Goal: Task Accomplishment & Management: Complete application form

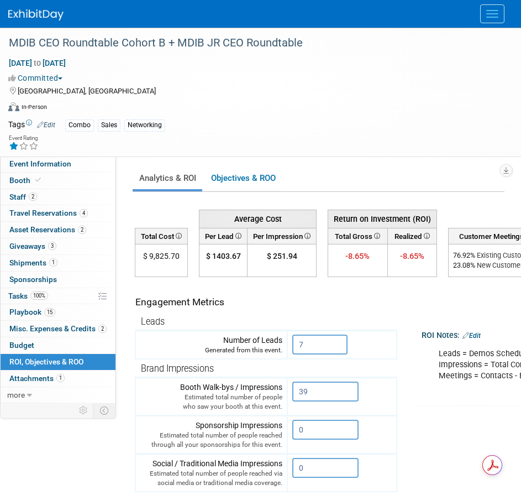
click at [501, 15] on button "Menu" at bounding box center [492, 13] width 24 height 19
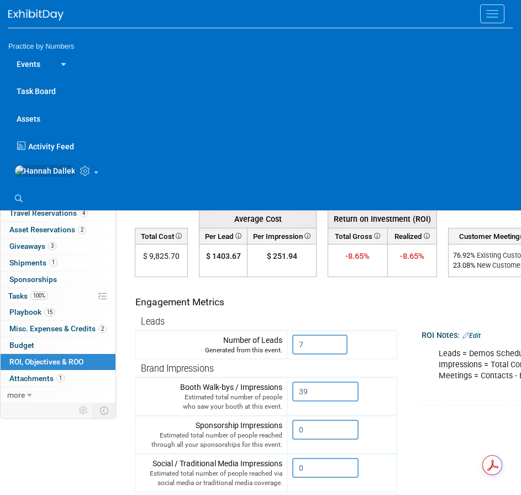
click at [66, 59] on link at bounding box center [61, 63] width 25 height 27
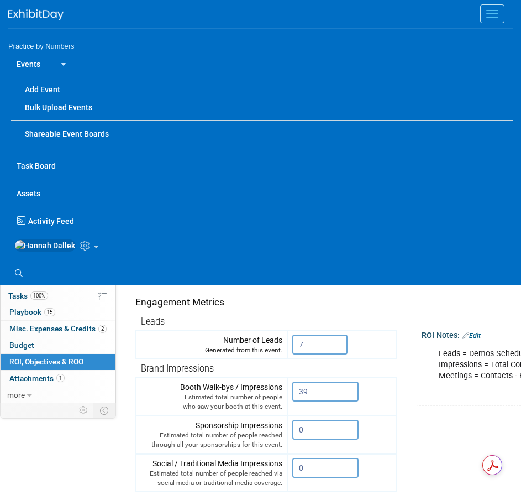
click at [39, 61] on link "Events" at bounding box center [28, 64] width 40 height 28
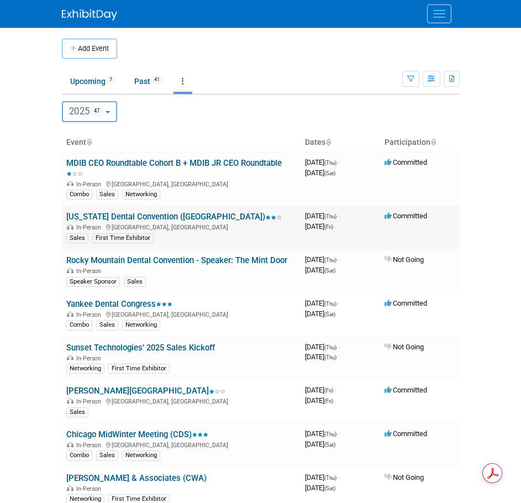
click at [122, 215] on link "[US_STATE] Dental Convention ([GEOGRAPHIC_DATA])" at bounding box center [174, 217] width 216 height 10
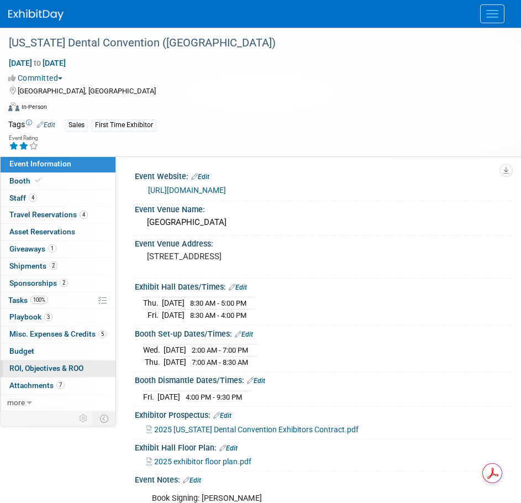
click at [60, 368] on span "ROI, Objectives & ROO 0" at bounding box center [46, 368] width 74 height 9
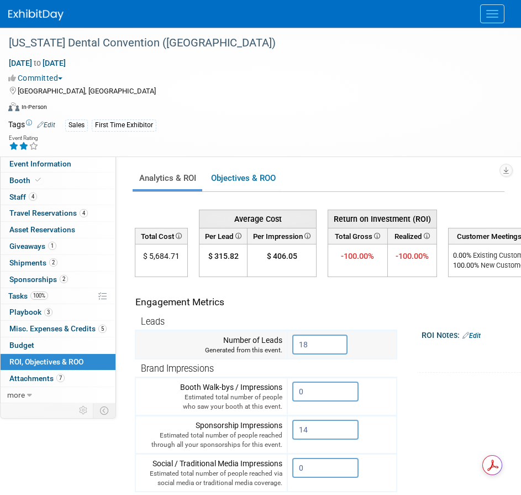
drag, startPoint x: 325, startPoint y: 347, endPoint x: 281, endPoint y: 347, distance: 43.1
click at [281, 347] on tr "Number of Leads Generated from this event. 18 X" at bounding box center [266, 345] width 262 height 29
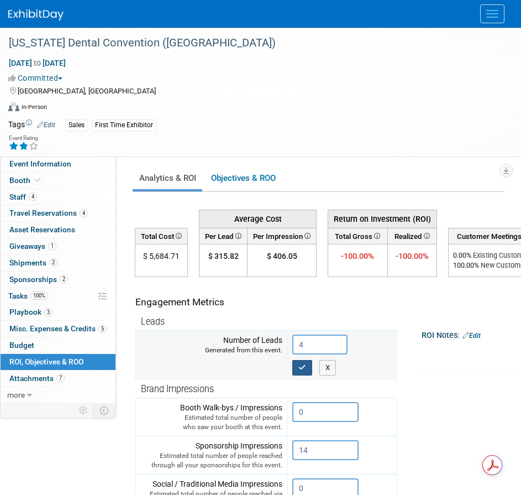
type input "4"
click at [304, 367] on icon "button" at bounding box center [303, 367] width 8 height 7
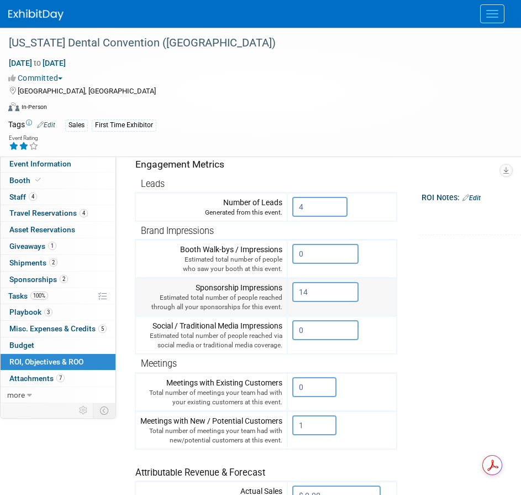
scroll to position [166, 0]
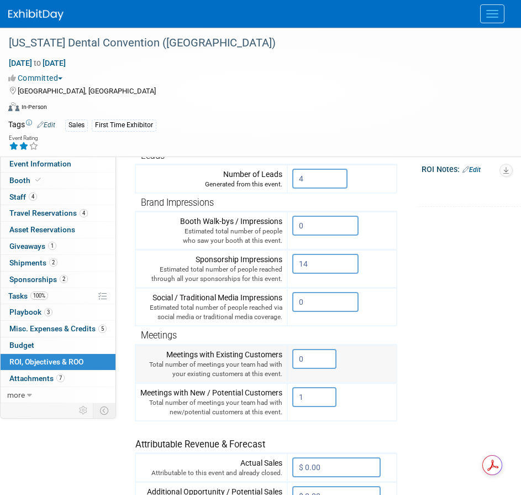
click at [308, 361] on input "0" at bounding box center [314, 359] width 44 height 20
drag, startPoint x: 308, startPoint y: 361, endPoint x: 295, endPoint y: 363, distance: 13.4
click at [295, 363] on input "0" at bounding box center [314, 359] width 44 height 20
click at [300, 397] on input "1" at bounding box center [314, 397] width 44 height 20
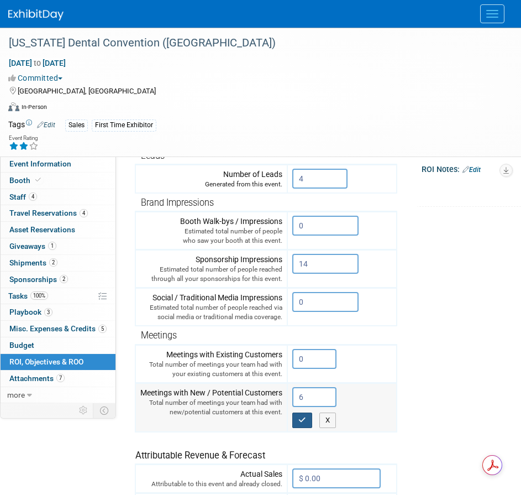
type input "6"
click at [299, 415] on button "button" at bounding box center [302, 419] width 20 height 15
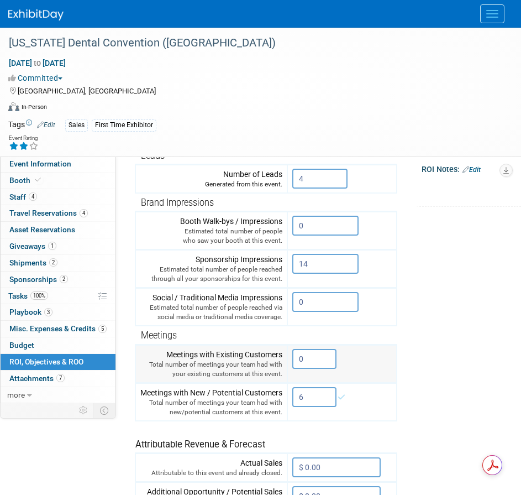
click at [307, 360] on input "0" at bounding box center [314, 359] width 44 height 20
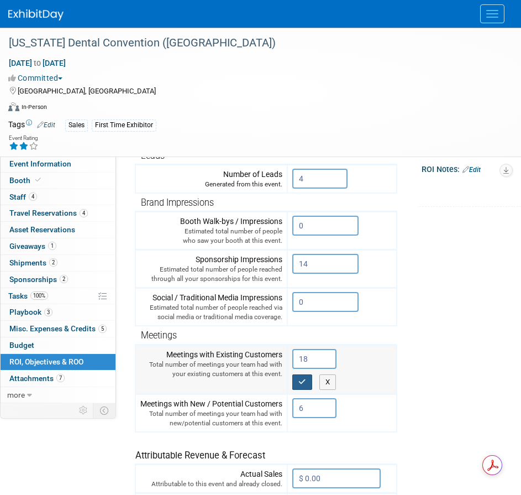
type input "18"
click at [305, 384] on icon "button" at bounding box center [303, 381] width 8 height 7
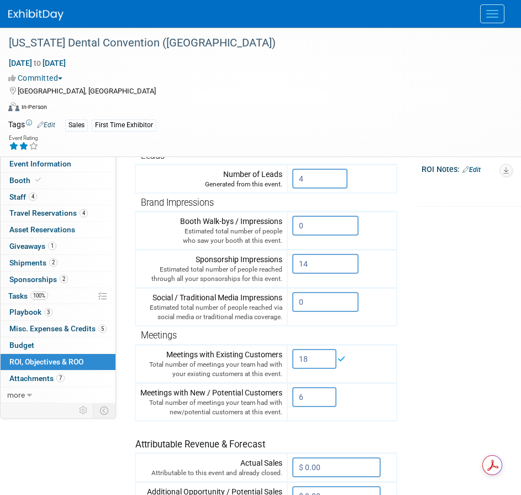
click at [435, 357] on tr "Engagement Metrics Leads Generated from this event. 4 X Brand Impressions 0" at bounding box center [370, 311] width 470 height 400
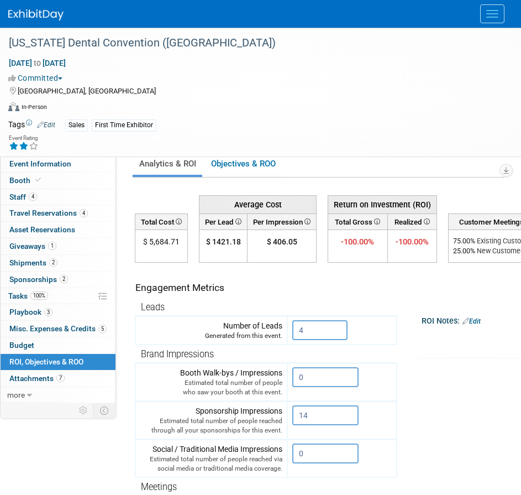
scroll to position [0, 0]
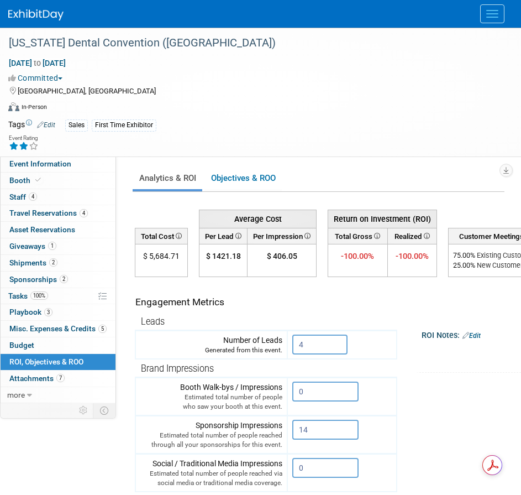
click at [488, 10] on span "Menu" at bounding box center [493, 10] width 12 height 1
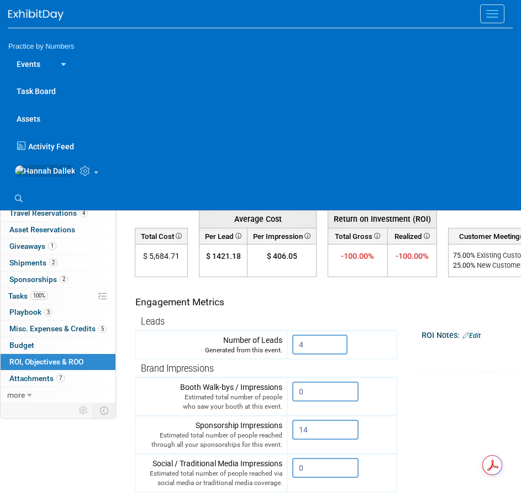
click at [59, 62] on icon at bounding box center [61, 64] width 9 height 7
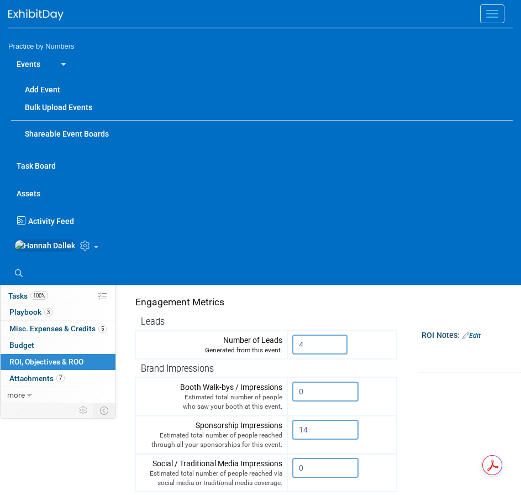
click at [34, 61] on link "Events" at bounding box center [28, 64] width 40 height 28
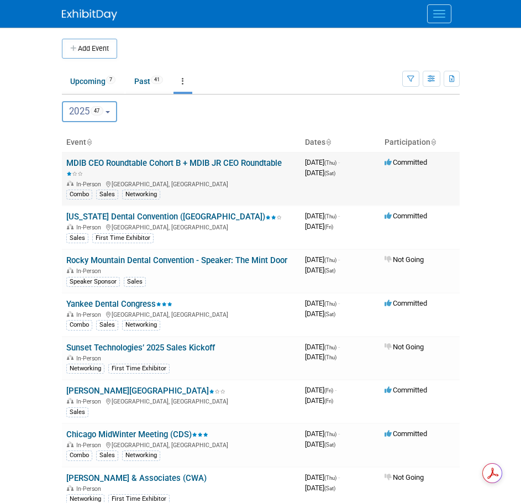
click at [119, 160] on link "MDIB CEO Roundtable Cohort B + MDIB JR CEO Roundtable" at bounding box center [174, 168] width 216 height 20
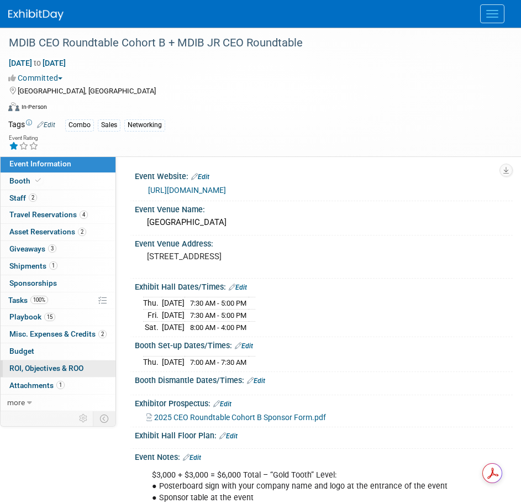
click at [33, 369] on span "ROI, Objectives & ROO 0" at bounding box center [46, 368] width 74 height 9
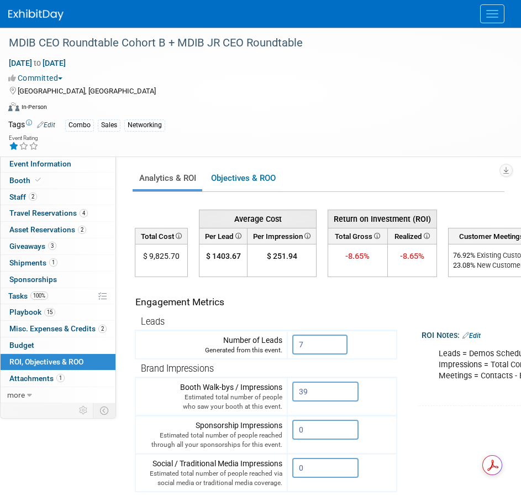
drag, startPoint x: 478, startPoint y: 266, endPoint x: 455, endPoint y: 266, distance: 23.2
click at [455, 266] on div "23.08 % New Customers" at bounding box center [495, 265] width 84 height 10
copy div "23.08 %"
click at [494, 13] on button "Menu" at bounding box center [492, 13] width 24 height 19
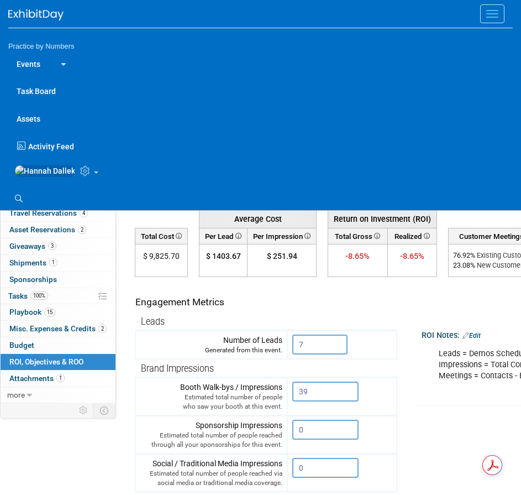
click at [64, 61] on icon at bounding box center [61, 64] width 9 height 7
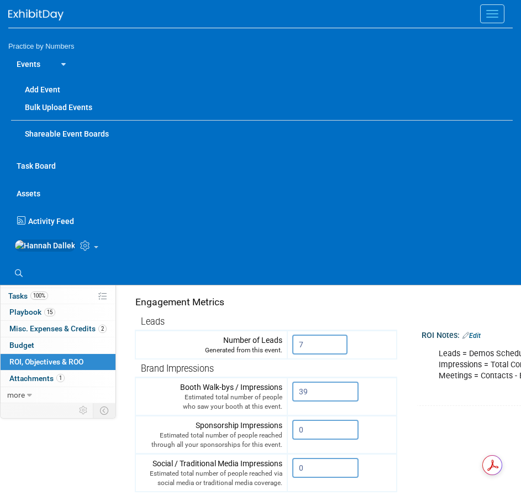
click at [35, 54] on link "Events" at bounding box center [28, 64] width 40 height 28
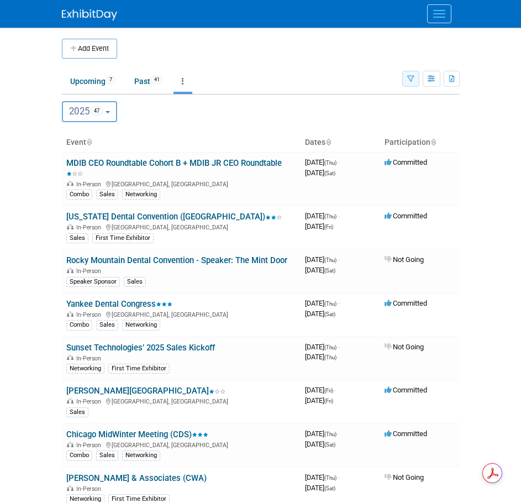
click at [412, 77] on icon "button" at bounding box center [410, 79] width 7 height 7
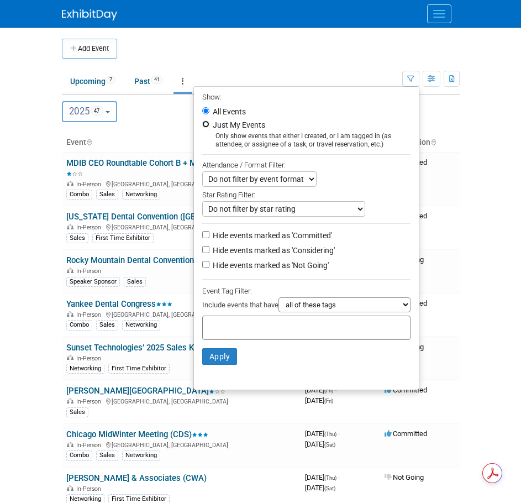
click at [202, 124] on input "Just My Events" at bounding box center [205, 124] width 7 height 7
radio input "true"
click at [202, 112] on input "All Events" at bounding box center [205, 110] width 7 height 7
radio input "true"
click at [300, 180] on select "Do not filter by event format Only show In-Person events Only show Virtual even…" at bounding box center [259, 178] width 114 height 15
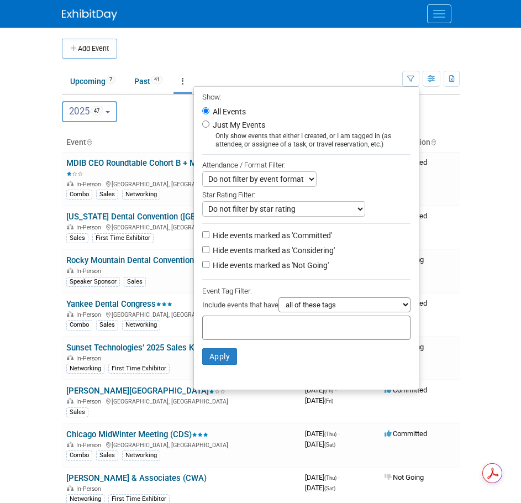
click at [352, 190] on div "Star Rating Filter:" at bounding box center [306, 194] width 208 height 14
click at [300, 214] on select "Do not filter by star rating Only show events with no ratings (0 stars) Only sh…" at bounding box center [283, 208] width 163 height 15
click at [202, 268] on input "Hide events marked as 'Not Going'" at bounding box center [205, 264] width 7 height 7
checkbox input "true"
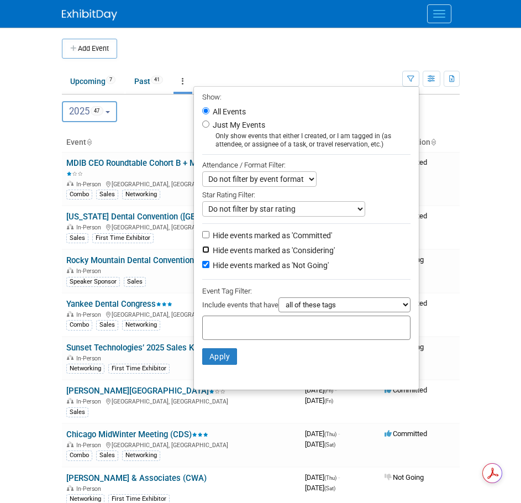
click at [202, 252] on input "Hide events marked as 'Considering'" at bounding box center [205, 249] width 7 height 7
checkbox input "true"
click at [213, 362] on button "Apply" at bounding box center [219, 356] width 35 height 17
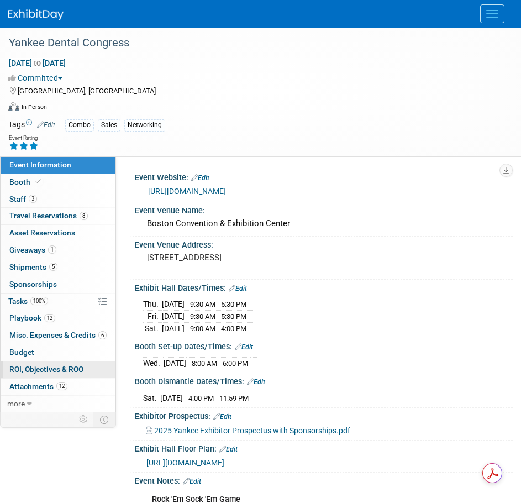
click at [37, 367] on span "ROI, Objectives & ROO 0" at bounding box center [46, 369] width 74 height 9
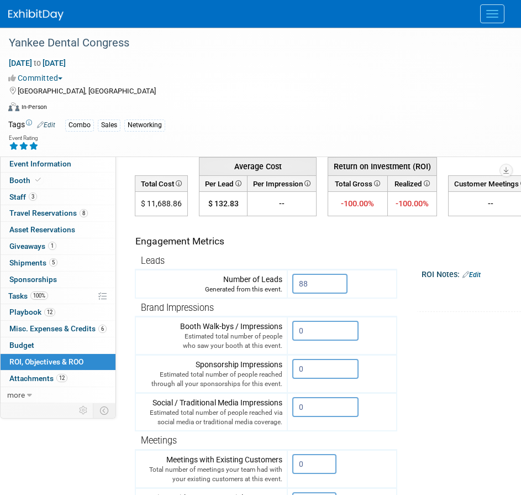
scroll to position [55, 0]
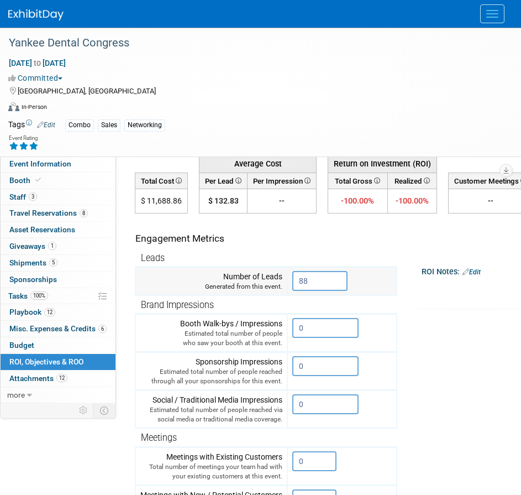
drag, startPoint x: 316, startPoint y: 282, endPoint x: 283, endPoint y: 283, distance: 33.7
click at [283, 283] on tr "Number of Leads Generated from this event. 88 X" at bounding box center [266, 281] width 262 height 29
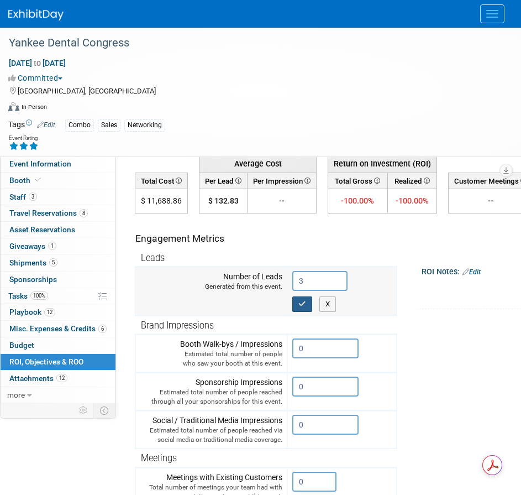
type input "3"
click at [304, 305] on icon "button" at bounding box center [303, 303] width 8 height 7
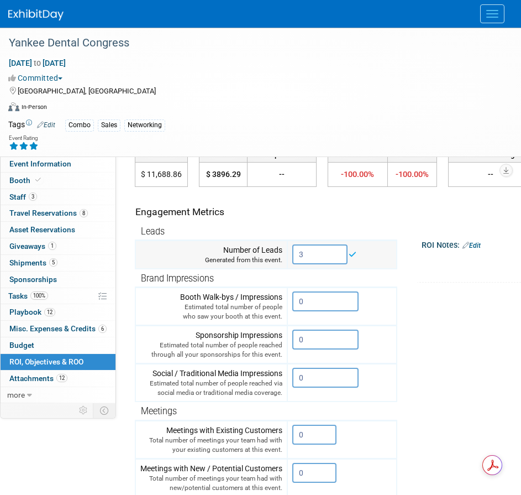
scroll to position [111, 0]
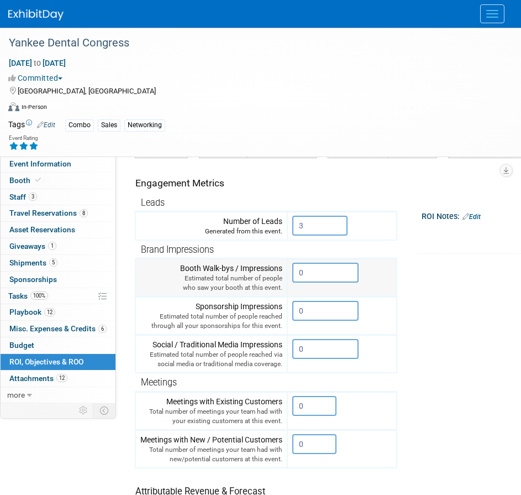
drag, startPoint x: 309, startPoint y: 274, endPoint x: 292, endPoint y: 274, distance: 17.1
click at [292, 274] on td "0 X" at bounding box center [342, 278] width 109 height 38
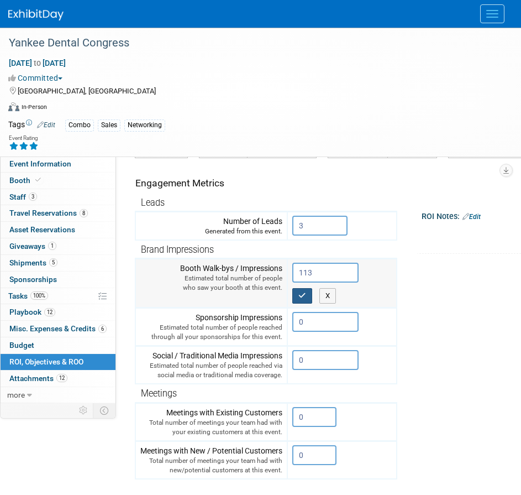
type input "113"
click at [304, 292] on icon "button" at bounding box center [303, 295] width 8 height 7
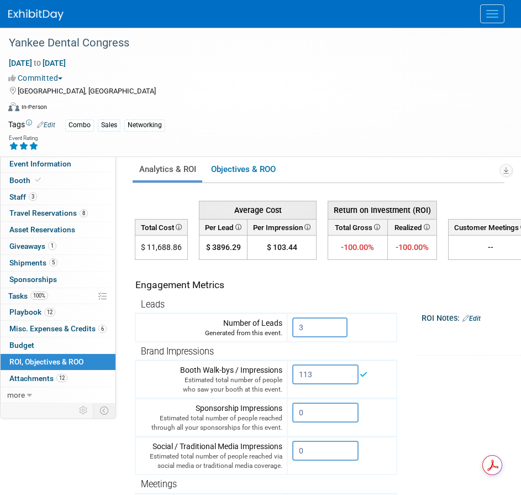
scroll to position [0, 0]
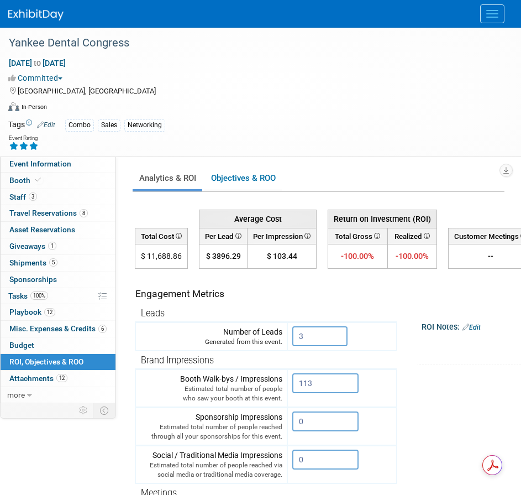
click at [490, 15] on button "Menu" at bounding box center [492, 13] width 24 height 19
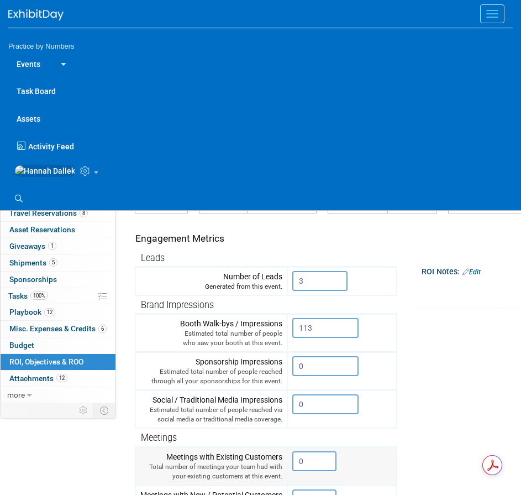
scroll to position [111, 0]
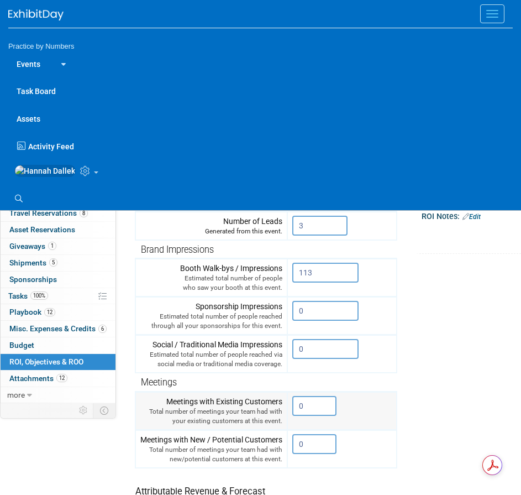
drag, startPoint x: 312, startPoint y: 409, endPoint x: 293, endPoint y: 409, distance: 18.8
click at [293, 409] on input "0" at bounding box center [314, 406] width 44 height 20
click at [317, 440] on input "0" at bounding box center [314, 444] width 44 height 20
type input "104"
click at [322, 408] on input "0" at bounding box center [314, 406] width 44 height 20
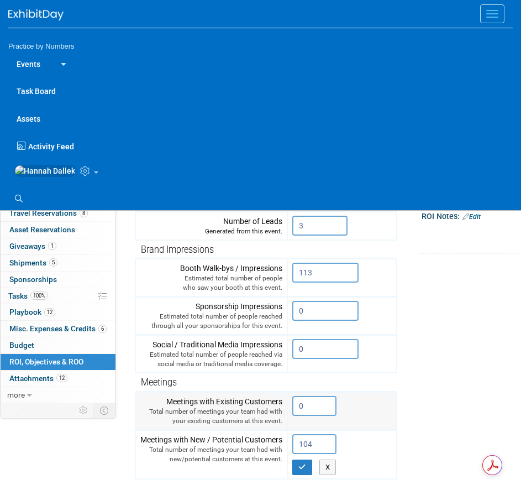
drag, startPoint x: 315, startPoint y: 405, endPoint x: 297, endPoint y: 405, distance: 17.1
click at [297, 405] on input "0" at bounding box center [314, 406] width 44 height 20
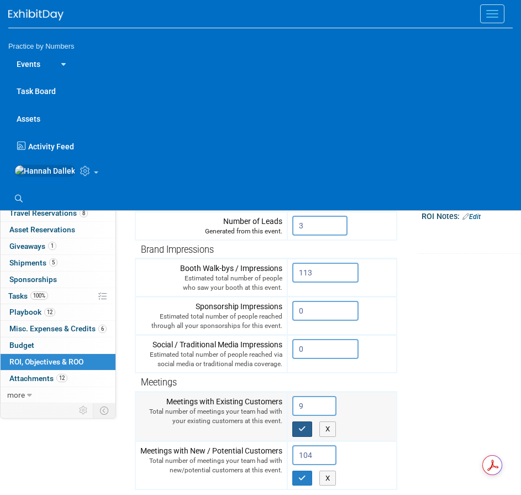
type input "9"
click at [309, 426] on button "button" at bounding box center [302, 428] width 20 height 15
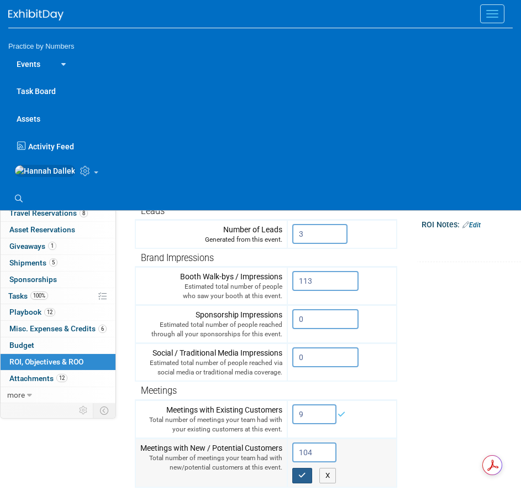
click at [302, 474] on icon "button" at bounding box center [303, 475] width 8 height 7
click at [446, 392] on tr "Engagement Metrics Leads Generated from this event. 3 X Brand Impressions X" at bounding box center [370, 366] width 470 height 400
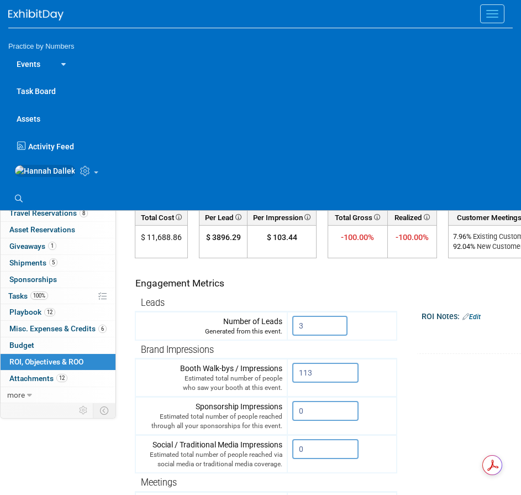
scroll to position [0, 0]
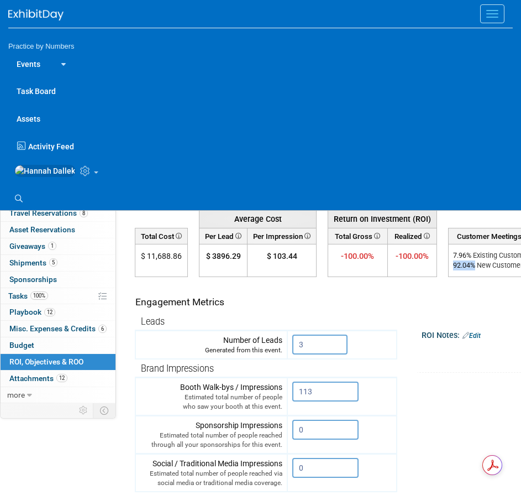
drag, startPoint x: 477, startPoint y: 266, endPoint x: 453, endPoint y: 268, distance: 23.8
click at [453, 268] on div "92.04 % New Customers" at bounding box center [493, 265] width 80 height 10
copy div "92.04 %"
click at [320, 310] on td "Engagement Metrics" at bounding box center [266, 298] width 262 height 30
click at [495, 11] on button "Menu" at bounding box center [492, 13] width 24 height 19
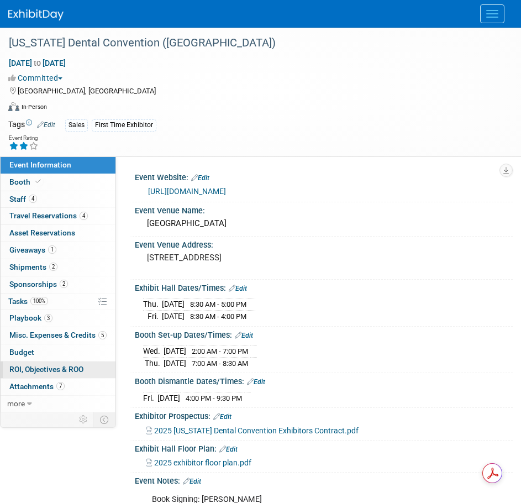
click at [75, 365] on span "ROI, Objectives & ROO 0" at bounding box center [46, 369] width 74 height 9
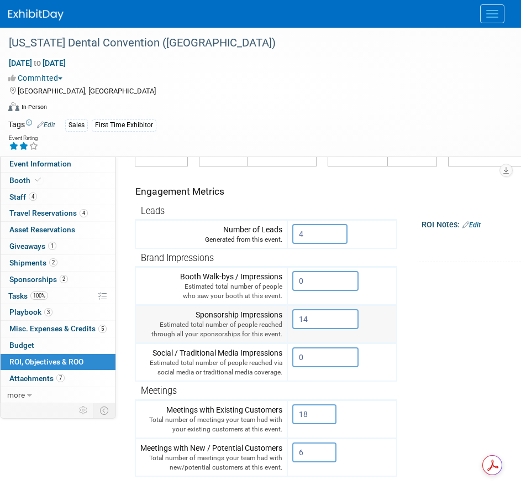
scroll to position [55, 0]
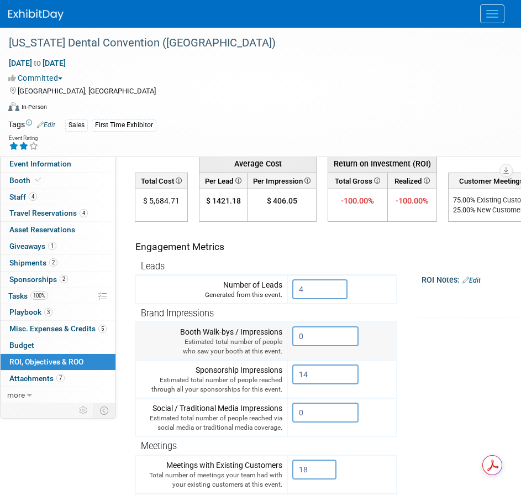
click at [310, 337] on input "0" at bounding box center [325, 336] width 66 height 20
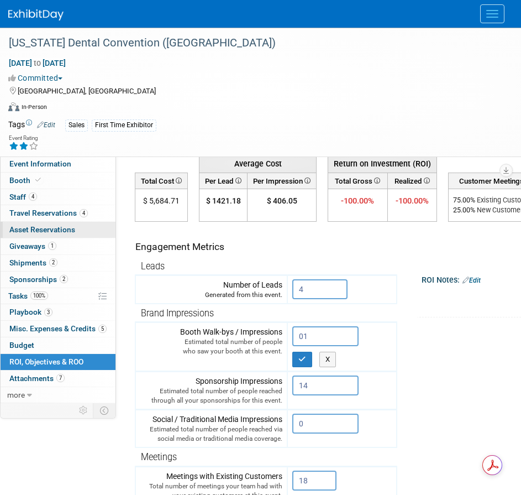
type input "0"
type input "10"
click at [302, 359] on icon "button" at bounding box center [303, 359] width 8 height 7
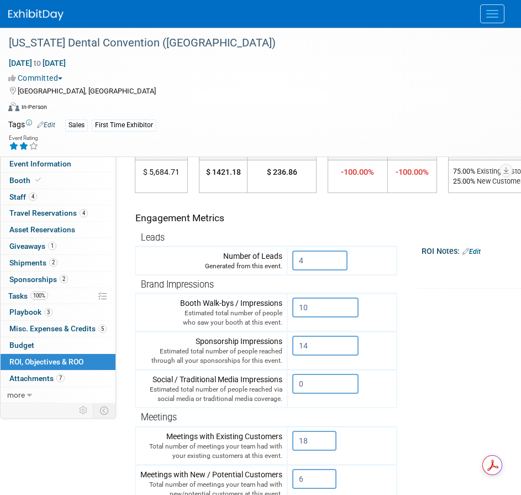
scroll to position [0, 0]
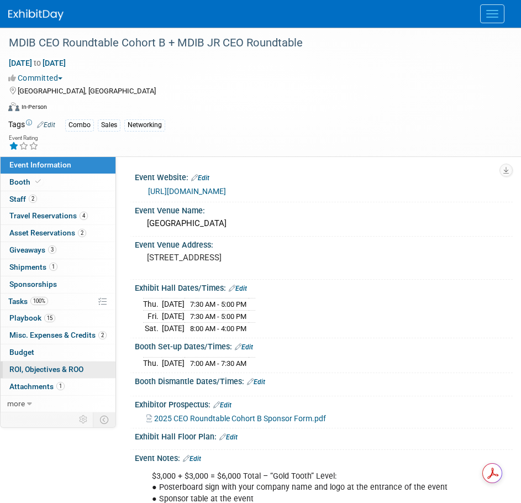
click at [40, 369] on span "ROI, Objectives & ROO 0" at bounding box center [46, 369] width 74 height 9
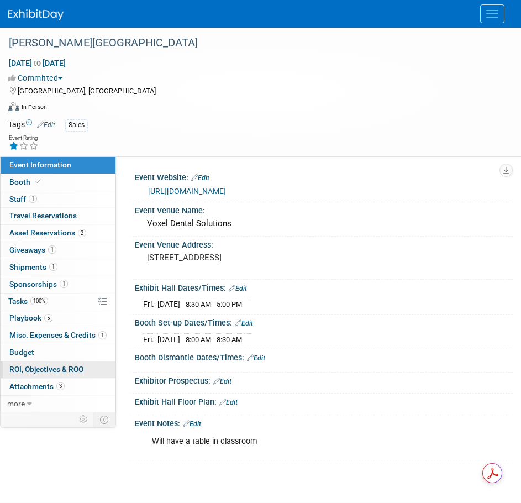
click at [49, 368] on span "ROI, Objectives & ROO 0" at bounding box center [46, 369] width 74 height 9
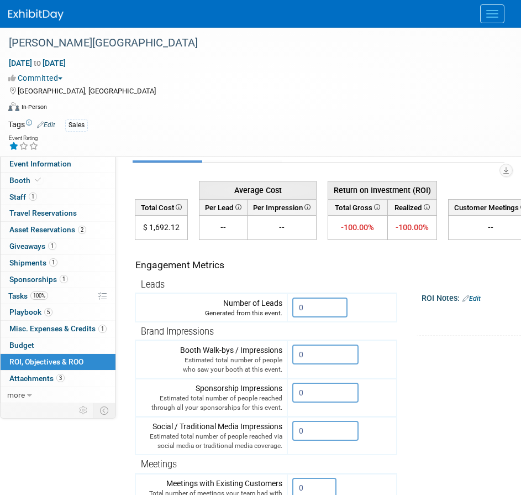
scroll to position [55, 0]
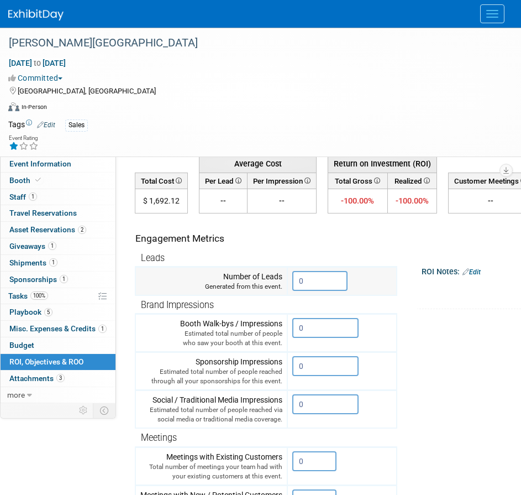
drag, startPoint x: 305, startPoint y: 280, endPoint x: 299, endPoint y: 280, distance: 6.1
click at [299, 280] on input "0" at bounding box center [319, 281] width 55 height 20
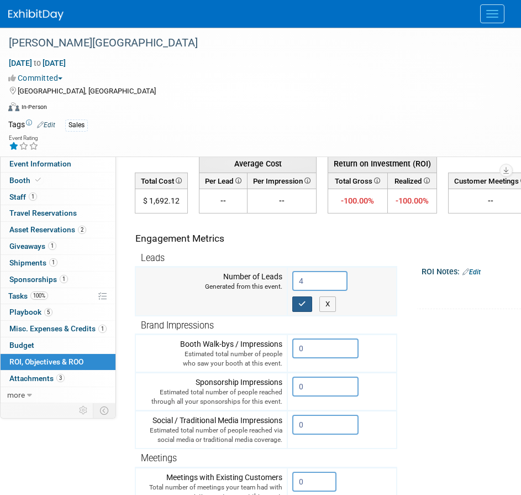
type input "4"
click at [307, 304] on button "button" at bounding box center [302, 303] width 20 height 15
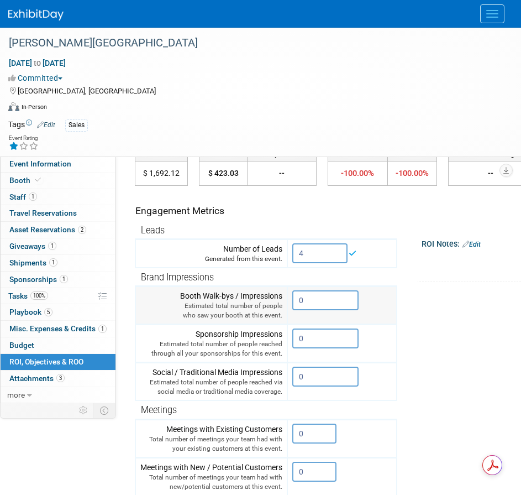
scroll to position [111, 0]
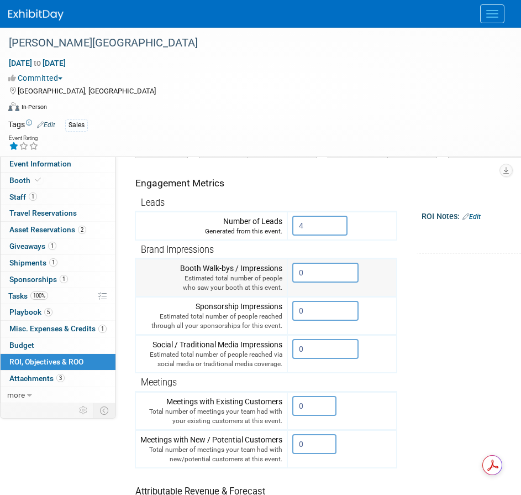
click at [309, 273] on input "0" at bounding box center [325, 273] width 66 height 20
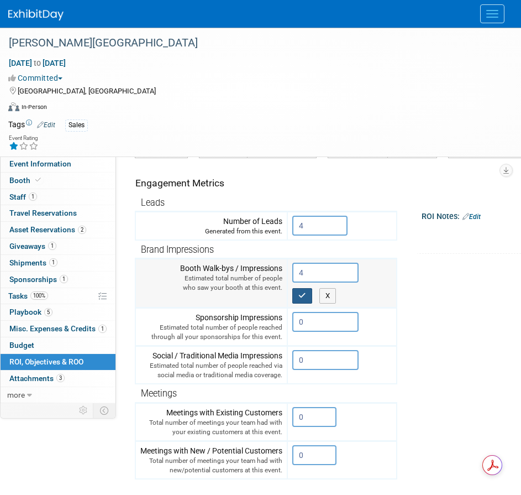
type input "4"
click at [306, 296] on icon "button" at bounding box center [303, 295] width 8 height 7
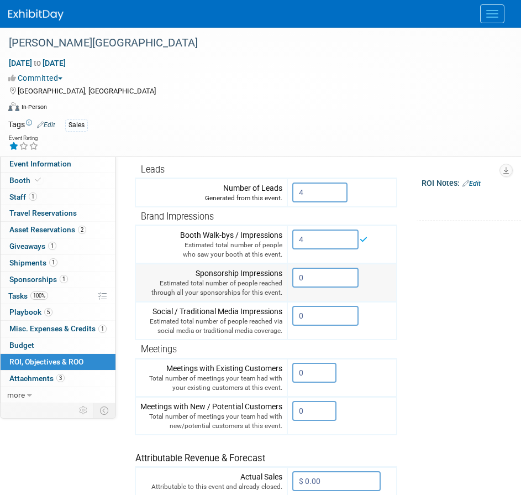
scroll to position [166, 0]
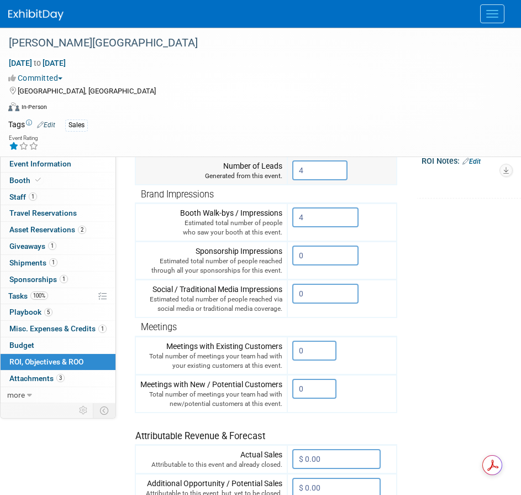
drag, startPoint x: 318, startPoint y: 168, endPoint x: 297, endPoint y: 170, distance: 21.1
click at [297, 170] on input "4" at bounding box center [319, 170] width 55 height 20
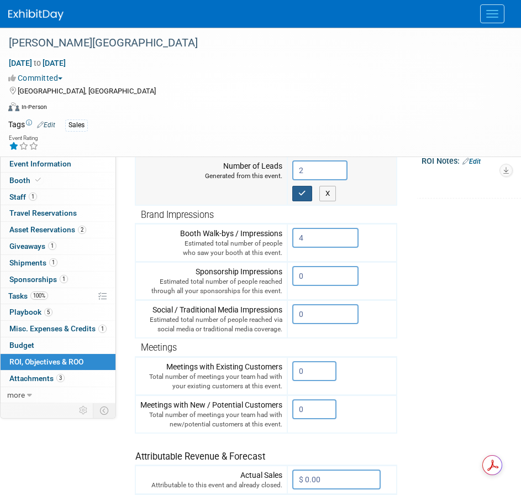
type input "2"
click at [302, 192] on icon "button" at bounding box center [303, 193] width 8 height 7
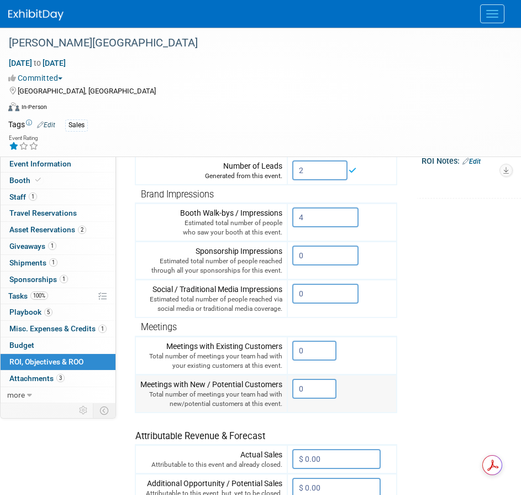
drag, startPoint x: 308, startPoint y: 389, endPoint x: 297, endPoint y: 390, distance: 10.5
click at [297, 390] on input "0" at bounding box center [314, 389] width 44 height 20
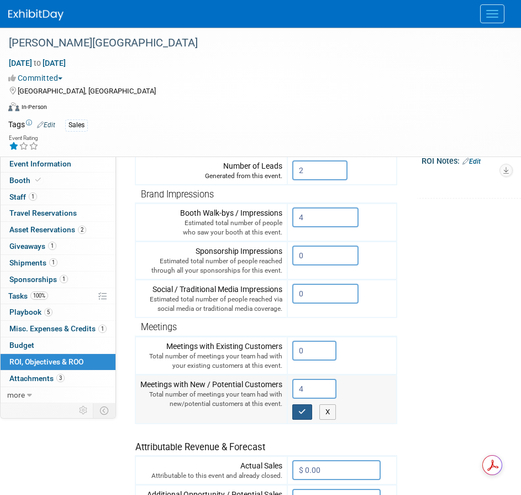
type input "4"
click at [301, 408] on icon "button" at bounding box center [303, 411] width 8 height 7
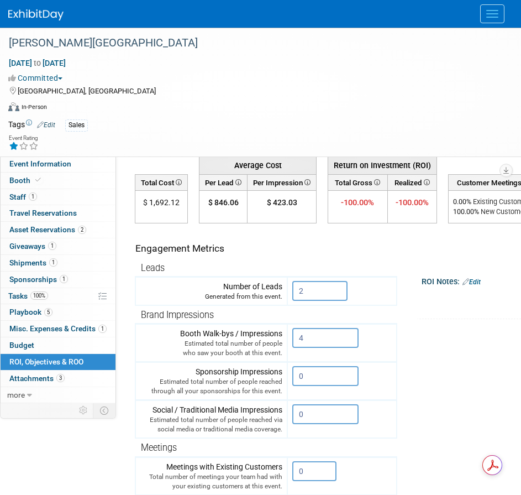
scroll to position [0, 0]
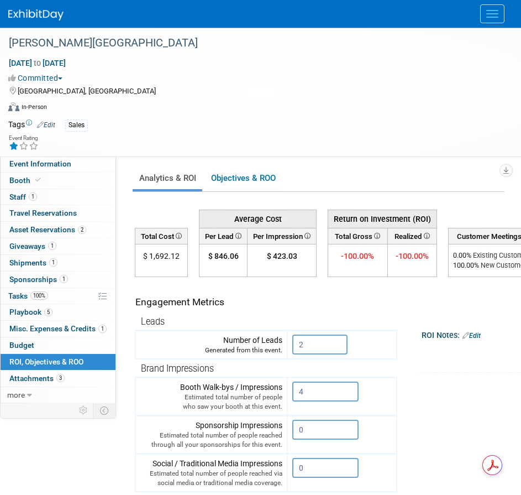
click at [501, 14] on button "Menu" at bounding box center [492, 13] width 24 height 19
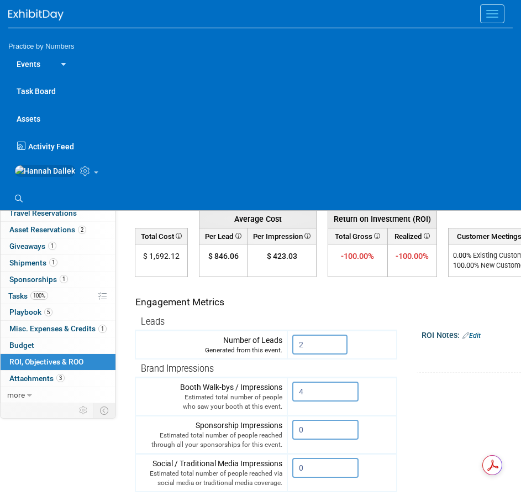
click at [497, 14] on span "Menu" at bounding box center [493, 13] width 12 height 1
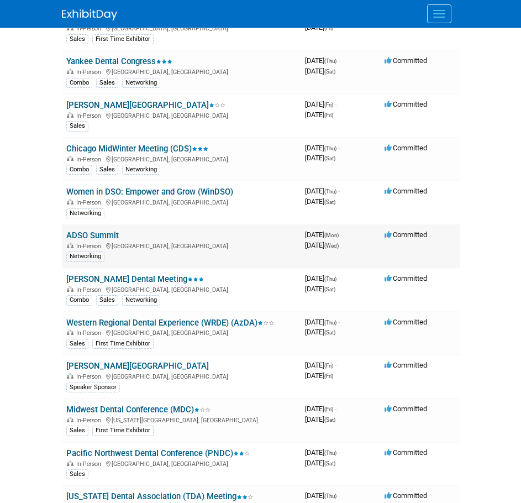
scroll to position [221, 0]
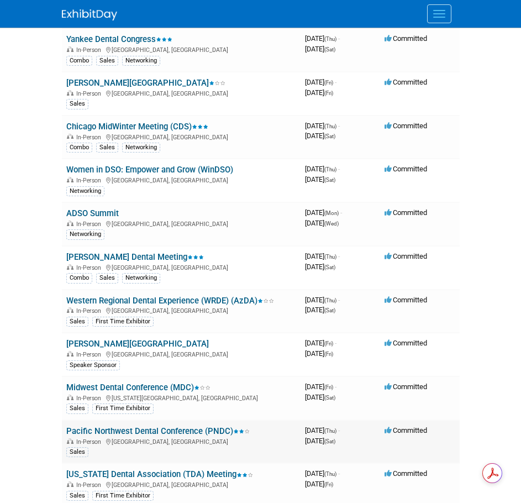
click at [176, 430] on link "Pacific Northwest Dental Conference (PNDC)" at bounding box center [158, 431] width 184 height 10
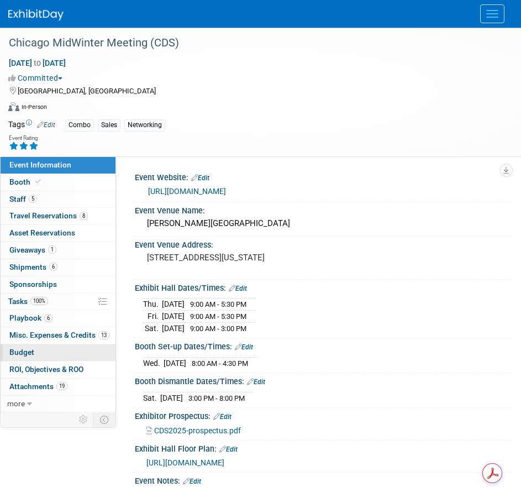
click at [25, 352] on span "Budget" at bounding box center [21, 352] width 25 height 9
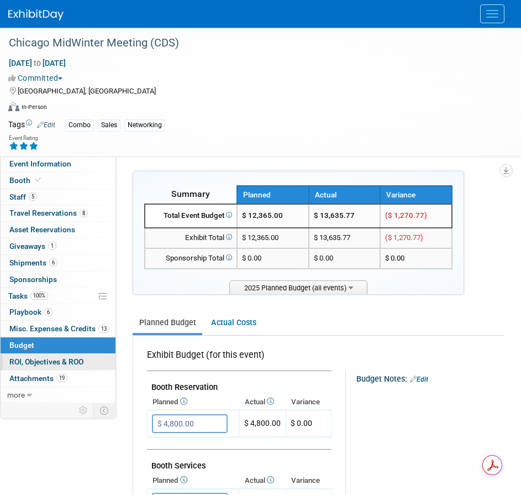
click at [44, 366] on span "ROI, Objectives & ROO 0" at bounding box center [46, 361] width 74 height 9
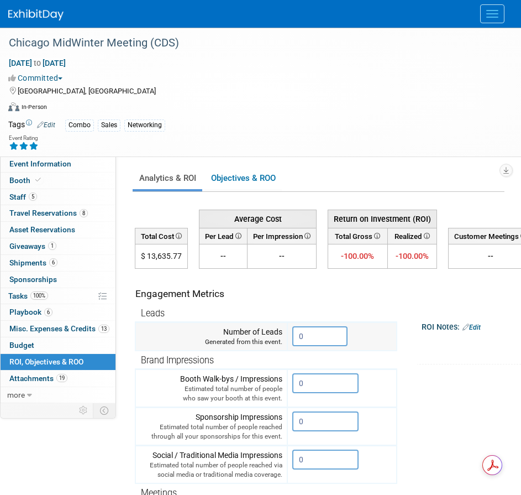
click at [305, 338] on input "0" at bounding box center [319, 336] width 55 height 20
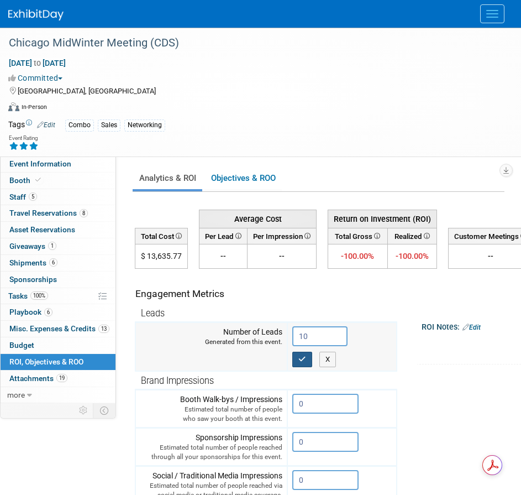
type input "10"
click at [300, 358] on icon "button" at bounding box center [303, 359] width 8 height 7
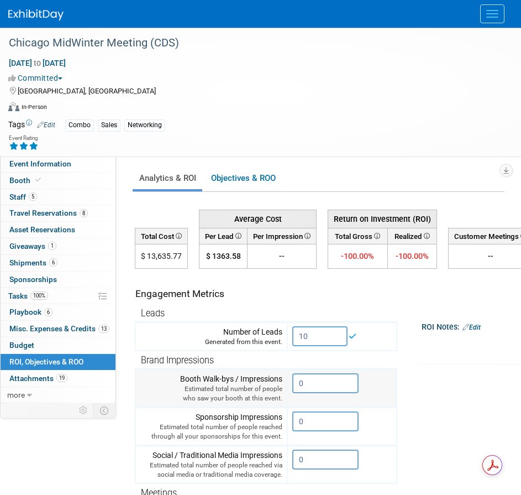
click at [309, 384] on input "0" at bounding box center [325, 383] width 66 height 20
drag, startPoint x: 309, startPoint y: 384, endPoint x: 297, endPoint y: 384, distance: 11.1
click at [297, 384] on input "0" at bounding box center [325, 383] width 66 height 20
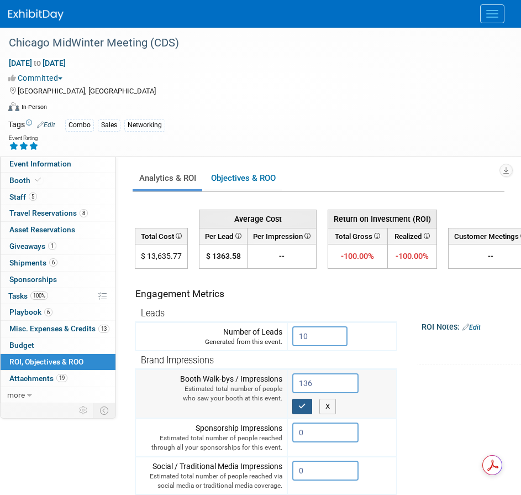
type input "136"
click at [302, 406] on icon "button" at bounding box center [303, 406] width 8 height 7
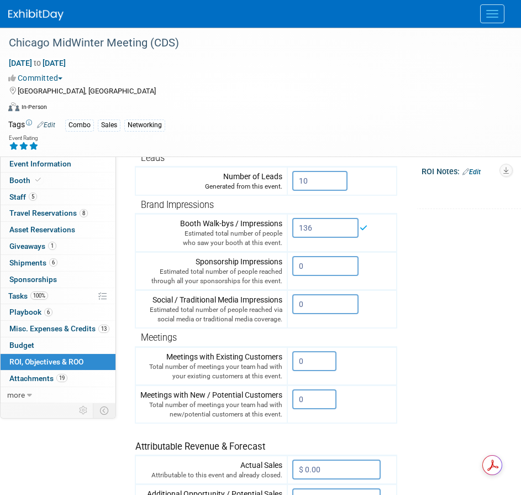
scroll to position [166, 0]
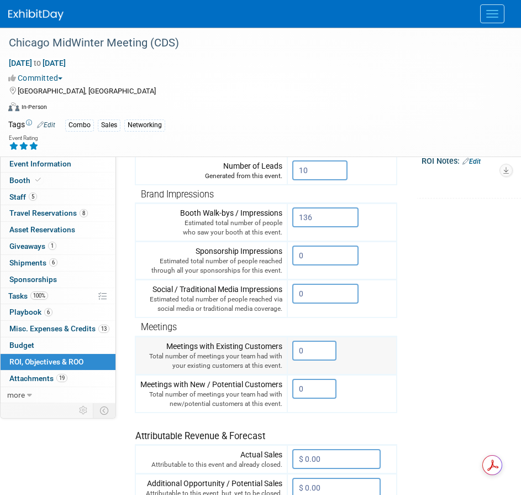
click at [318, 352] on input "0" at bounding box center [314, 351] width 44 height 20
drag, startPoint x: 308, startPoint y: 389, endPoint x: 289, endPoint y: 390, distance: 18.8
click at [289, 390] on td "0 X" at bounding box center [342, 393] width 109 height 38
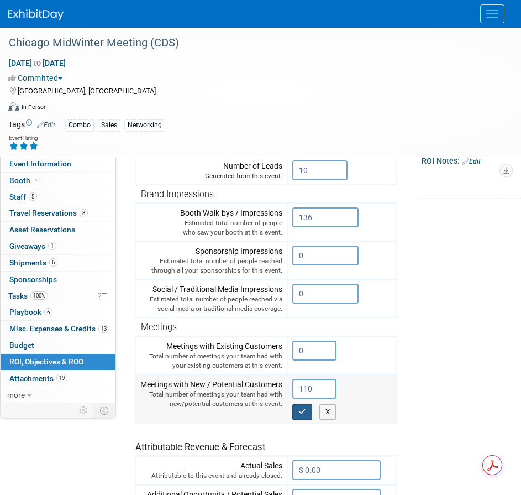
type input "110"
click at [308, 412] on button "button" at bounding box center [302, 411] width 20 height 15
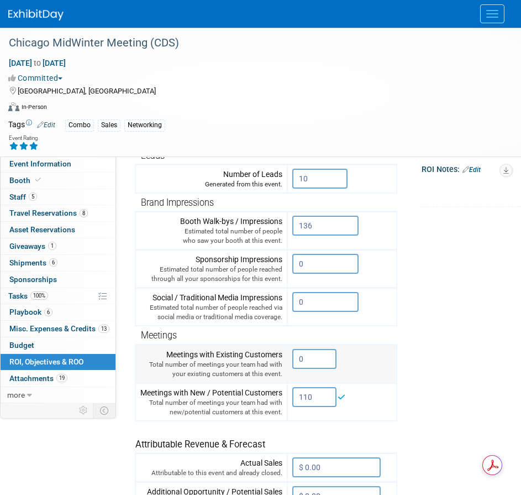
click at [311, 360] on input "0" at bounding box center [314, 359] width 44 height 20
drag, startPoint x: 309, startPoint y: 360, endPoint x: 297, endPoint y: 358, distance: 12.5
click at [297, 358] on input "0" at bounding box center [314, 359] width 44 height 20
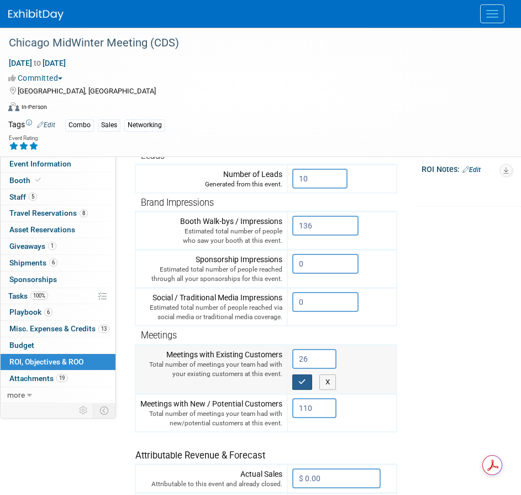
type input "26"
click at [302, 382] on icon "button" at bounding box center [303, 381] width 8 height 7
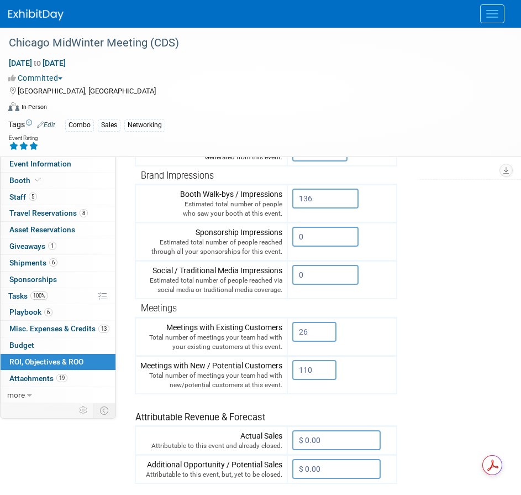
scroll to position [221, 0]
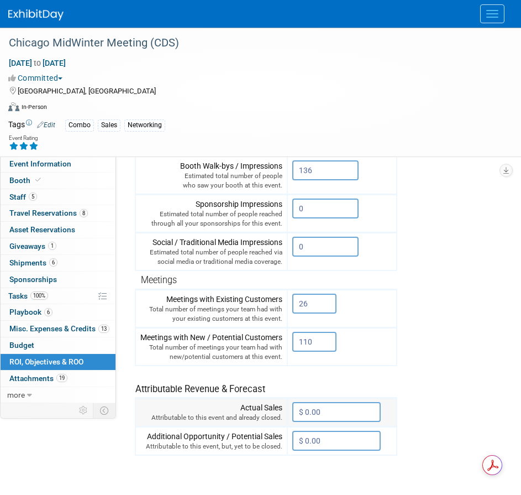
paste input "13,764"
type input "$ 13,764.00"
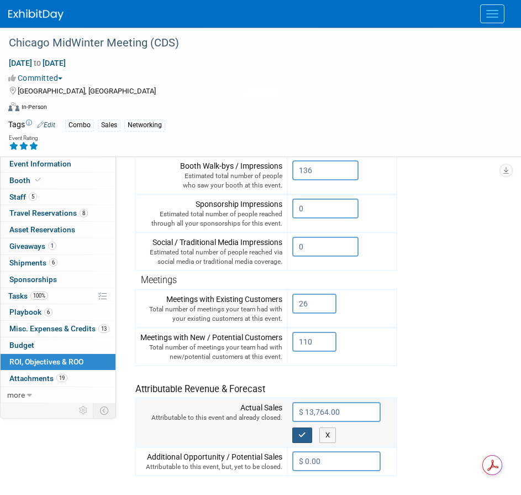
click at [301, 433] on icon "button" at bounding box center [303, 434] width 8 height 7
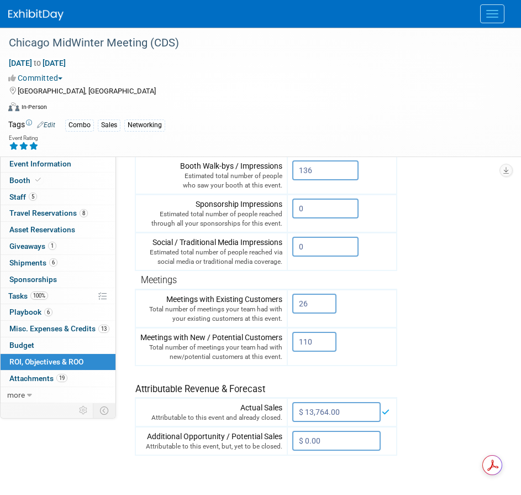
click at [439, 377] on tr "Engagement Metrics Leads Generated from this event. 10 X Brand Impressions X" at bounding box center [370, 256] width 470 height 400
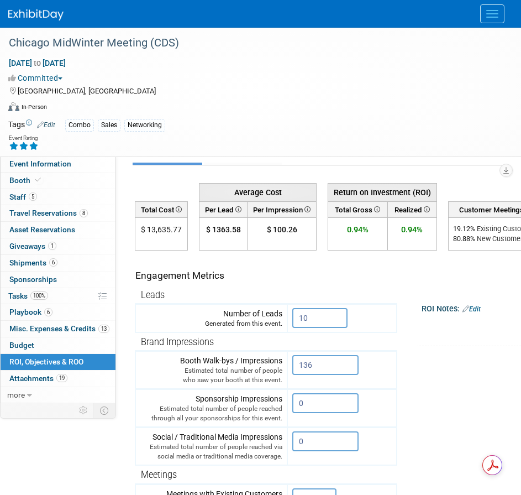
scroll to position [55, 0]
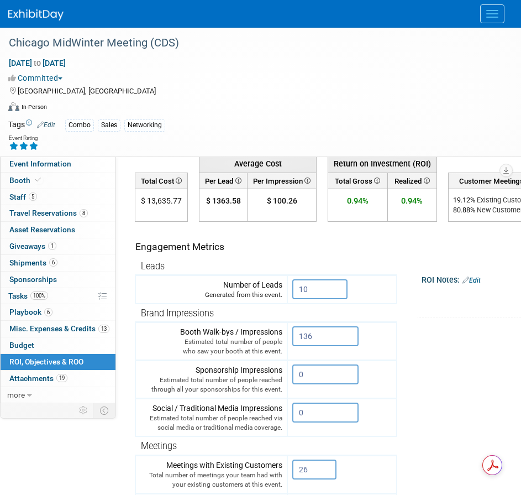
drag, startPoint x: 476, startPoint y: 210, endPoint x: 454, endPoint y: 211, distance: 22.1
click at [454, 211] on div "80.88 % New Customers" at bounding box center [495, 210] width 84 height 10
copy div "80.88 %"
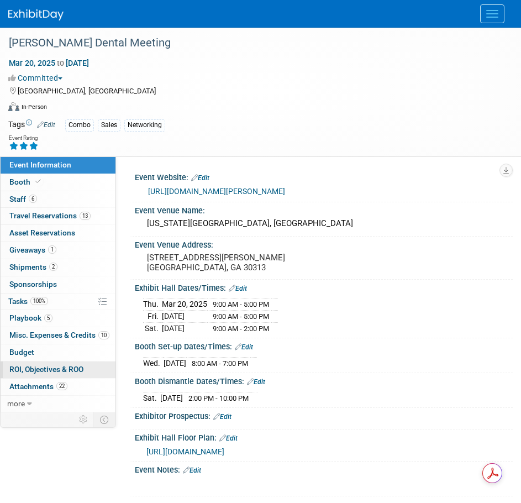
click at [62, 366] on span "ROI, Objectives & ROO 0" at bounding box center [46, 369] width 74 height 9
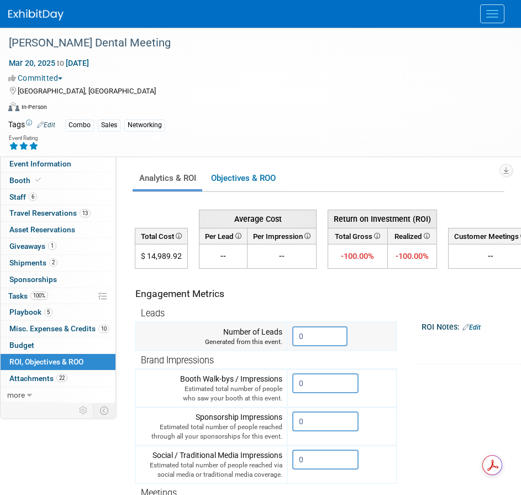
drag, startPoint x: 310, startPoint y: 336, endPoint x: 282, endPoint y: 338, distance: 27.8
click at [282, 338] on tr "Number of Leads Generated from this event. 0" at bounding box center [266, 336] width 262 height 29
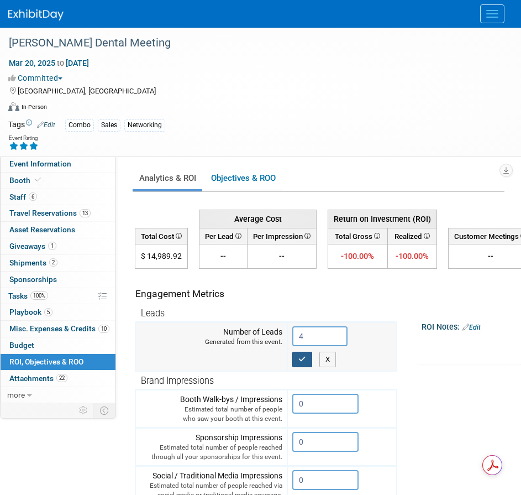
type input "4"
click at [305, 362] on icon "button" at bounding box center [303, 359] width 8 height 7
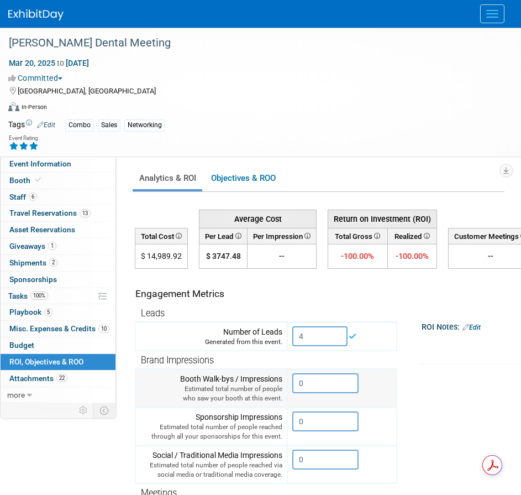
click at [311, 384] on input "0" at bounding box center [325, 383] width 66 height 20
drag, startPoint x: 311, startPoint y: 384, endPoint x: 295, endPoint y: 385, distance: 16.0
click at [295, 385] on input "0" at bounding box center [325, 383] width 66 height 20
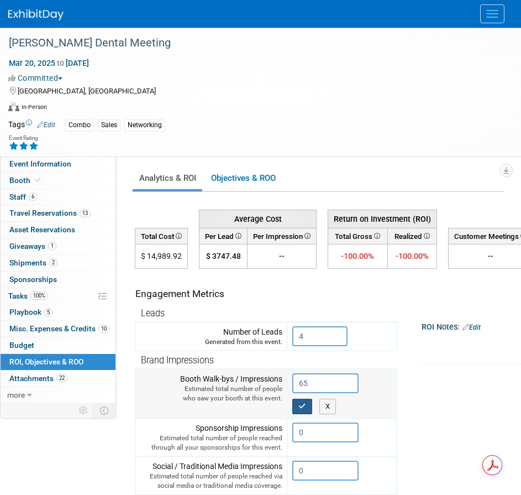
type input "65"
click at [306, 409] on icon "button" at bounding box center [303, 406] width 8 height 7
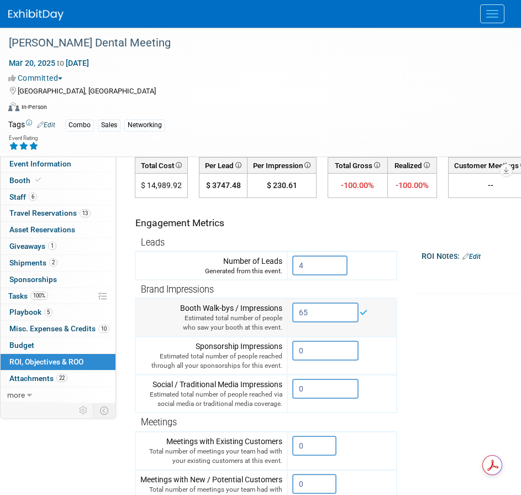
scroll to position [111, 0]
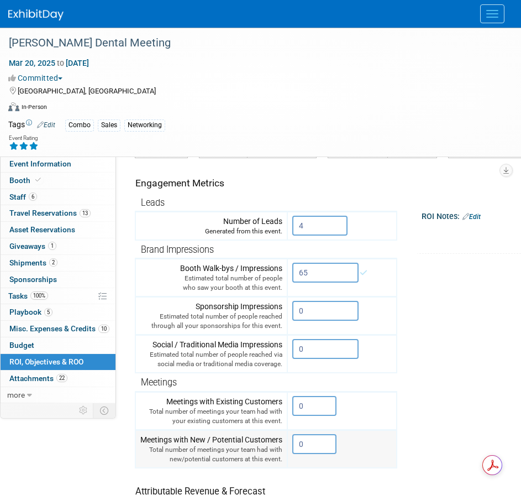
click at [311, 440] on input "0" at bounding box center [314, 444] width 44 height 20
type input "44"
click at [300, 465] on icon "button" at bounding box center [303, 466] width 8 height 7
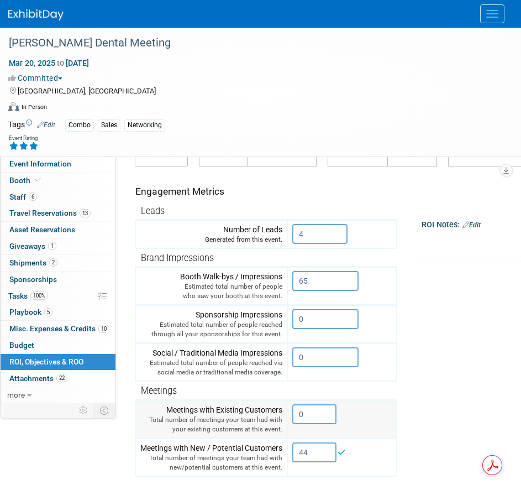
drag, startPoint x: 317, startPoint y: 417, endPoint x: 294, endPoint y: 417, distance: 23.2
click at [294, 417] on input "0" at bounding box center [314, 414] width 44 height 20
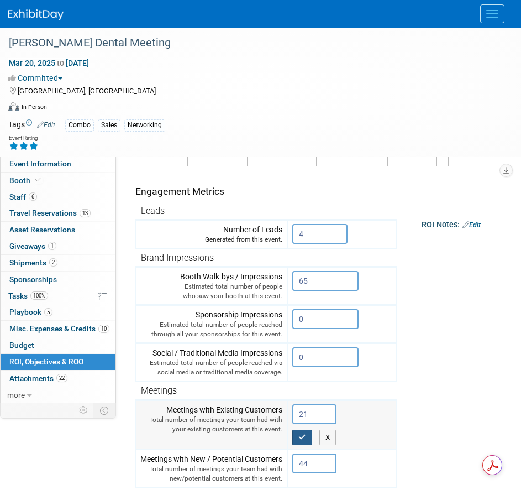
type input "21"
click at [304, 441] on button "button" at bounding box center [302, 437] width 20 height 15
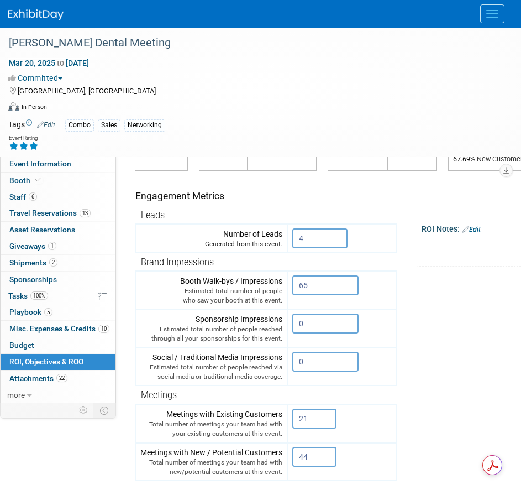
scroll to position [0, 0]
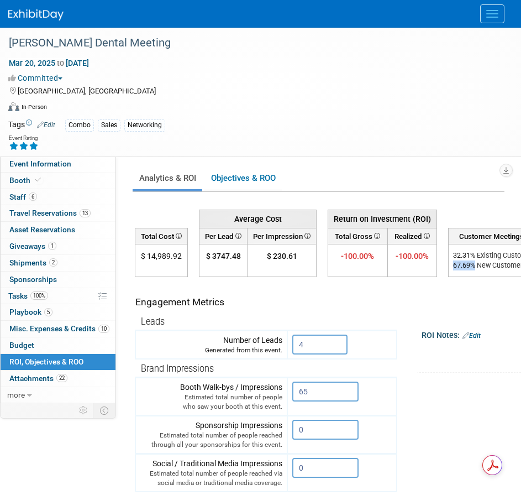
drag, startPoint x: 476, startPoint y: 265, endPoint x: 457, endPoint y: 268, distance: 19.5
click at [455, 267] on div "67.69 % New Customers" at bounding box center [495, 265] width 84 height 10
copy div "67.69 %"
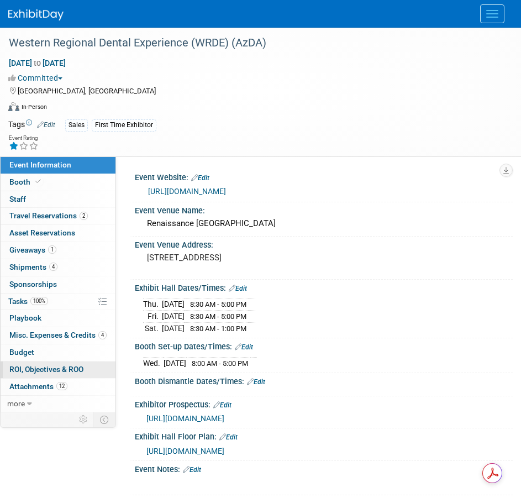
click at [28, 365] on span "ROI, Objectives & ROO 0" at bounding box center [46, 369] width 74 height 9
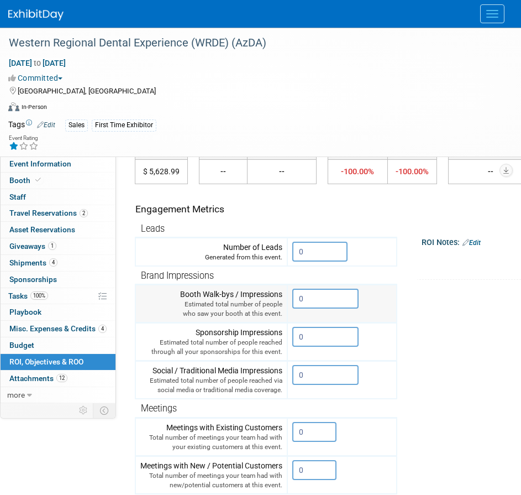
scroll to position [111, 0]
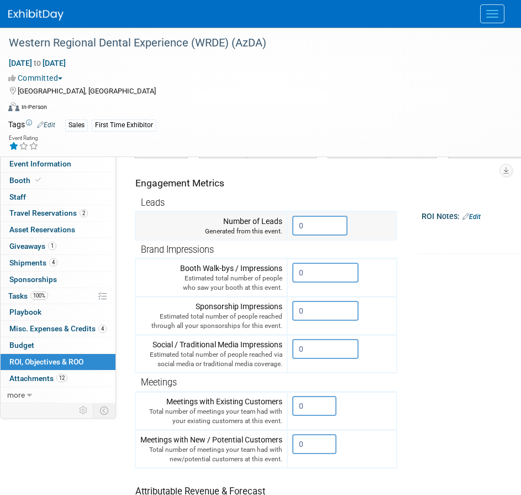
click at [309, 228] on input "0" at bounding box center [319, 226] width 55 height 20
drag, startPoint x: 309, startPoint y: 227, endPoint x: 295, endPoint y: 227, distance: 13.3
click at [295, 227] on input "0" at bounding box center [319, 226] width 55 height 20
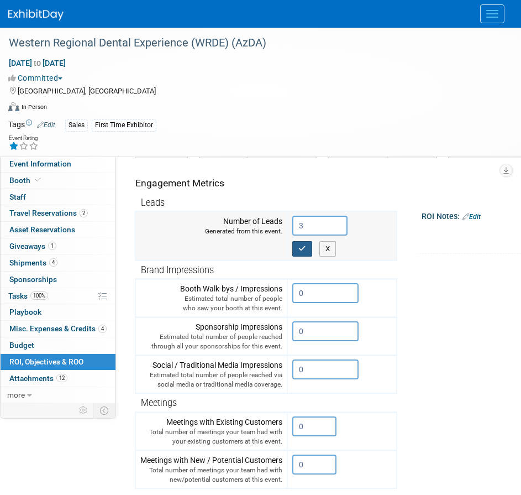
type input "3"
click at [303, 248] on icon "button" at bounding box center [303, 248] width 8 height 7
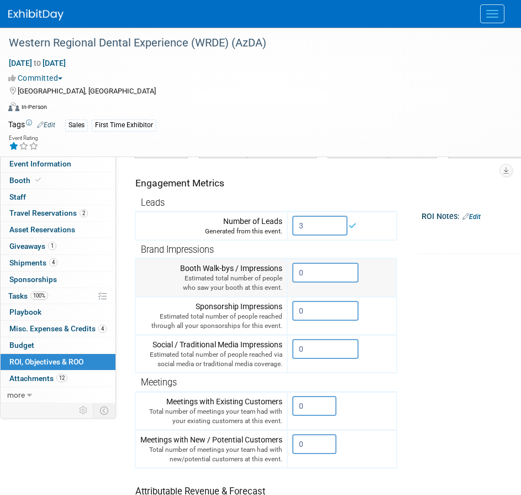
drag, startPoint x: 316, startPoint y: 274, endPoint x: 287, endPoint y: 274, distance: 28.8
click at [287, 274] on tr "Booth Walk-bys / Impressions Estimated total number of people who saw your boot…" at bounding box center [266, 278] width 262 height 38
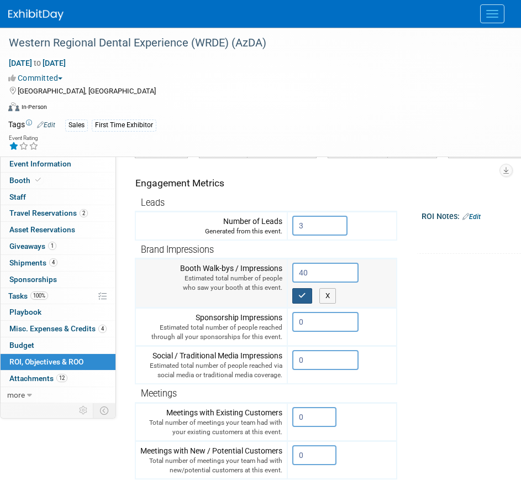
type input "40"
click at [308, 294] on button "button" at bounding box center [302, 295] width 20 height 15
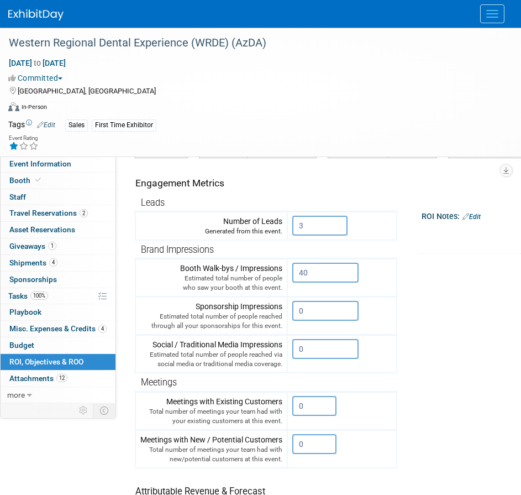
click at [480, 295] on tr "Engagement Metrics Leads Generated from this event. 3 X Brand Impressions 40" at bounding box center [370, 358] width 470 height 400
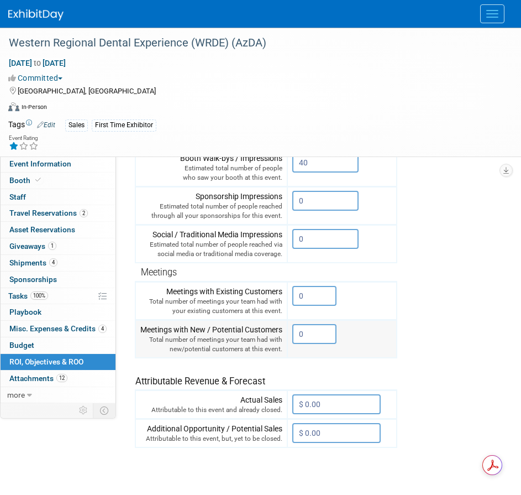
scroll to position [221, 0]
drag, startPoint x: 316, startPoint y: 336, endPoint x: 273, endPoint y: 336, distance: 43.1
click at [273, 336] on tr "Meetings with New / Potential Customers Total number of meetings your team had …" at bounding box center [266, 338] width 262 height 38
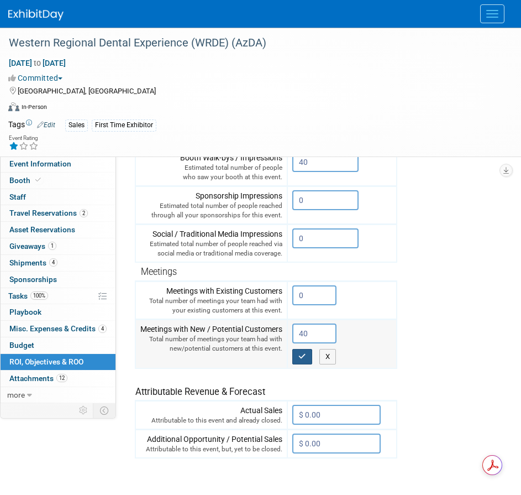
type input "40"
click at [303, 354] on icon "button" at bounding box center [303, 356] width 8 height 7
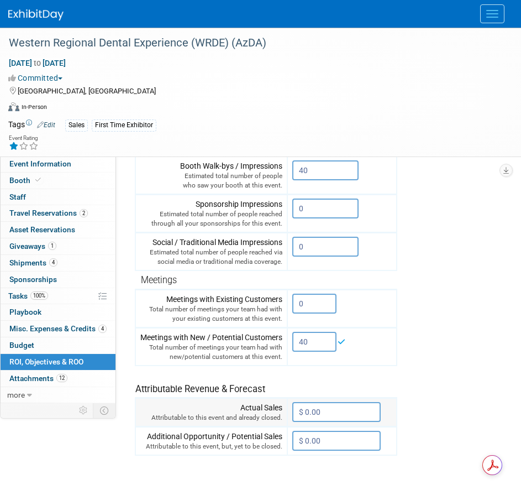
click at [327, 413] on input "$ 0.00" at bounding box center [336, 412] width 88 height 20
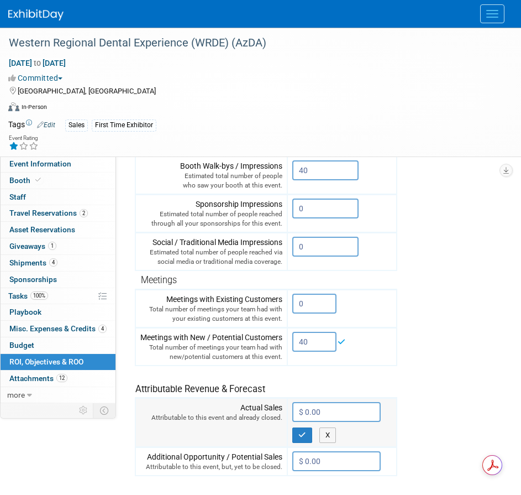
paste input "8,976"
type input "$ 8,976.00"
click at [303, 433] on icon "button" at bounding box center [303, 434] width 8 height 7
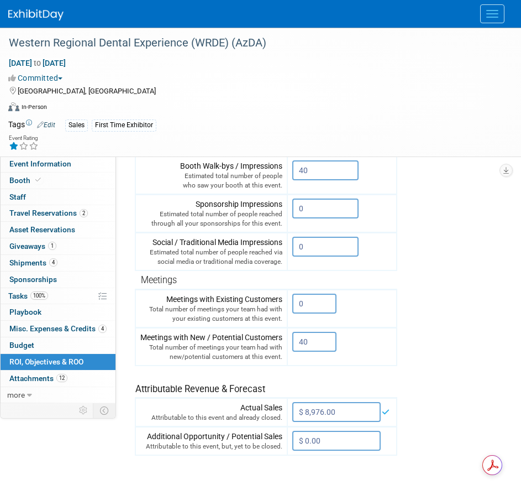
click at [439, 391] on tr "Engagement Metrics Leads Generated from this event. 3 X Brand Impressions 40" at bounding box center [370, 256] width 470 height 400
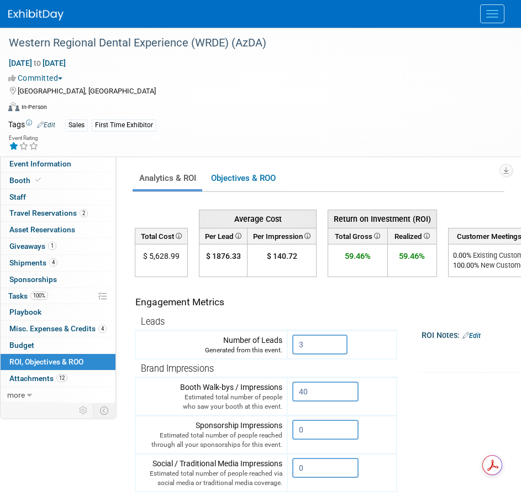
click at [429, 236] on icon at bounding box center [426, 236] width 8 height 6
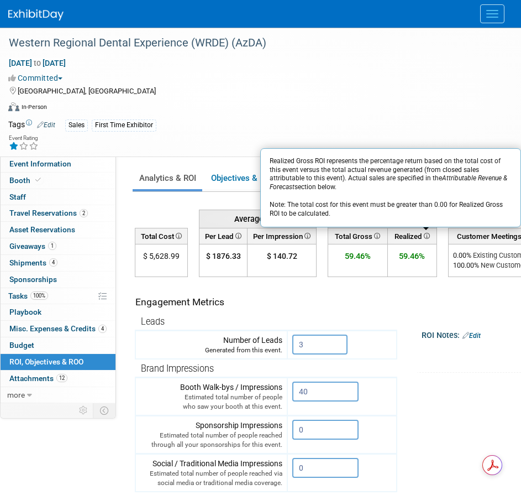
click at [379, 235] on icon at bounding box center [377, 236] width 8 height 6
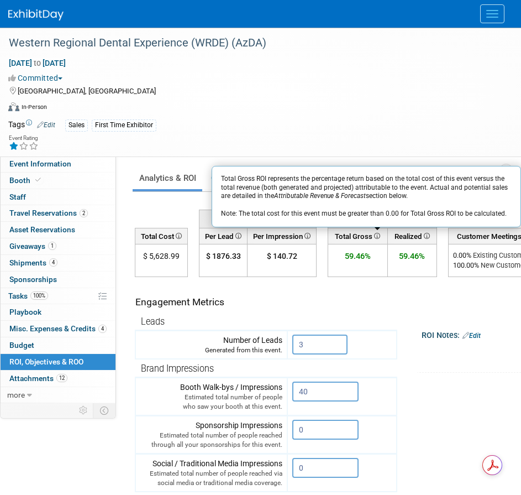
click at [365, 304] on div "Engagement Metrics" at bounding box center [263, 302] width 257 height 14
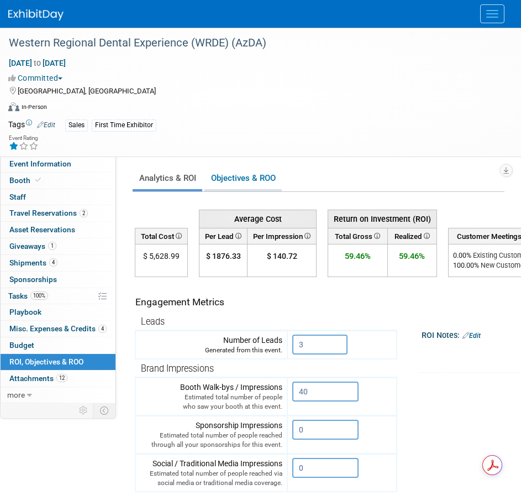
click at [259, 176] on link "Objectives & ROO 0" at bounding box center [243, 179] width 77 height 22
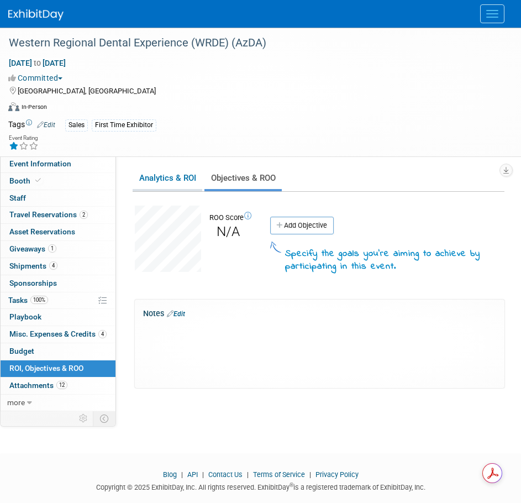
click at [177, 179] on link "Analytics & ROI" at bounding box center [168, 179] width 70 height 22
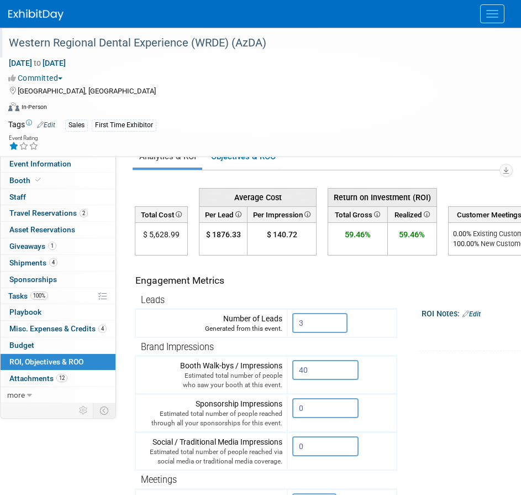
scroll to position [14, 0]
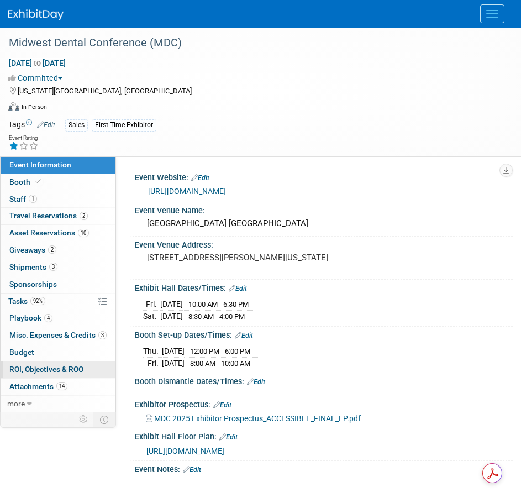
drag, startPoint x: 40, startPoint y: 367, endPoint x: 46, endPoint y: 367, distance: 6.1
click at [40, 367] on span "ROI, Objectives & ROO 0" at bounding box center [46, 369] width 74 height 9
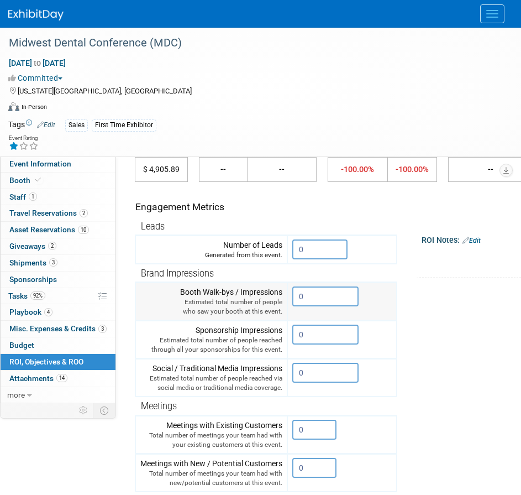
scroll to position [111, 0]
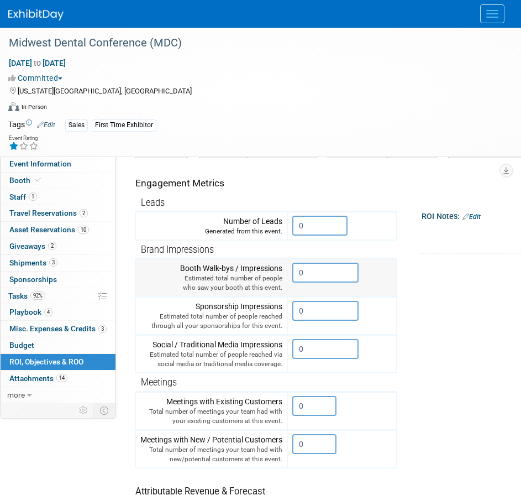
drag, startPoint x: 306, startPoint y: 272, endPoint x: 297, endPoint y: 274, distance: 9.5
click at [297, 274] on input "0" at bounding box center [325, 273] width 66 height 20
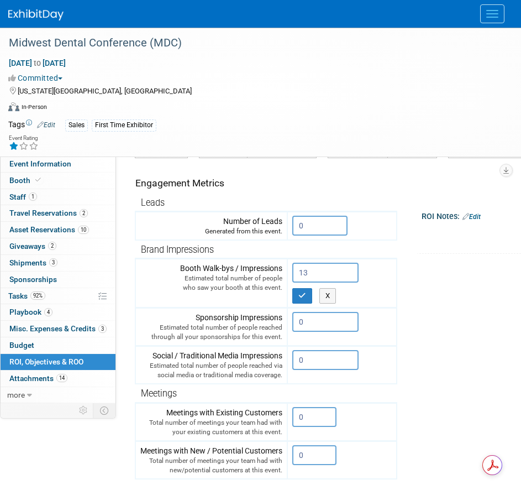
type input "13"
click at [439, 342] on tr "Engagement Metrics Leads Generated from this event. 0 X Brand Impressions 13" at bounding box center [370, 363] width 470 height 411
click at [300, 299] on icon "button" at bounding box center [303, 295] width 8 height 7
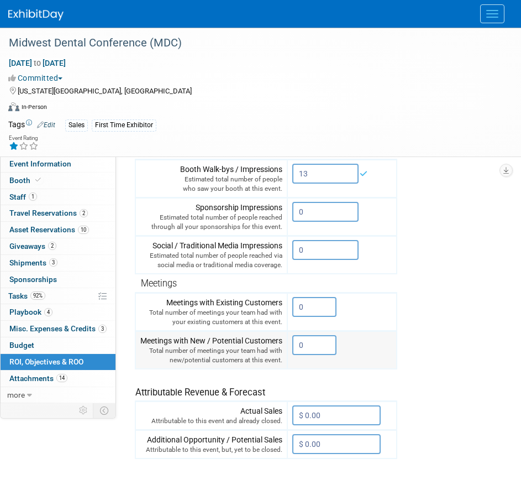
scroll to position [221, 0]
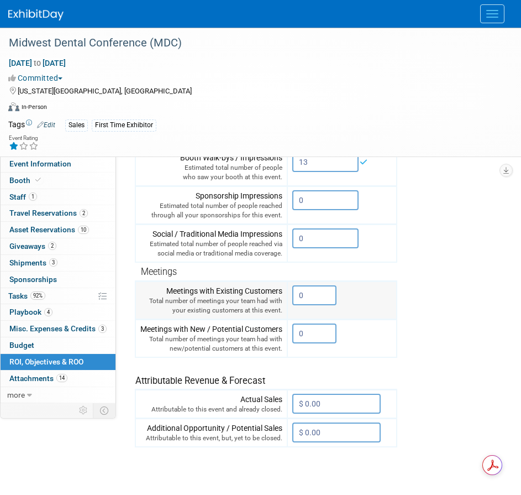
drag, startPoint x: 311, startPoint y: 297, endPoint x: 298, endPoint y: 297, distance: 12.7
click at [298, 297] on input "0" at bounding box center [314, 295] width 44 height 20
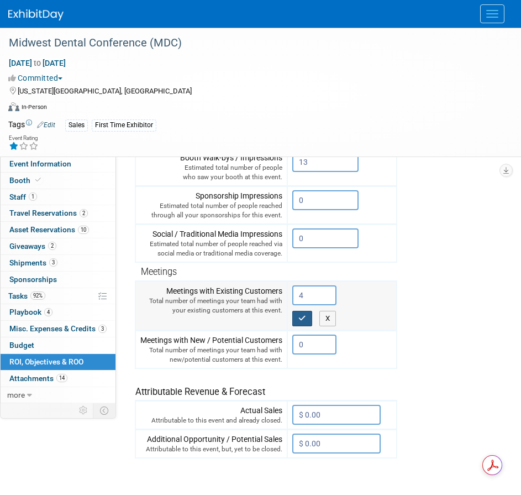
type input "4"
click at [305, 315] on icon "button" at bounding box center [303, 318] width 8 height 7
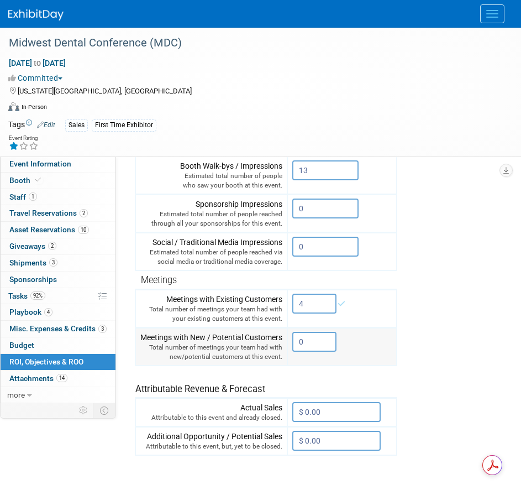
click at [309, 344] on input "0" at bounding box center [314, 342] width 44 height 20
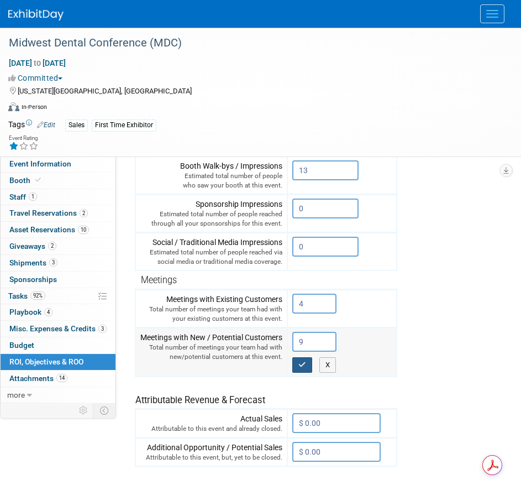
type input "9"
click at [309, 362] on button "button" at bounding box center [302, 364] width 20 height 15
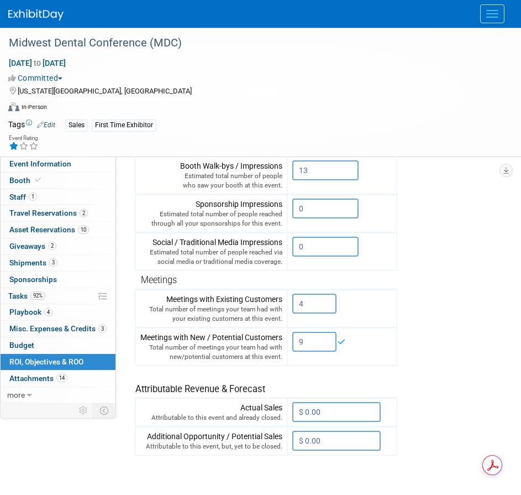
click at [434, 362] on tr "Engagement Metrics Leads Generated from this event. 0 X Brand Impressions 13" at bounding box center [370, 256] width 470 height 400
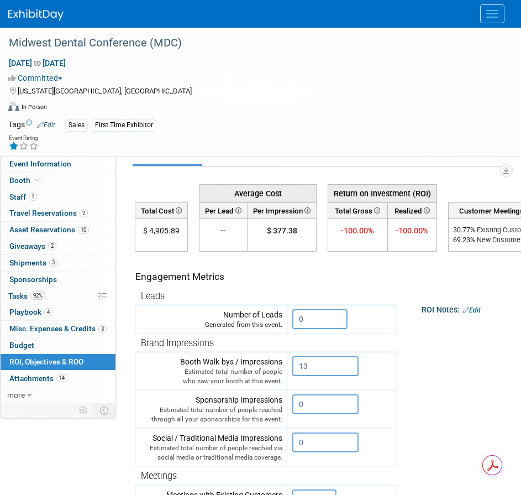
scroll to position [0, 0]
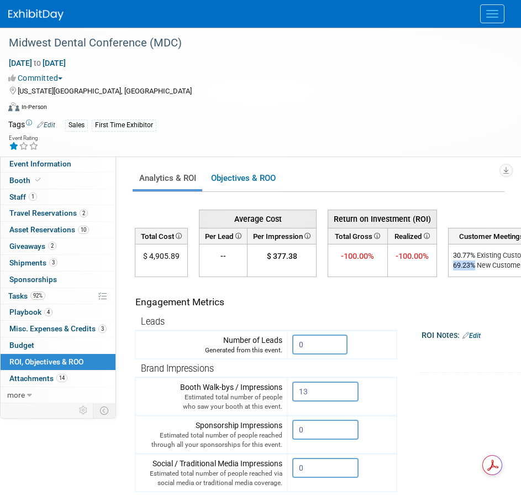
drag, startPoint x: 475, startPoint y: 267, endPoint x: 451, endPoint y: 268, distance: 24.9
click at [451, 268] on td "30.77 % Existing Customers 69.23 % New Customers --" at bounding box center [495, 260] width 93 height 33
copy div "69.23 %"
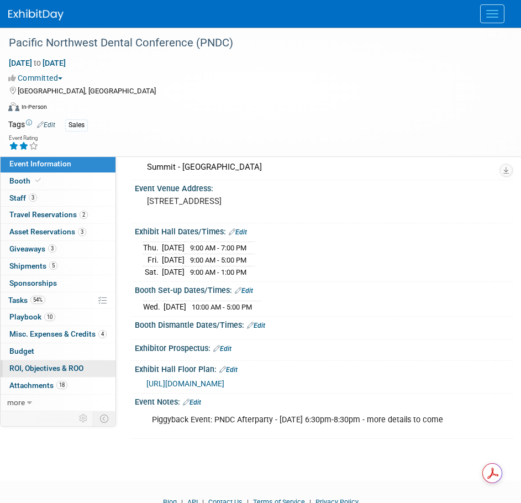
click at [48, 367] on span "ROI, Objectives & ROO 0" at bounding box center [46, 368] width 74 height 9
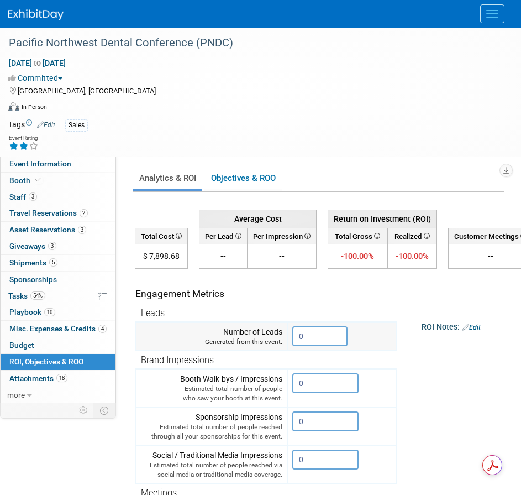
drag, startPoint x: 312, startPoint y: 340, endPoint x: 299, endPoint y: 340, distance: 12.7
click at [299, 340] on input "0" at bounding box center [319, 336] width 55 height 20
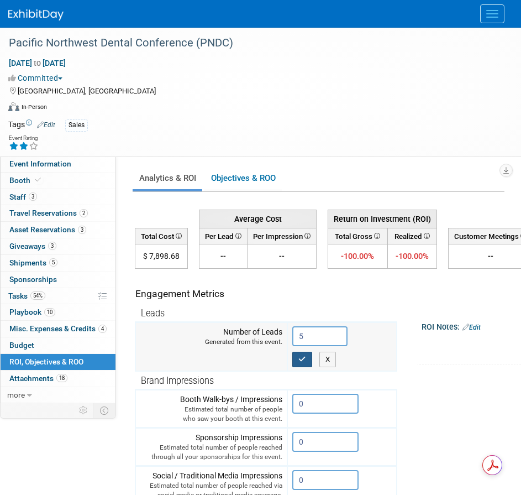
type input "5"
click at [305, 362] on icon "button" at bounding box center [303, 359] width 8 height 7
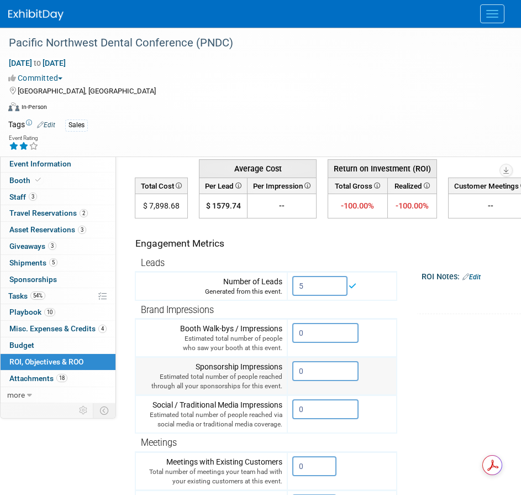
scroll to position [55, 0]
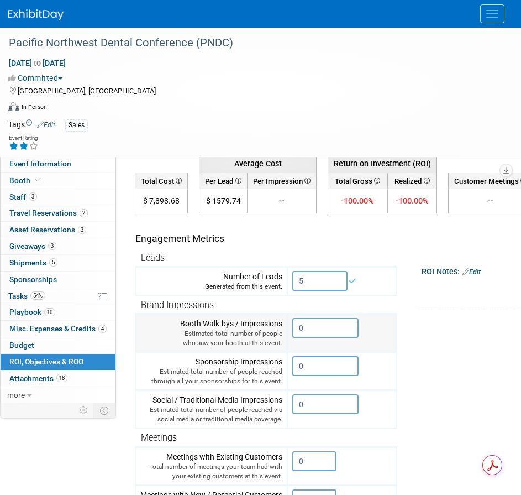
drag, startPoint x: 316, startPoint y: 329, endPoint x: 287, endPoint y: 330, distance: 28.8
click at [287, 330] on tr "Booth Walk-bys / Impressions Estimated total number of people who saw your boot…" at bounding box center [266, 333] width 262 height 38
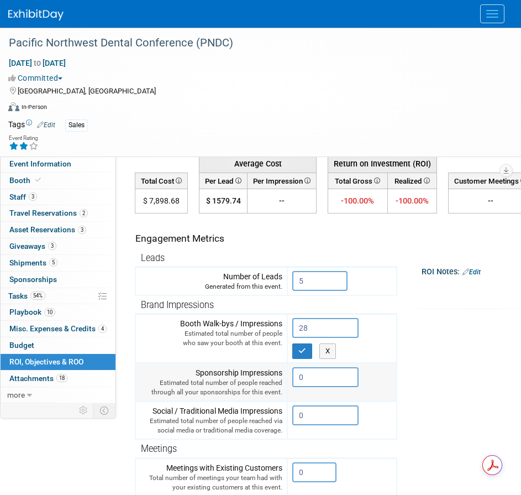
type input "28"
click at [307, 378] on input "0" at bounding box center [325, 377] width 66 height 20
click at [299, 348] on button "button" at bounding box center [302, 350] width 20 height 15
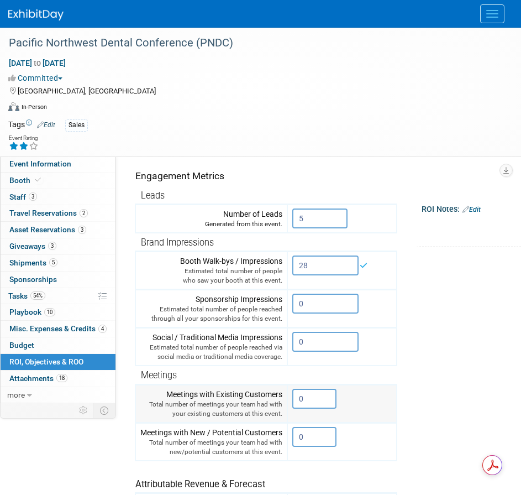
scroll to position [166, 0]
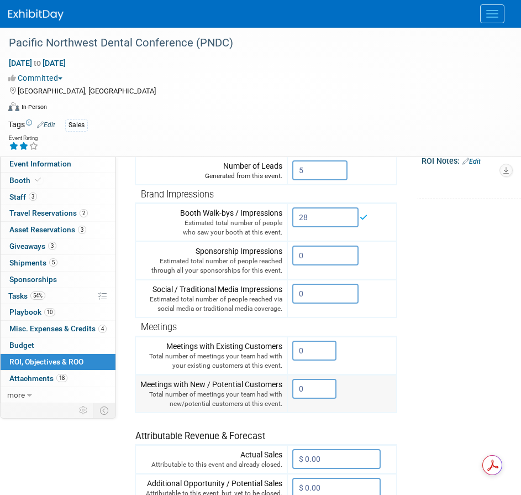
click at [310, 387] on input "0" at bounding box center [314, 389] width 44 height 20
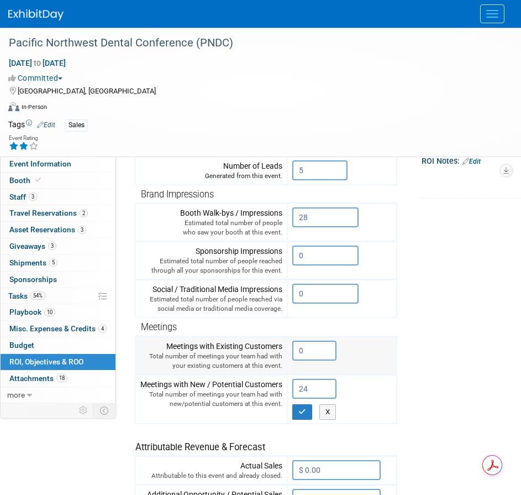
type input "24"
drag, startPoint x: 312, startPoint y: 349, endPoint x: 284, endPoint y: 349, distance: 27.7
click at [284, 349] on tr "Meetings with Existing Customers Total number of meetings your team had with yo…" at bounding box center [266, 355] width 262 height 38
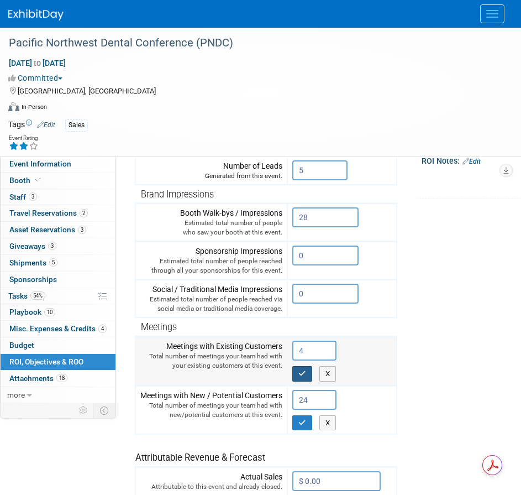
type input "4"
click at [306, 371] on icon "button" at bounding box center [303, 373] width 8 height 7
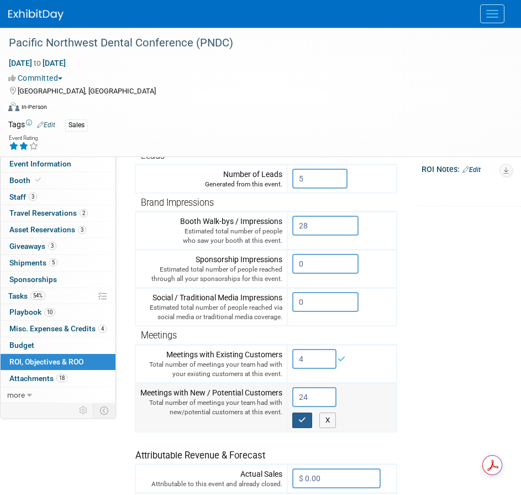
click at [306, 417] on icon "button" at bounding box center [303, 419] width 8 height 7
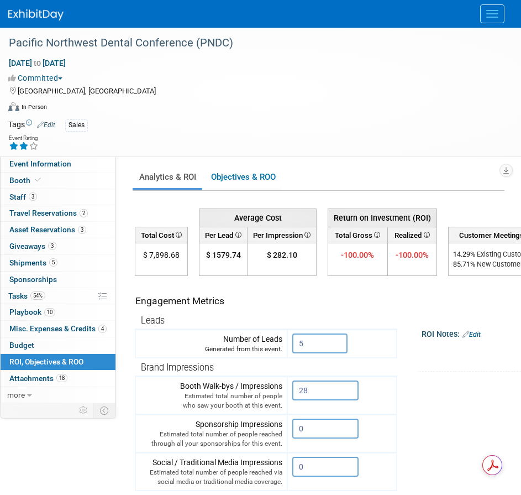
scroll to position [0, 0]
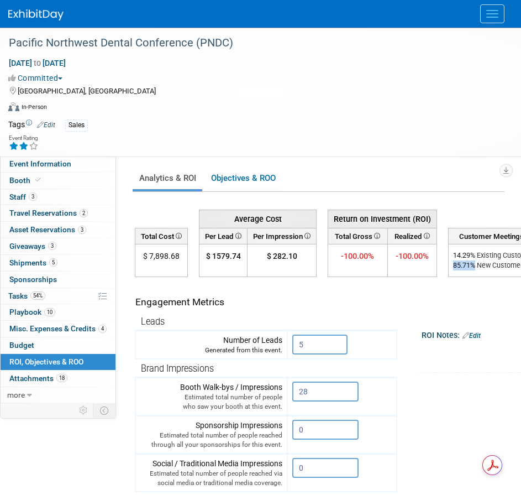
drag, startPoint x: 475, startPoint y: 266, endPoint x: 453, endPoint y: 267, distance: 22.1
click at [453, 267] on div "85.71 % New Customers" at bounding box center [495, 265] width 84 height 10
copy div "85.71 %"
click at [488, 12] on button "Menu" at bounding box center [492, 13] width 24 height 19
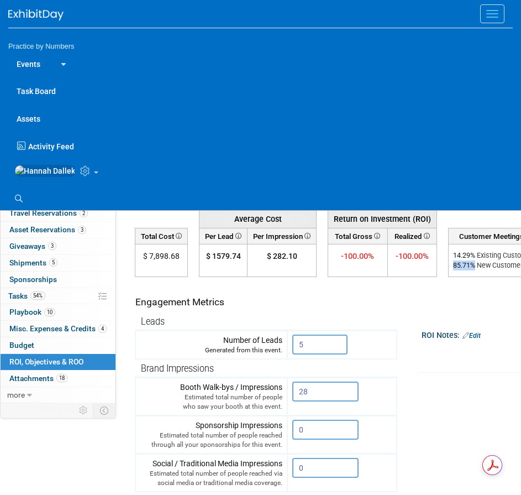
click at [25, 62] on link "Events" at bounding box center [28, 64] width 40 height 28
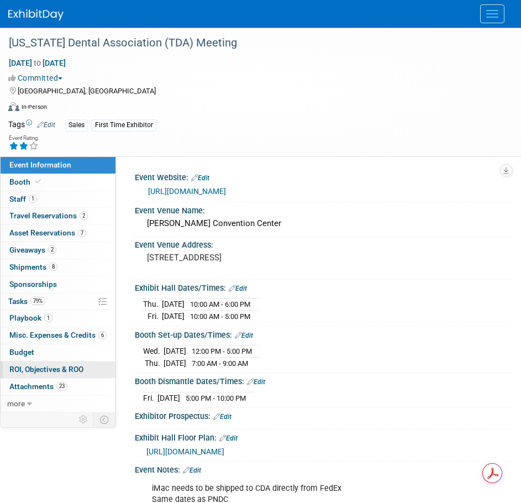
click at [43, 369] on span "ROI, Objectives & ROO 0" at bounding box center [46, 369] width 74 height 9
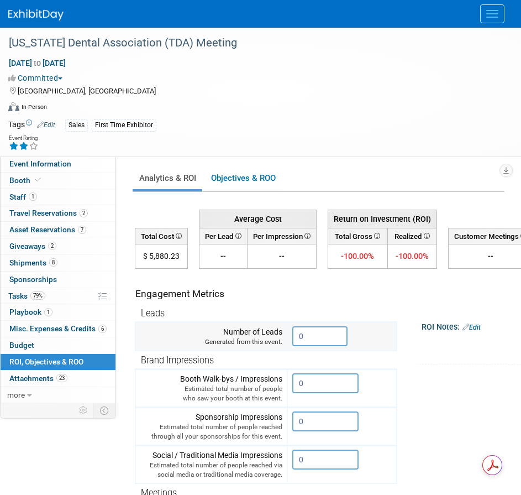
drag, startPoint x: 310, startPoint y: 336, endPoint x: 297, endPoint y: 336, distance: 12.7
click at [297, 336] on input "0" at bounding box center [319, 336] width 55 height 20
drag, startPoint x: 325, startPoint y: 385, endPoint x: 293, endPoint y: 385, distance: 32.1
click at [293, 385] on input "0" at bounding box center [325, 383] width 66 height 20
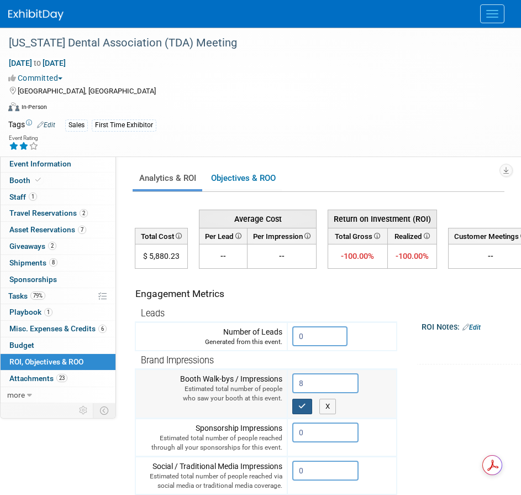
type input "8"
click at [300, 410] on icon "button" at bounding box center [303, 406] width 8 height 7
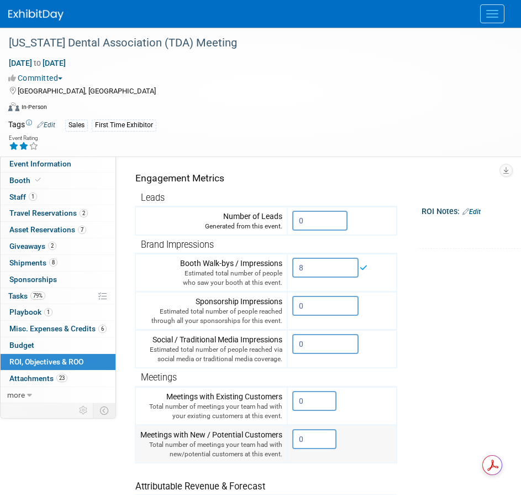
scroll to position [166, 0]
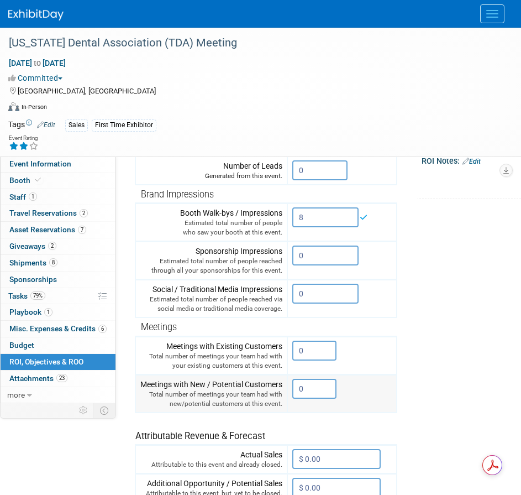
drag, startPoint x: 322, startPoint y: 392, endPoint x: 294, endPoint y: 392, distance: 28.8
click at [294, 392] on input "0" at bounding box center [314, 389] width 44 height 20
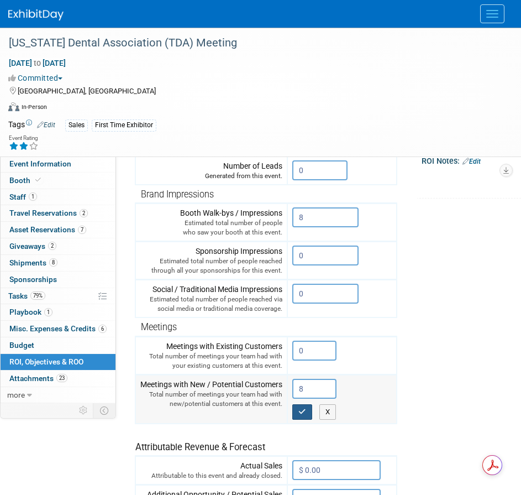
type input "8"
click at [301, 410] on icon "button" at bounding box center [303, 411] width 8 height 7
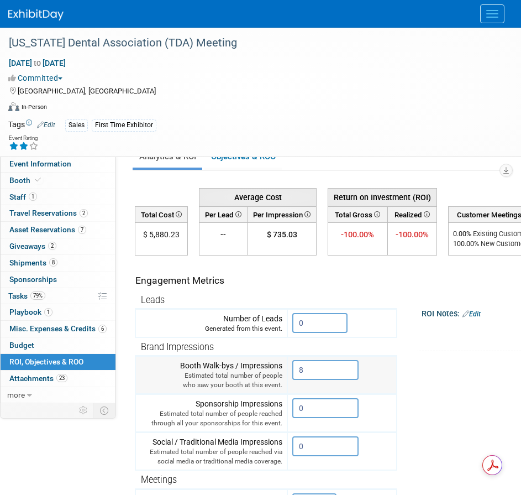
scroll to position [0, 0]
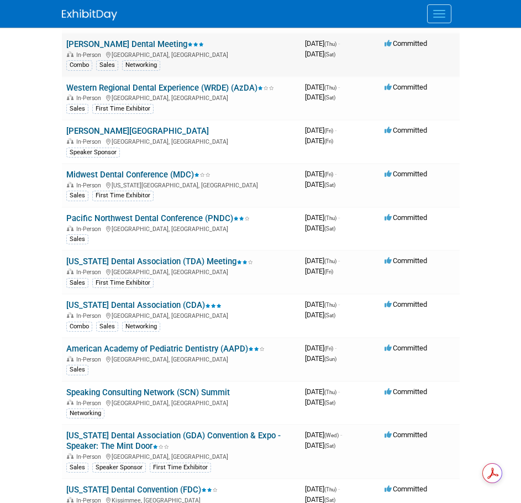
scroll to position [442, 0]
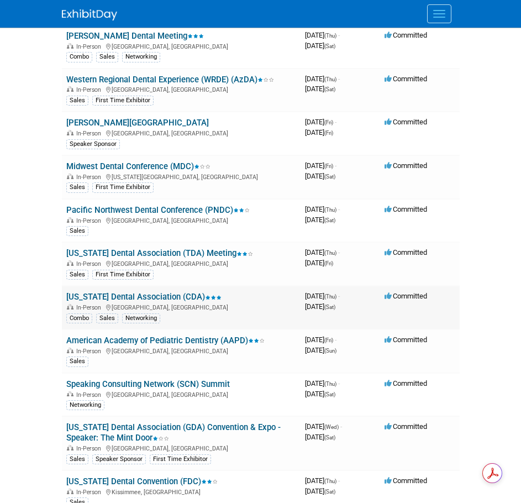
click at [153, 296] on link "[US_STATE] Dental Association (CDA)" at bounding box center [143, 297] width 155 height 10
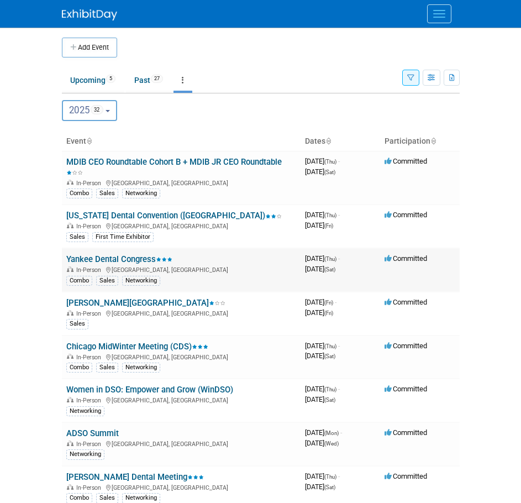
scroll to position [0, 0]
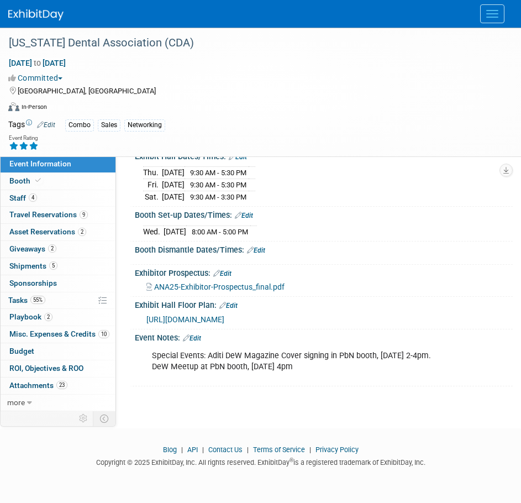
scroll to position [132, 0]
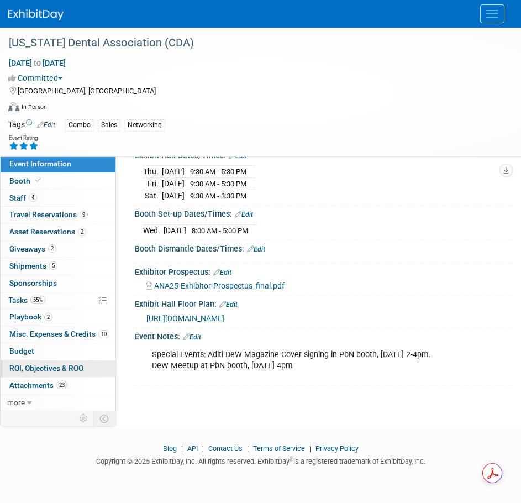
click at [44, 367] on span "ROI, Objectives & ROO 0" at bounding box center [46, 368] width 74 height 9
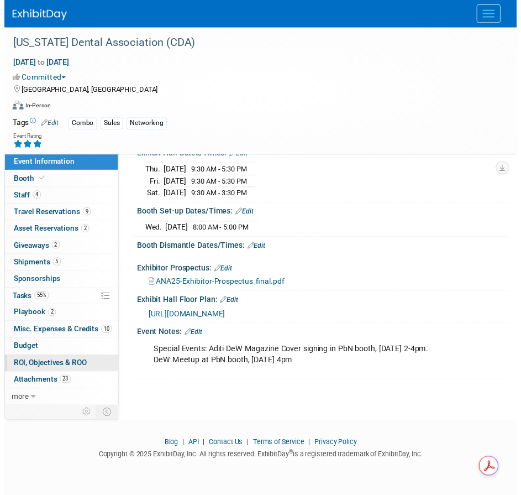
scroll to position [0, 0]
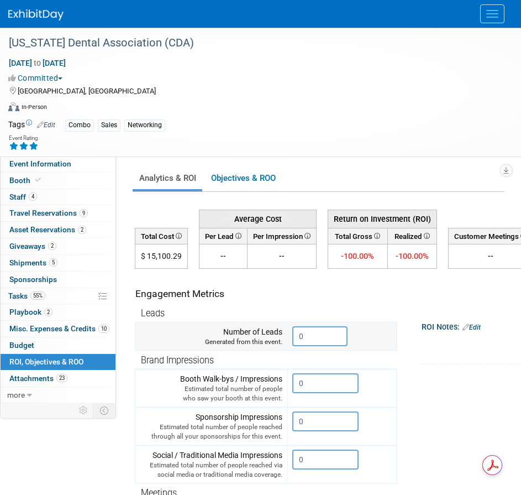
drag, startPoint x: 312, startPoint y: 338, endPoint x: 296, endPoint y: 338, distance: 15.5
click at [296, 338] on input "0" at bounding box center [319, 336] width 55 height 20
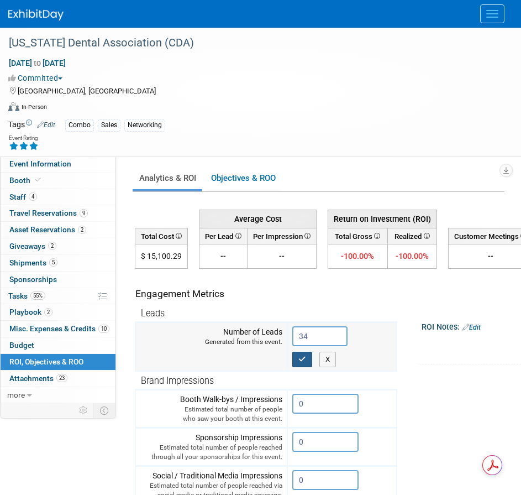
type input "34"
click at [309, 360] on button "button" at bounding box center [302, 359] width 20 height 15
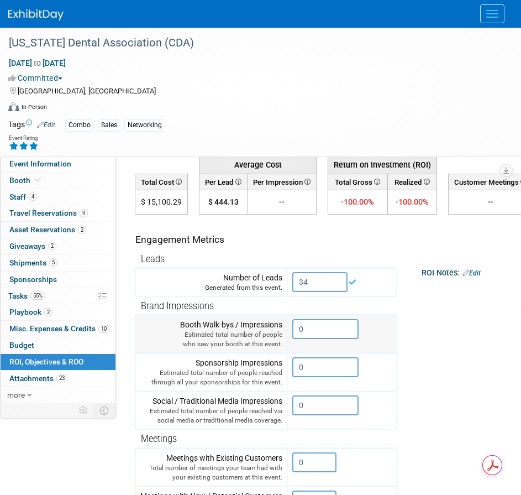
scroll to position [55, 0]
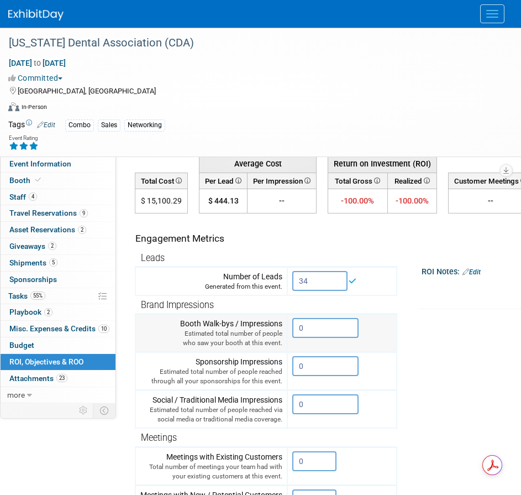
click at [320, 326] on input "0" at bounding box center [325, 328] width 66 height 20
drag, startPoint x: 308, startPoint y: 327, endPoint x: 296, endPoint y: 326, distance: 11.6
click at [296, 326] on input "0" at bounding box center [325, 328] width 66 height 20
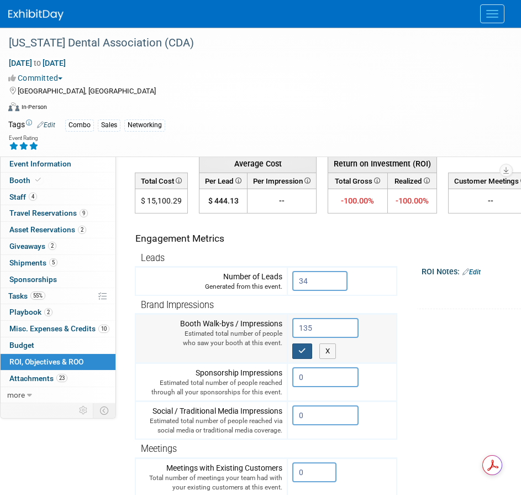
type input "135"
click at [309, 349] on button "button" at bounding box center [302, 350] width 20 height 15
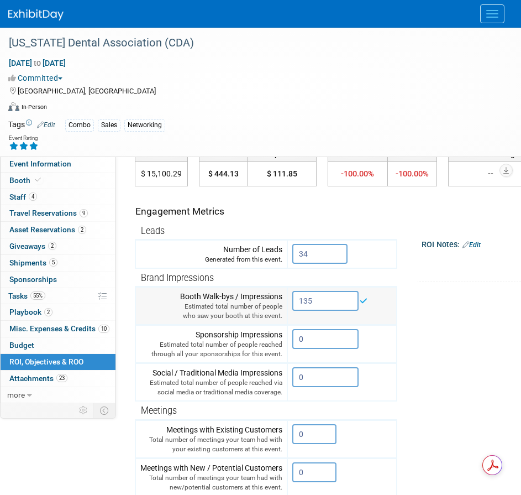
scroll to position [111, 0]
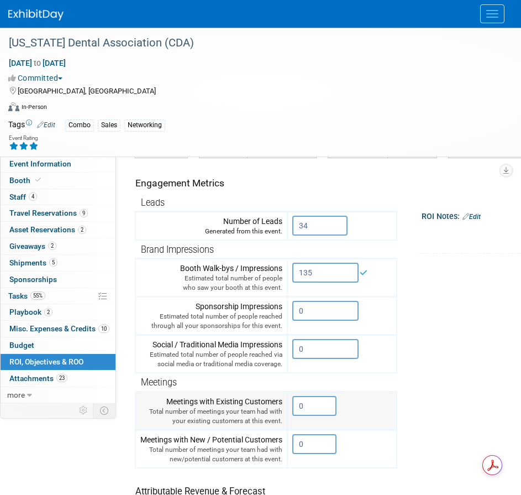
drag, startPoint x: 309, startPoint y: 406, endPoint x: 300, endPoint y: 406, distance: 8.3
click at [300, 406] on input "0" at bounding box center [314, 406] width 44 height 20
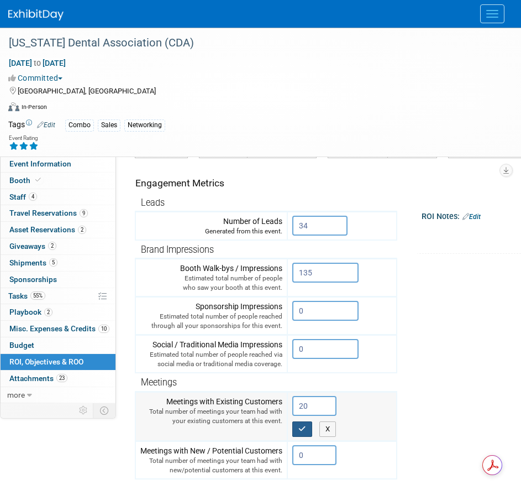
type input "20"
click at [305, 427] on icon "button" at bounding box center [303, 428] width 8 height 7
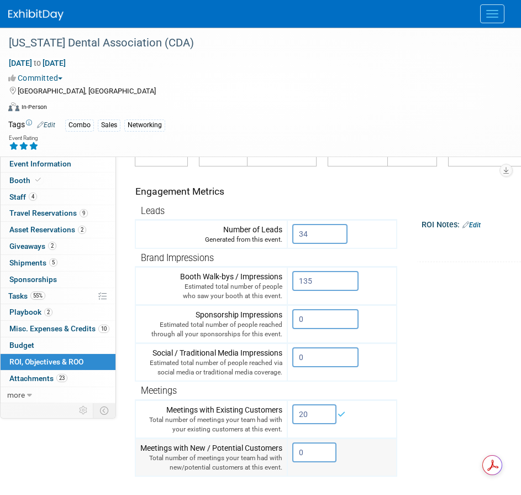
click at [303, 453] on input "0" at bounding box center [314, 452] width 44 height 20
click at [299, 473] on icon "button" at bounding box center [303, 475] width 8 height 7
type input "115"
click at [433, 400] on tr "Engagement Metrics Leads Generated from this event. 34 X Brand Impressions X" at bounding box center [370, 366] width 470 height 400
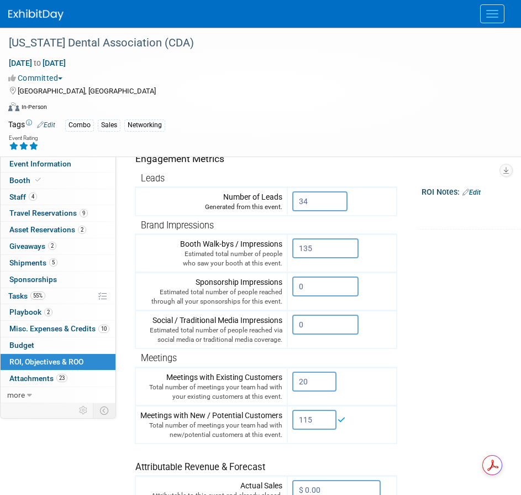
scroll to position [276, 0]
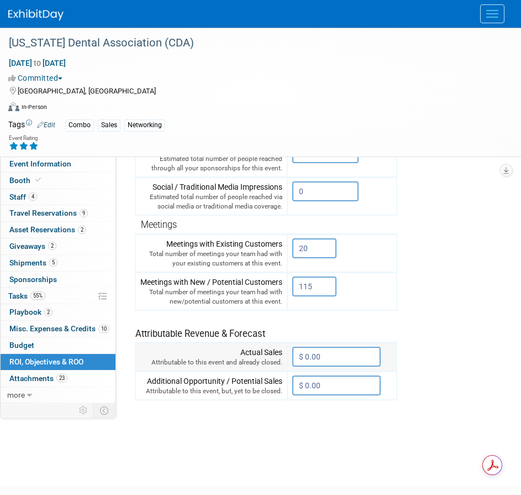
click at [347, 358] on input "$ 0.00" at bounding box center [336, 357] width 88 height 20
click at [332, 358] on input "$ 0.00" at bounding box center [336, 357] width 88 height 20
drag, startPoint x: 332, startPoint y: 358, endPoint x: 301, endPoint y: 364, distance: 31.0
click at [301, 364] on input "$ 0.00" at bounding box center [336, 357] width 88 height 20
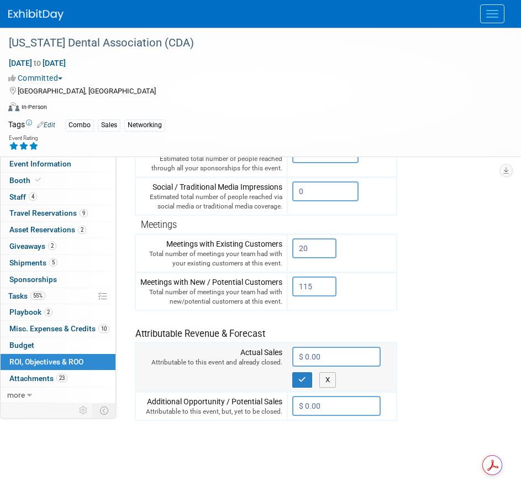
paste input "62,245"
type input "$ 62,245.00"
click at [298, 381] on button "button" at bounding box center [302, 379] width 20 height 15
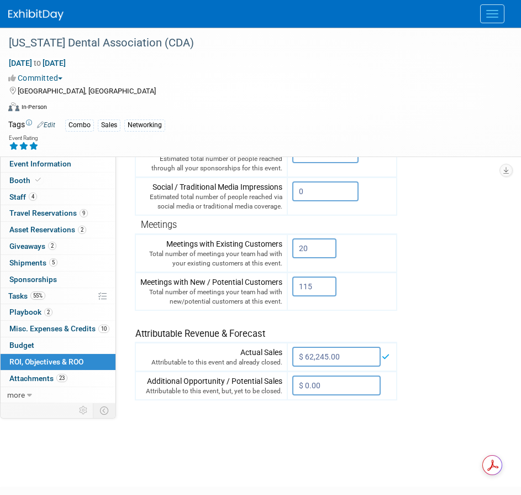
click at [436, 345] on tr "Engagement Metrics Leads Generated from this event. 34 X Brand Impressions X" at bounding box center [370, 201] width 470 height 400
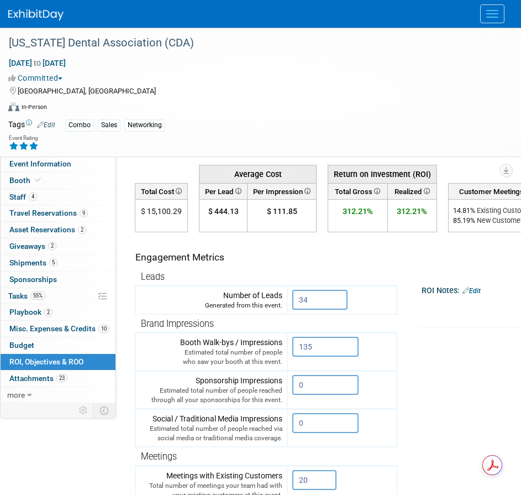
scroll to position [0, 0]
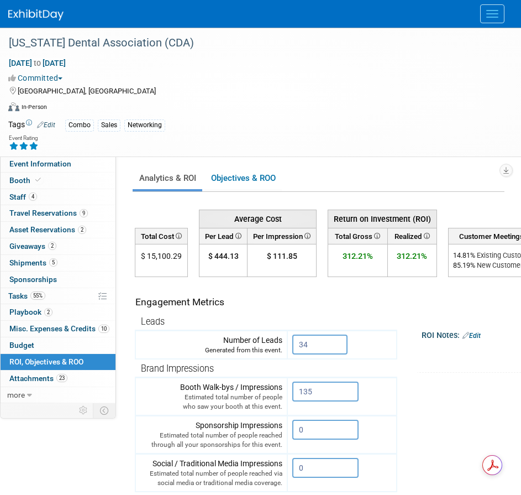
drag, startPoint x: 477, startPoint y: 265, endPoint x: 453, endPoint y: 268, distance: 23.9
click at [453, 268] on div "85.19 % New Customers" at bounding box center [495, 265] width 84 height 10
copy div "85.19 %"
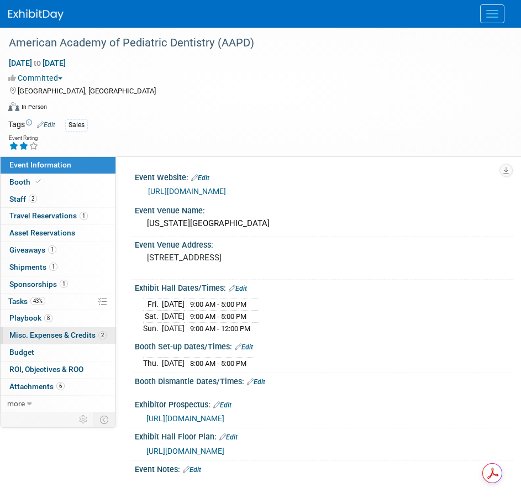
click at [32, 337] on span "Misc. Expenses & Credits 2" at bounding box center [57, 335] width 97 height 9
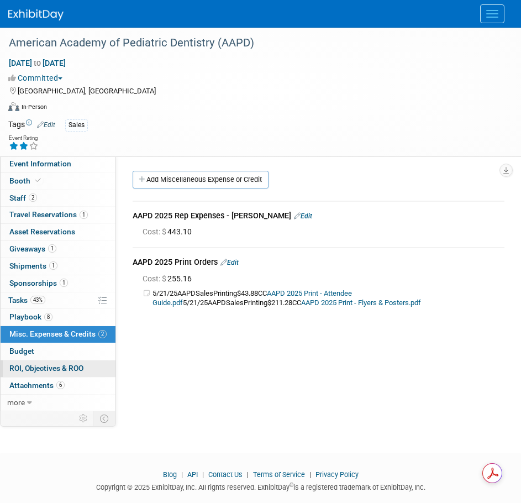
click at [46, 368] on span "ROI, Objectives & ROO 0" at bounding box center [46, 368] width 74 height 9
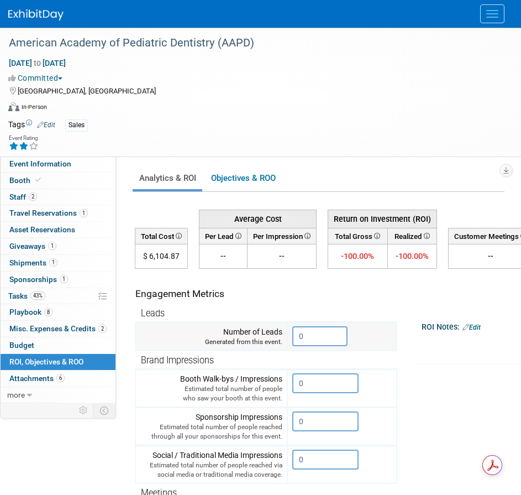
drag, startPoint x: 310, startPoint y: 338, endPoint x: 291, endPoint y: 338, distance: 19.4
click at [291, 338] on td "0 X" at bounding box center [342, 336] width 109 height 29
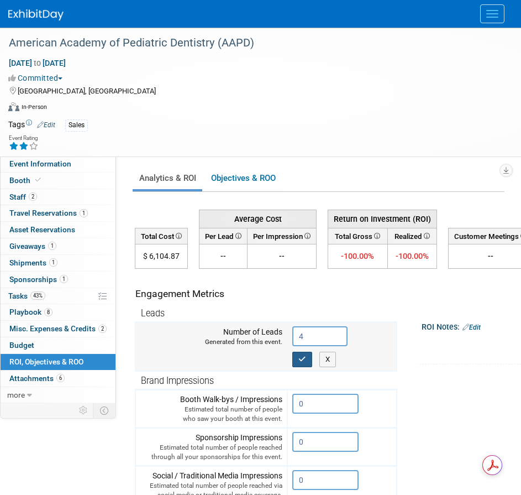
type input "4"
click at [304, 358] on icon "button" at bounding box center [303, 359] width 8 height 7
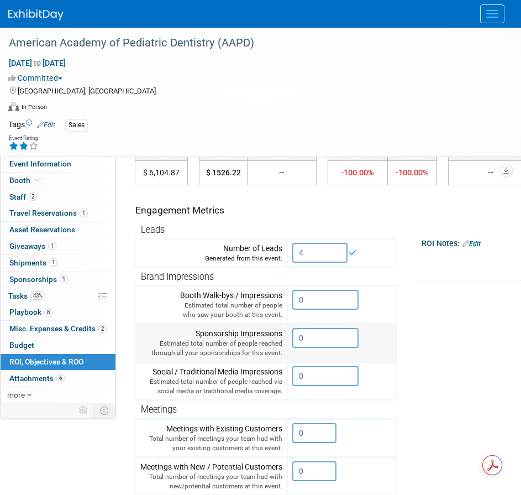
scroll to position [111, 0]
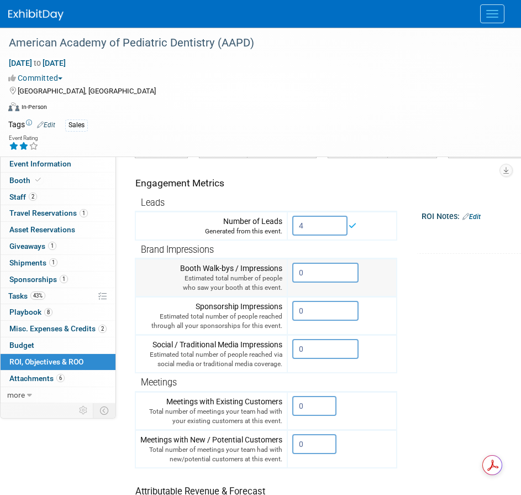
drag, startPoint x: 313, startPoint y: 273, endPoint x: 289, endPoint y: 273, distance: 24.9
click at [289, 273] on td "0 X" at bounding box center [342, 278] width 109 height 38
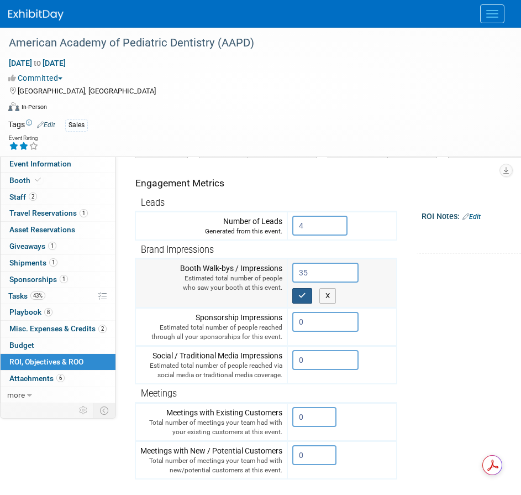
type input "35"
drag, startPoint x: 305, startPoint y: 293, endPoint x: 297, endPoint y: 326, distance: 34.1
click at [305, 292] on icon "button" at bounding box center [303, 295] width 8 height 7
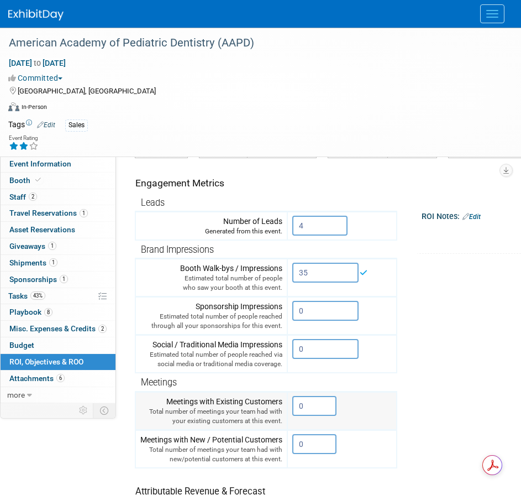
drag, startPoint x: 309, startPoint y: 405, endPoint x: 297, endPoint y: 407, distance: 11.8
click at [297, 407] on input "0" at bounding box center [314, 406] width 44 height 20
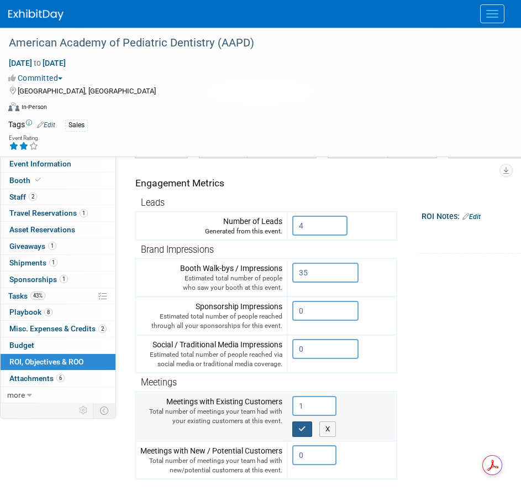
type input "1"
click at [301, 432] on button "button" at bounding box center [302, 428] width 20 height 15
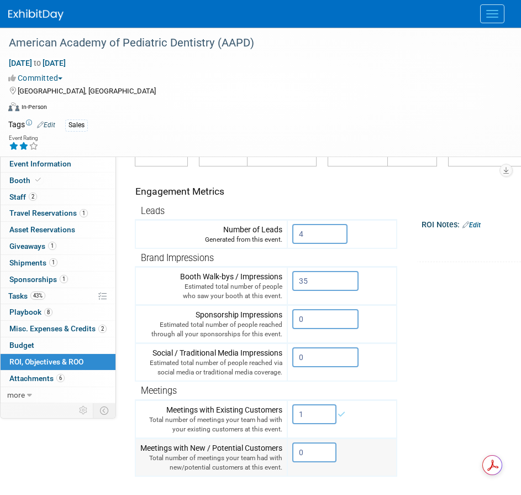
click at [307, 454] on input "0" at bounding box center [314, 452] width 44 height 20
drag, startPoint x: 306, startPoint y: 453, endPoint x: 294, endPoint y: 453, distance: 12.2
click at [294, 453] on input "0" at bounding box center [314, 452] width 44 height 20
type input "34"
click at [296, 477] on button "button" at bounding box center [302, 475] width 20 height 15
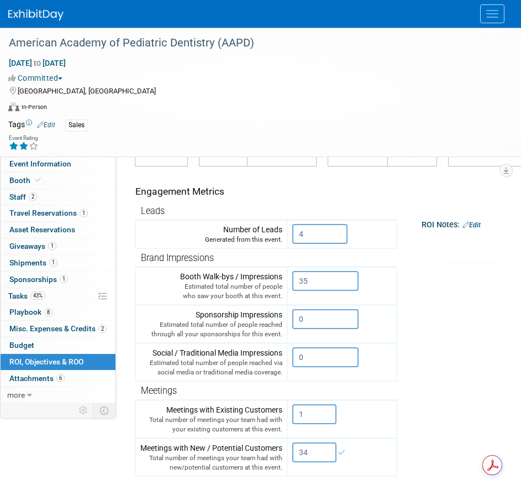
click at [451, 397] on tr "Engagement Metrics Leads Generated from this event. 4 X Brand Impressions 35" at bounding box center [370, 366] width 470 height 400
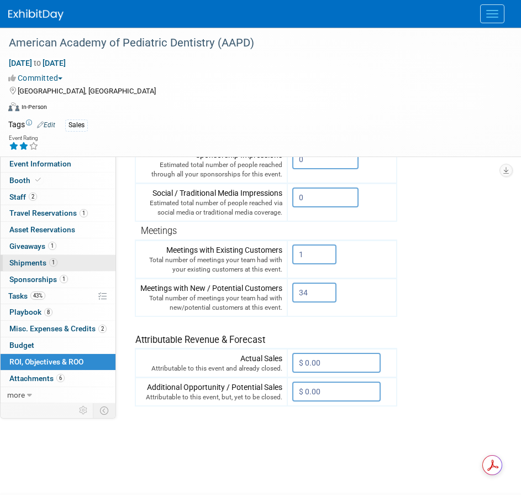
scroll to position [0, 0]
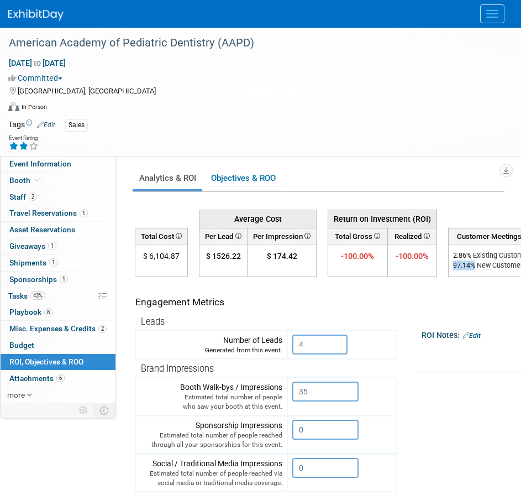
drag, startPoint x: 475, startPoint y: 265, endPoint x: 454, endPoint y: 264, distance: 21.1
click at [454, 264] on div "97.14 % New Customers" at bounding box center [493, 265] width 80 height 10
copy div "97.14 %"
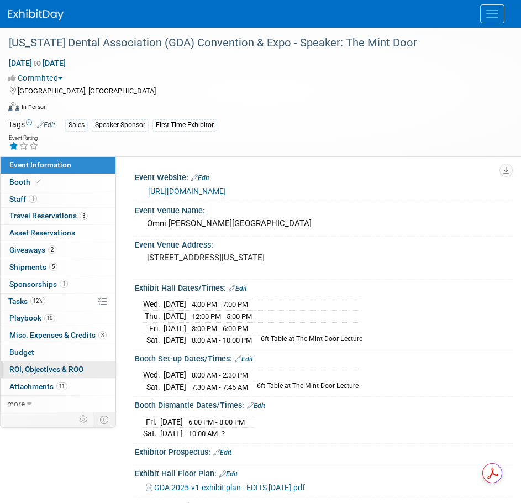
click at [46, 367] on span "ROI, Objectives & ROO 0" at bounding box center [46, 369] width 74 height 9
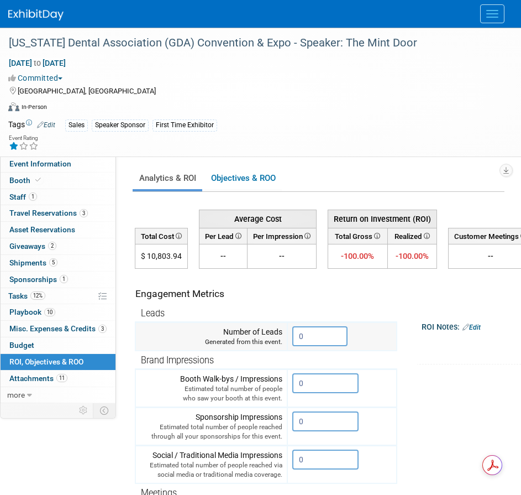
drag, startPoint x: 310, startPoint y: 342, endPoint x: 298, endPoint y: 339, distance: 11.8
click at [298, 339] on input "0" at bounding box center [319, 336] width 55 height 20
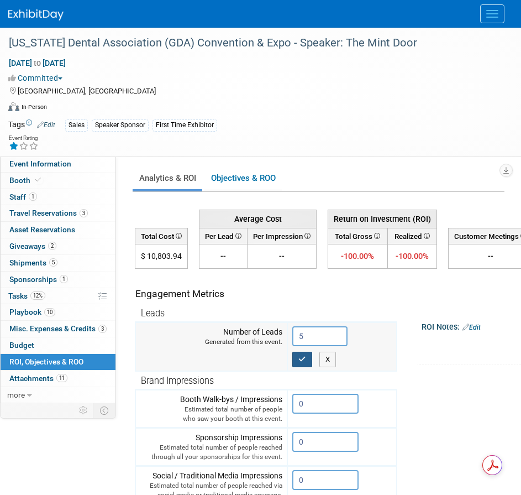
type input "5"
click at [305, 362] on icon "button" at bounding box center [303, 359] width 8 height 7
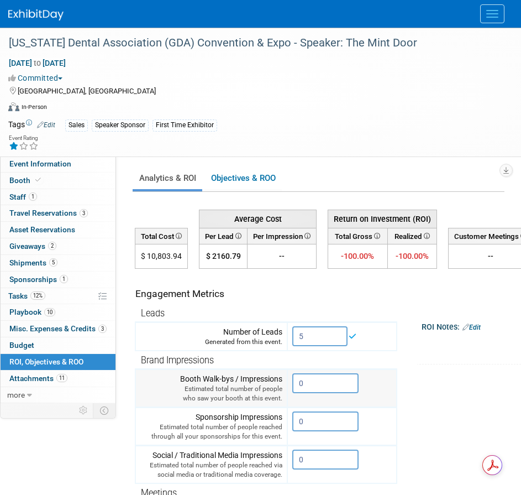
drag, startPoint x: 311, startPoint y: 381, endPoint x: 296, endPoint y: 382, distance: 15.0
click at [296, 382] on input "0" at bounding box center [325, 383] width 66 height 20
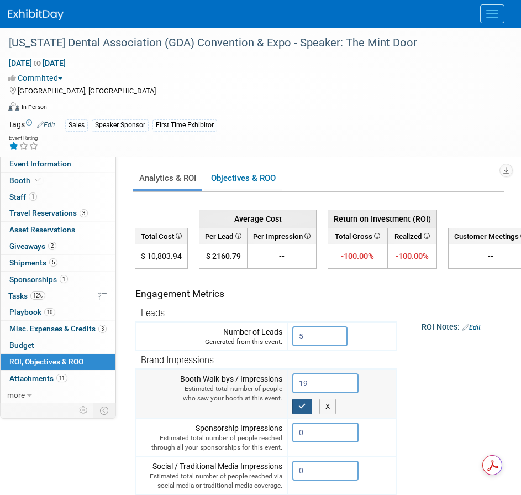
type input "19"
click at [300, 404] on icon "button" at bounding box center [303, 406] width 8 height 7
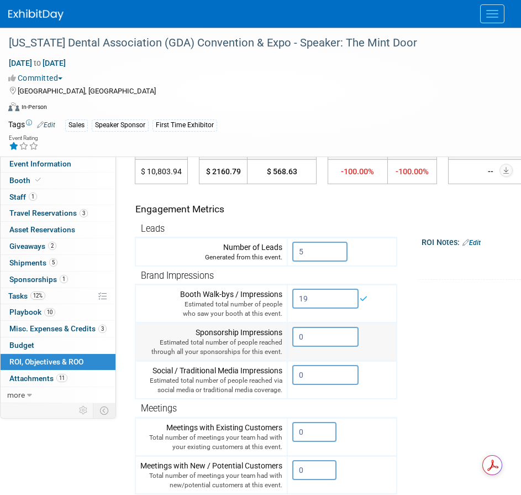
scroll to position [166, 0]
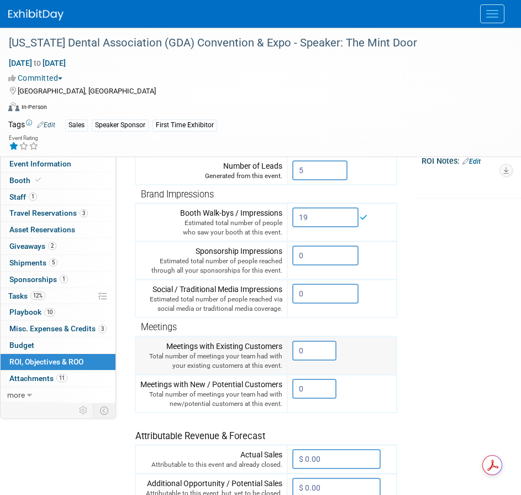
drag, startPoint x: 312, startPoint y: 352, endPoint x: 290, endPoint y: 352, distance: 22.1
click at [290, 352] on td "0 X" at bounding box center [342, 355] width 109 height 38
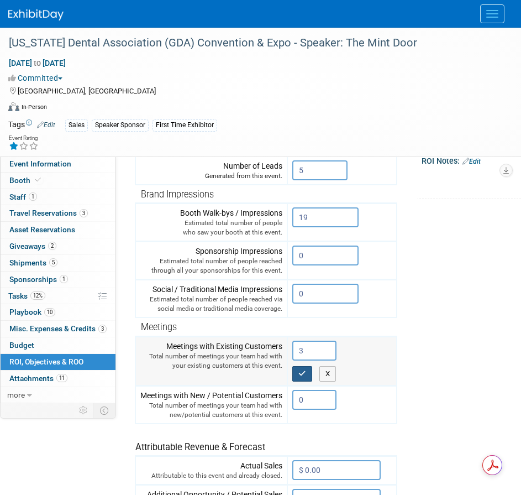
type input "3"
click at [307, 372] on button "button" at bounding box center [302, 373] width 20 height 15
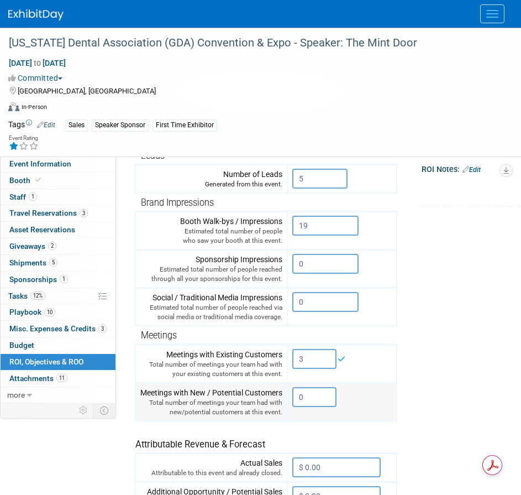
drag, startPoint x: 309, startPoint y: 398, endPoint x: 284, endPoint y: 396, distance: 25.0
click at [291, 399] on td "0 X" at bounding box center [342, 402] width 109 height 38
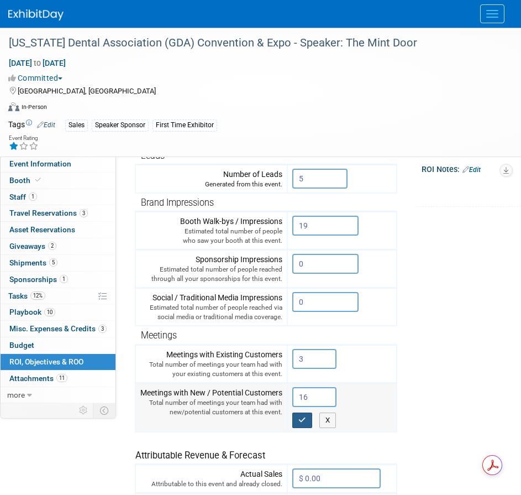
type input "16"
click at [304, 419] on icon "button" at bounding box center [303, 419] width 8 height 7
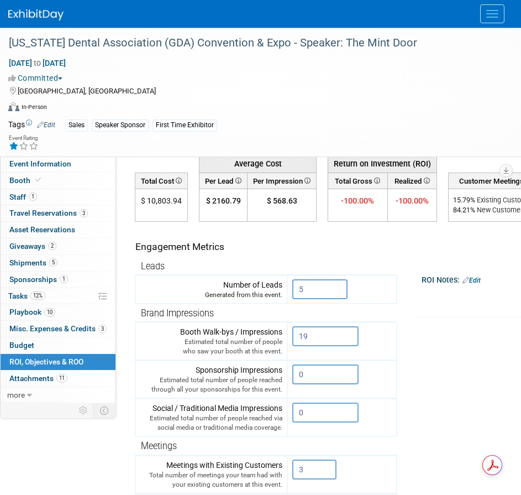
scroll to position [0, 0]
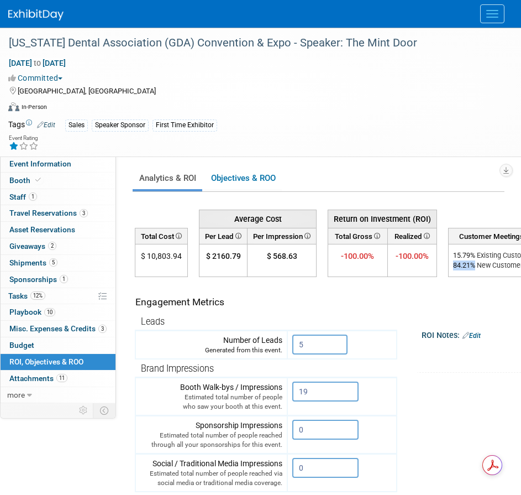
drag, startPoint x: 473, startPoint y: 265, endPoint x: 454, endPoint y: 266, distance: 19.4
click at [452, 266] on td "15.79 % Existing Customers 84.21 % New Customers --" at bounding box center [495, 260] width 93 height 33
copy div "84.21 %"
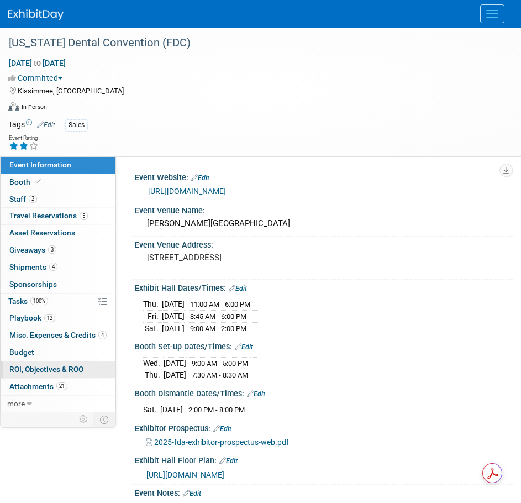
click at [31, 371] on span "ROI, Objectives & ROO 0" at bounding box center [46, 369] width 74 height 9
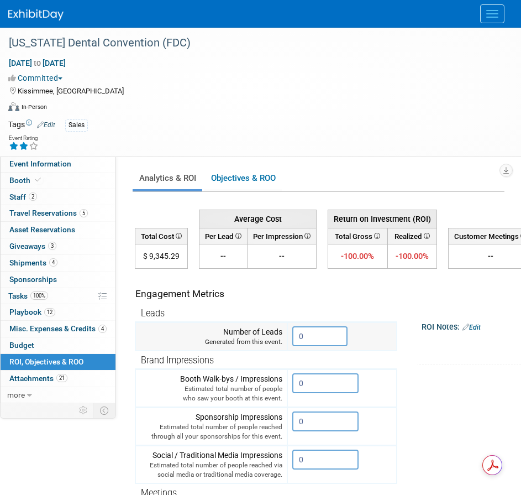
drag, startPoint x: 310, startPoint y: 339, endPoint x: 285, endPoint y: 339, distance: 24.3
click at [285, 339] on tr "Number of Leads Generated from this event. 0" at bounding box center [266, 336] width 262 height 29
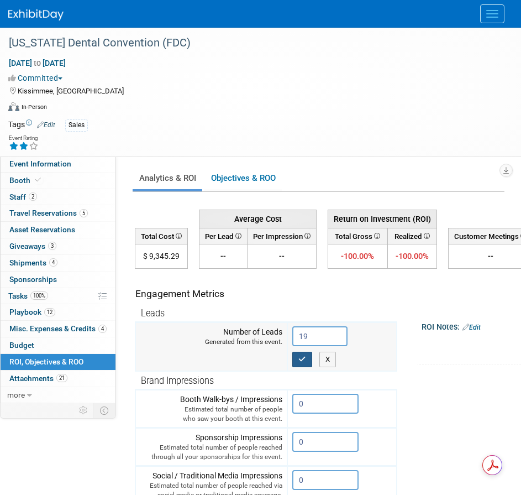
type input "19"
click at [304, 360] on icon "button" at bounding box center [303, 359] width 8 height 7
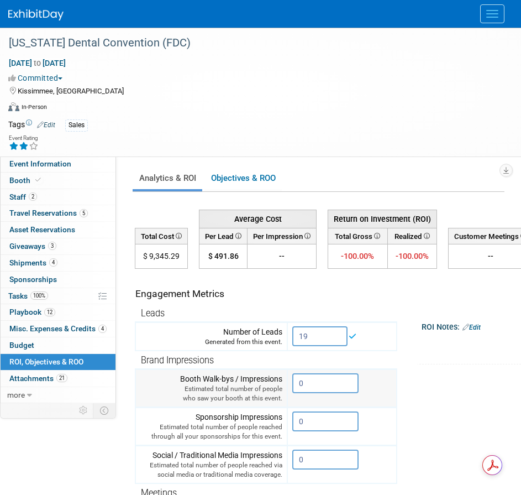
drag, startPoint x: 309, startPoint y: 386, endPoint x: 295, endPoint y: 387, distance: 13.8
click at [295, 387] on input "0" at bounding box center [325, 383] width 66 height 20
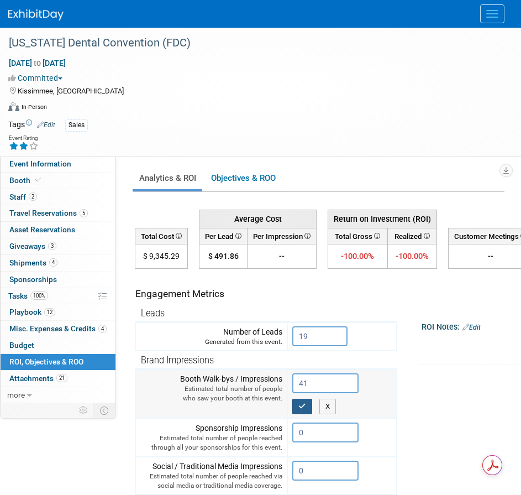
type input "41"
click at [307, 407] on button "button" at bounding box center [302, 406] width 20 height 15
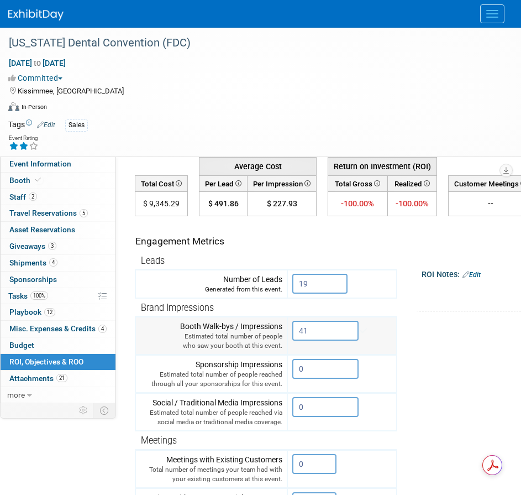
scroll to position [55, 0]
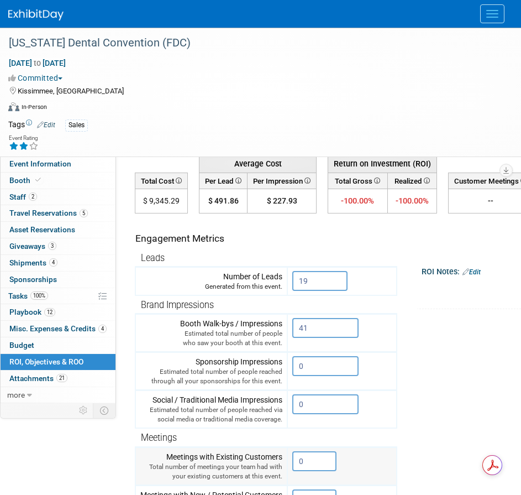
drag, startPoint x: 306, startPoint y: 460, endPoint x: 296, endPoint y: 461, distance: 10.0
click at [296, 461] on input "0" at bounding box center [314, 461] width 44 height 20
type input "2"
click at [299, 489] on button "button" at bounding box center [302, 484] width 20 height 15
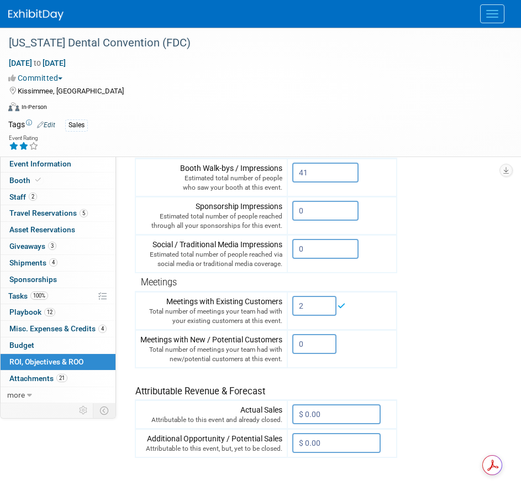
scroll to position [221, 0]
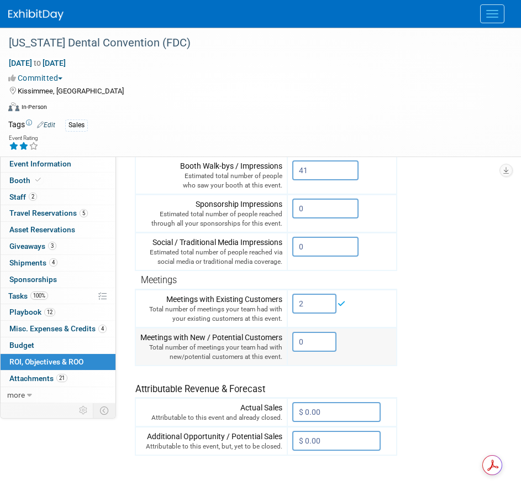
drag, startPoint x: 306, startPoint y: 342, endPoint x: 290, endPoint y: 342, distance: 16.0
click at [290, 342] on td "0 X" at bounding box center [342, 346] width 109 height 38
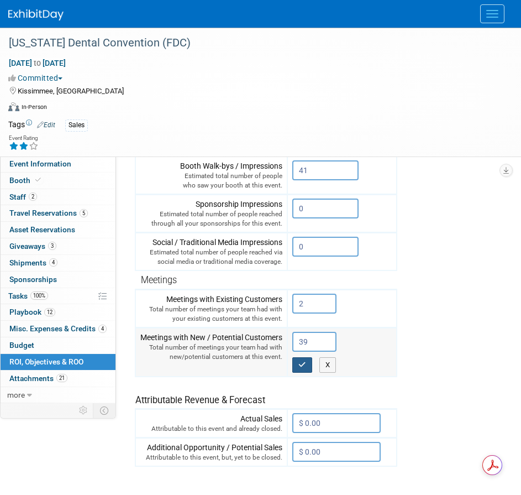
type input "39"
click at [301, 367] on icon "button" at bounding box center [303, 364] width 8 height 7
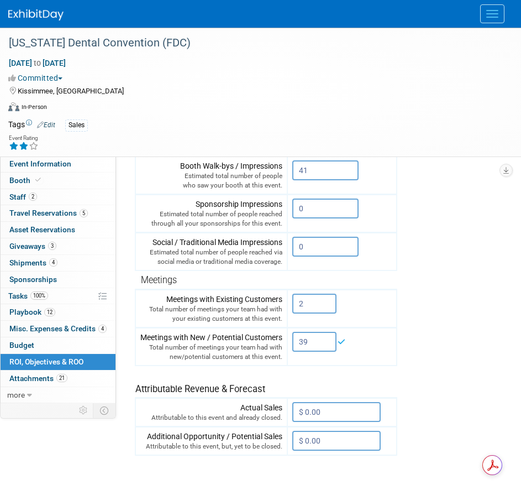
click at [429, 390] on tr "Engagement Metrics Leads Generated from this event. 19 X Brand Impressions X" at bounding box center [370, 256] width 470 height 400
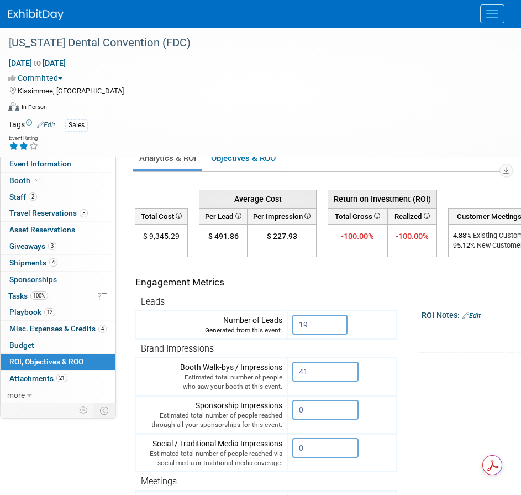
scroll to position [0, 0]
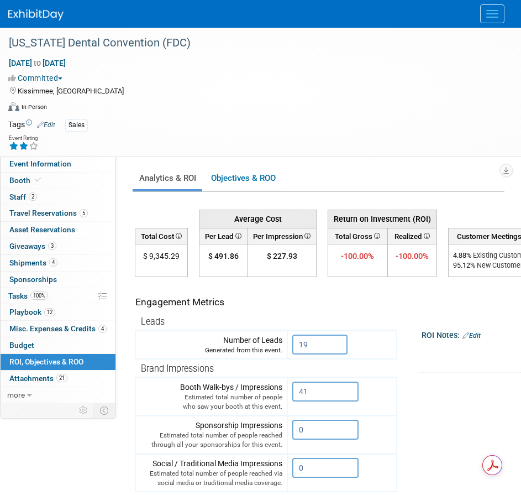
drag, startPoint x: 478, startPoint y: 266, endPoint x: 452, endPoint y: 270, distance: 25.6
click at [453, 268] on div "95.12 % New Customers" at bounding box center [493, 265] width 80 height 10
copy div "95.12 %"
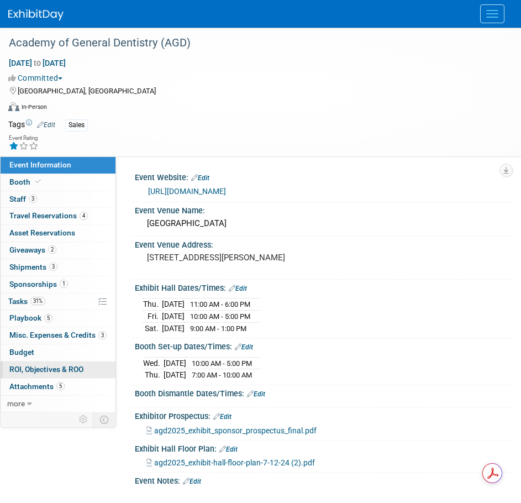
click at [48, 368] on span "ROI, Objectives & ROO 0" at bounding box center [46, 369] width 74 height 9
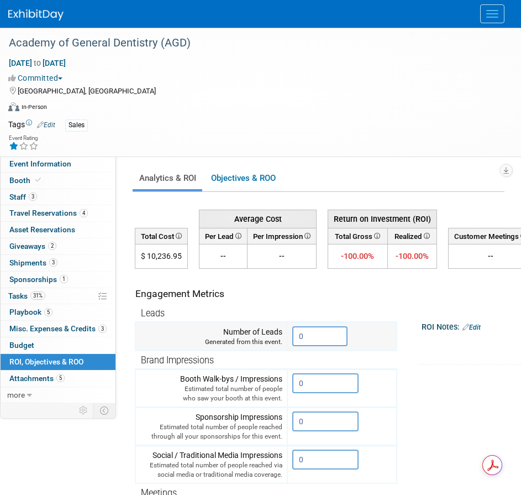
drag, startPoint x: 310, startPoint y: 335, endPoint x: 292, endPoint y: 335, distance: 17.7
click at [292, 335] on td "0 X" at bounding box center [342, 336] width 109 height 29
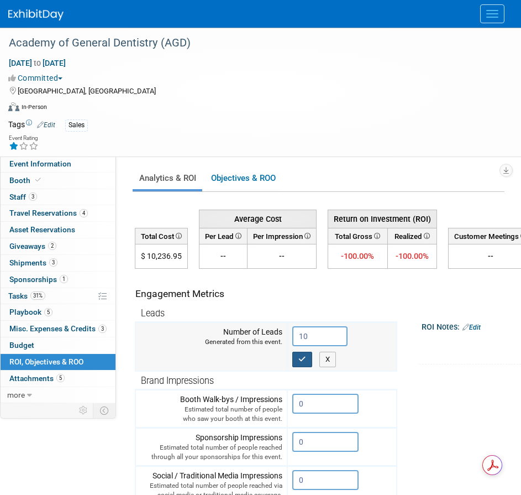
type input "10"
click at [305, 361] on icon "button" at bounding box center [303, 359] width 8 height 7
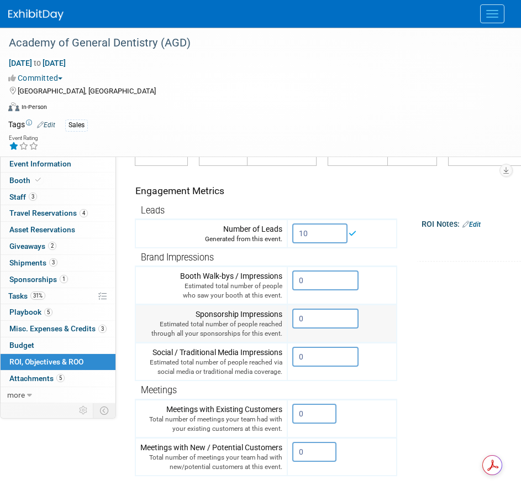
scroll to position [111, 0]
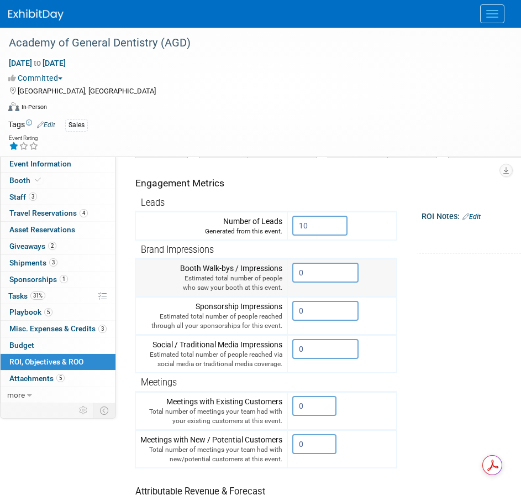
drag, startPoint x: 309, startPoint y: 272, endPoint x: 286, endPoint y: 273, distance: 22.7
click at [286, 273] on tr "Booth Walk-bys / Impressions Estimated total number of people who saw your boot…" at bounding box center [266, 278] width 262 height 38
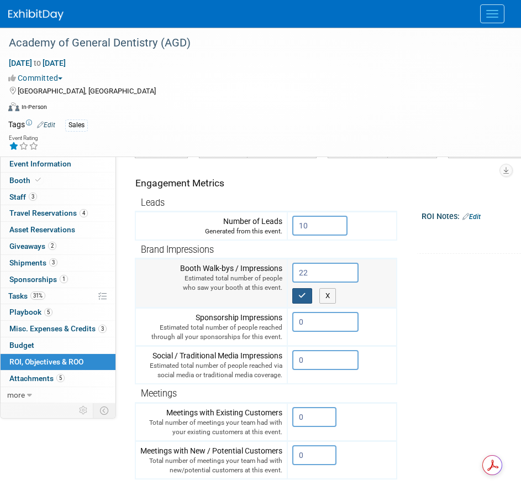
type input "22"
click at [306, 289] on button "button" at bounding box center [302, 295] width 20 height 15
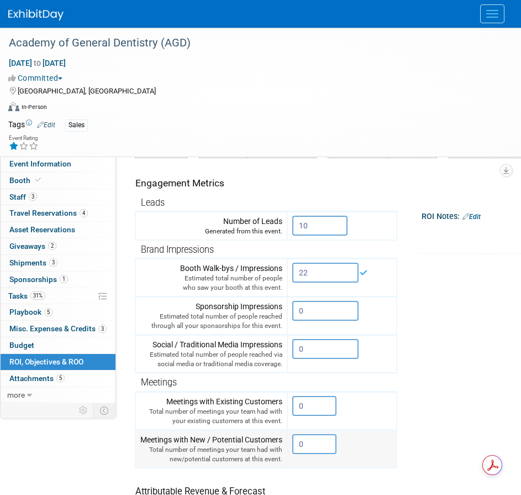
drag, startPoint x: 312, startPoint y: 446, endPoint x: 295, endPoint y: 446, distance: 17.1
click at [295, 446] on input "0" at bounding box center [314, 444] width 44 height 20
type input "16"
click at [301, 469] on icon "button" at bounding box center [303, 466] width 8 height 7
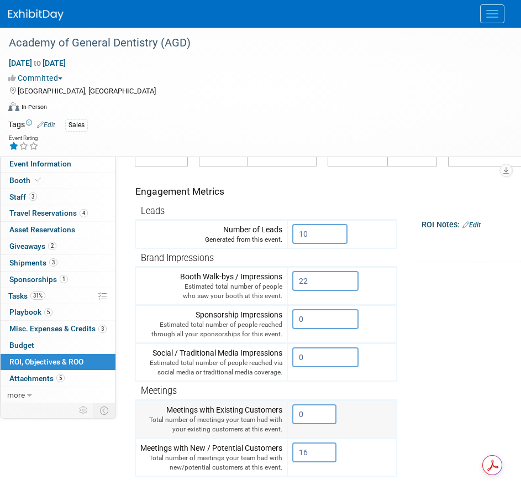
drag, startPoint x: 309, startPoint y: 415, endPoint x: 283, endPoint y: 414, distance: 26.0
click at [287, 415] on tr "Meetings with Existing Customers Total number of meetings your team had with yo…" at bounding box center [266, 419] width 262 height 38
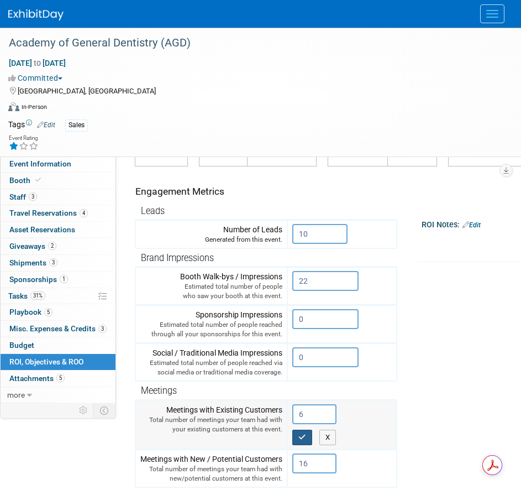
type input "6"
click at [302, 442] on button "button" at bounding box center [302, 437] width 20 height 15
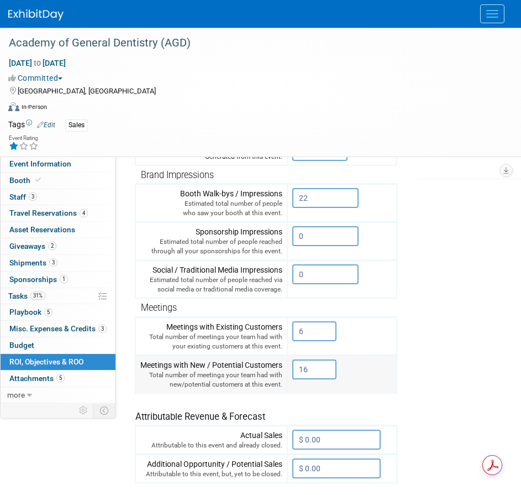
scroll to position [221, 0]
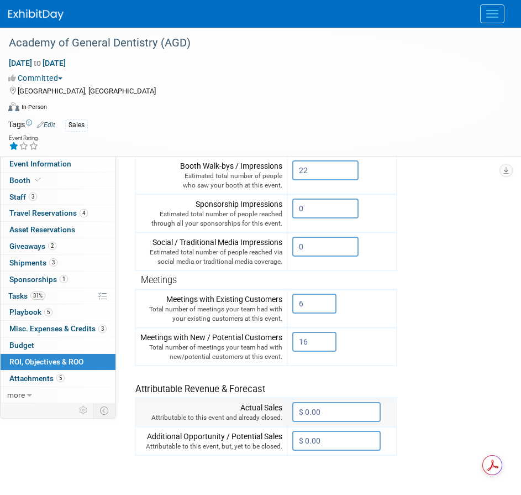
click at [322, 411] on input "$ 0.00" at bounding box center [336, 412] width 88 height 20
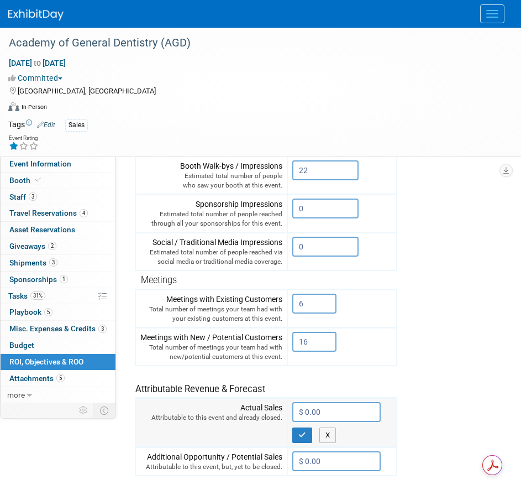
paste input "50,688"
type input "$ 50,688.00"
click at [304, 433] on icon "button" at bounding box center [303, 434] width 8 height 7
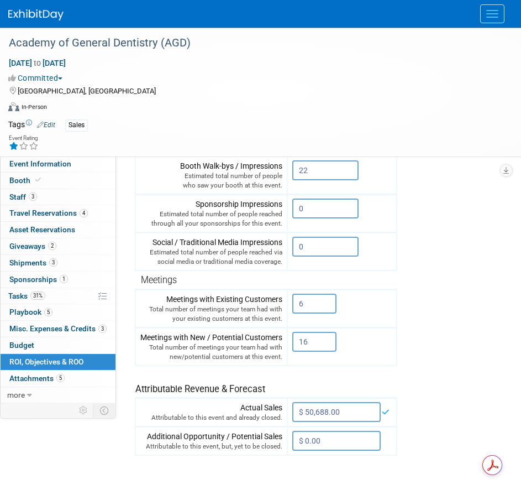
click at [449, 378] on tr "Engagement Metrics Leads Generated from this event. 10 X Brand Impressions X" at bounding box center [370, 256] width 470 height 400
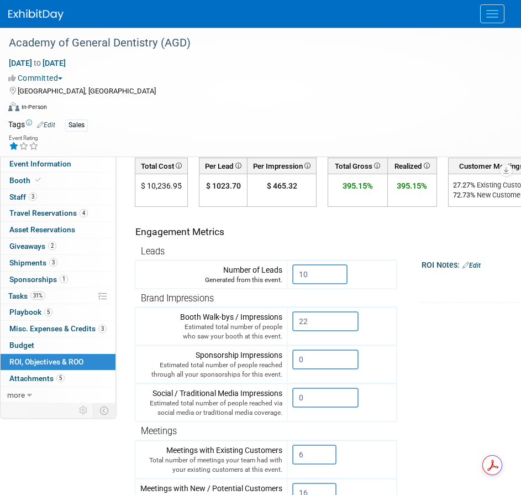
scroll to position [0, 0]
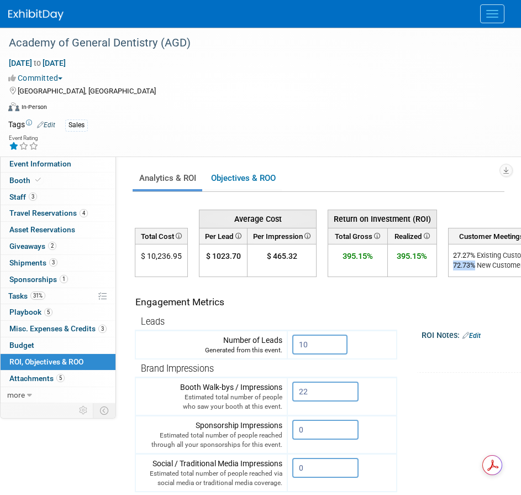
drag, startPoint x: 477, startPoint y: 267, endPoint x: 453, endPoint y: 267, distance: 23.8
click at [453, 267] on div "72.73 % New Customers" at bounding box center [495, 265] width 84 height 10
copy div "72.73 %"
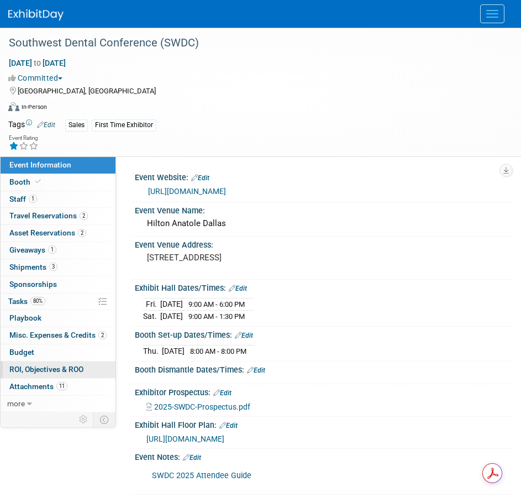
click at [46, 365] on span "ROI, Objectives & ROO 0" at bounding box center [46, 369] width 74 height 9
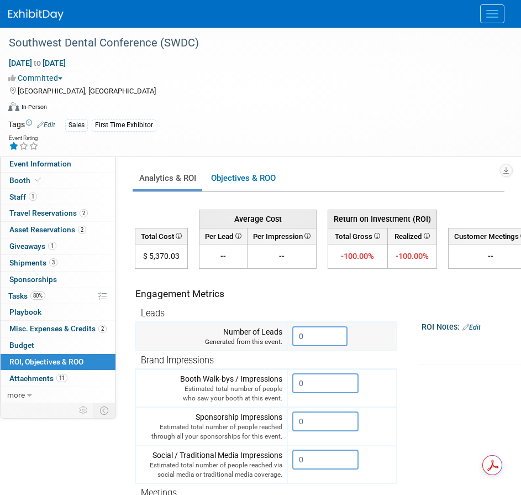
drag, startPoint x: 307, startPoint y: 337, endPoint x: 286, endPoint y: 338, distance: 21.0
click at [286, 338] on tr "Number of Leads Generated from this event. 0" at bounding box center [266, 336] width 262 height 29
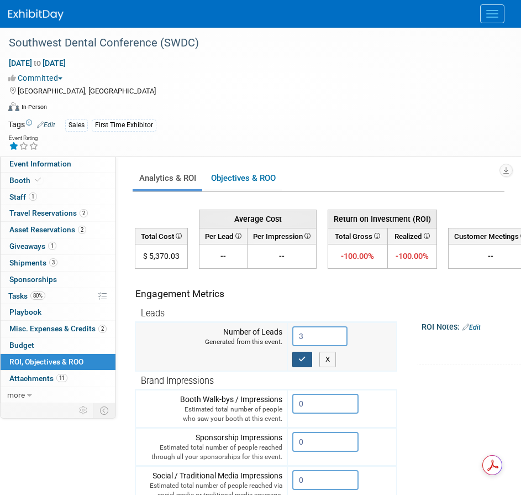
type input "3"
click at [304, 357] on icon "button" at bounding box center [303, 359] width 8 height 7
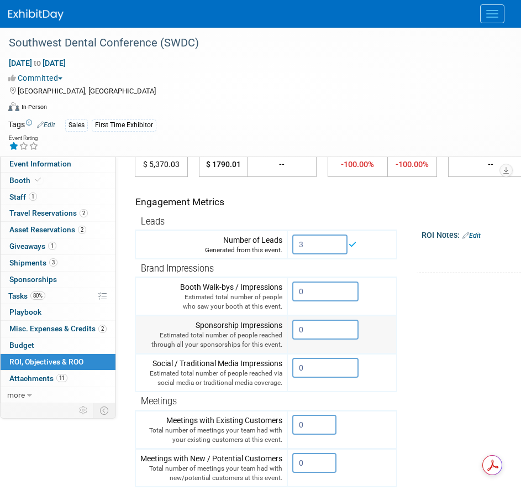
scroll to position [111, 0]
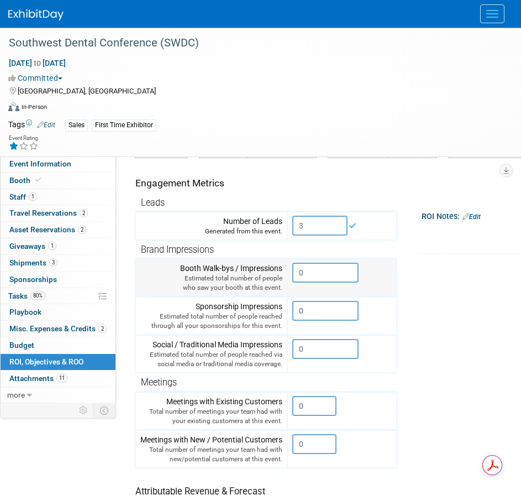
drag, startPoint x: 312, startPoint y: 272, endPoint x: 299, endPoint y: 272, distance: 13.3
click at [299, 272] on input "0" at bounding box center [325, 273] width 66 height 20
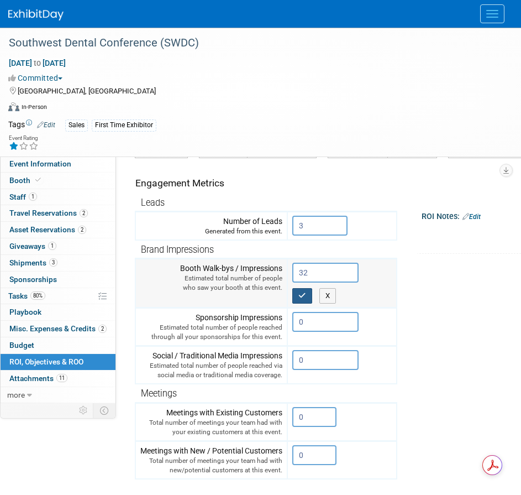
type input "32"
click at [309, 296] on button "button" at bounding box center [302, 295] width 20 height 15
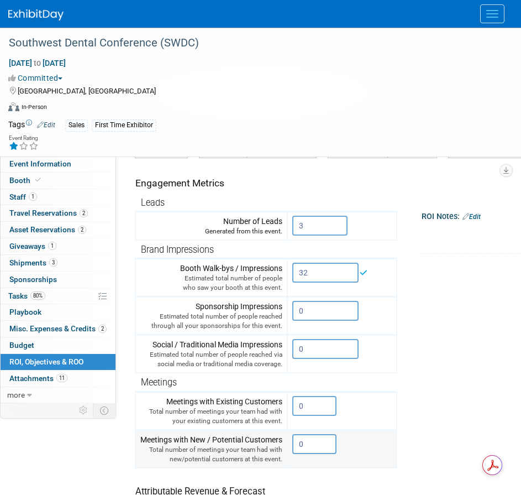
drag, startPoint x: 307, startPoint y: 442, endPoint x: 295, endPoint y: 445, distance: 12.5
click at [295, 445] on input "0" at bounding box center [314, 444] width 44 height 20
type input "24"
click at [308, 467] on button "button" at bounding box center [302, 466] width 20 height 15
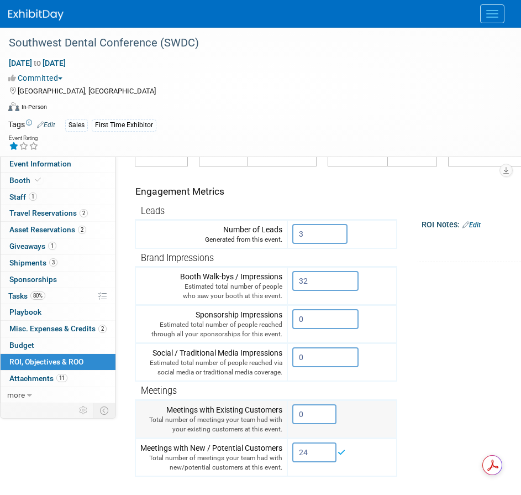
drag, startPoint x: 307, startPoint y: 415, endPoint x: 295, endPoint y: 416, distance: 12.2
click at [295, 416] on input "0" at bounding box center [314, 414] width 44 height 20
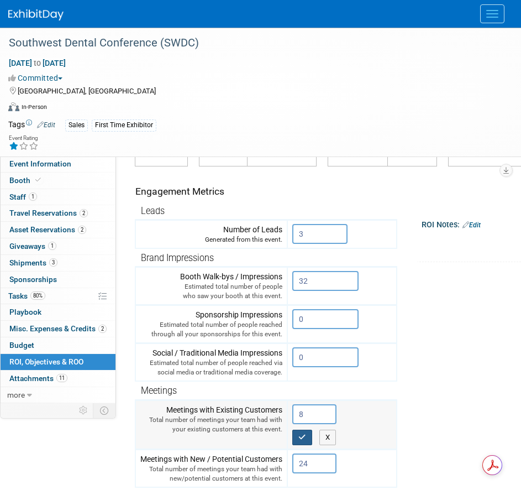
type input "8"
click at [300, 433] on icon "button" at bounding box center [303, 436] width 8 height 7
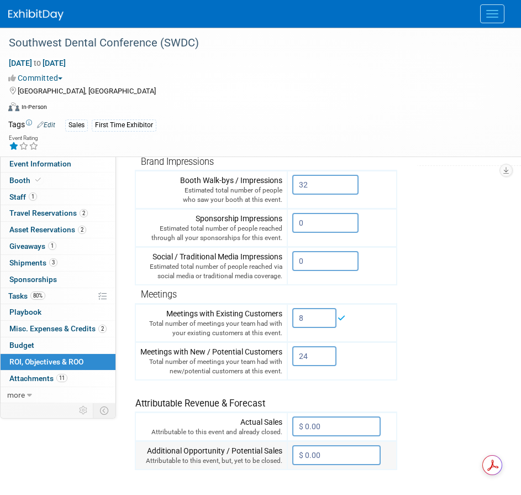
scroll to position [276, 0]
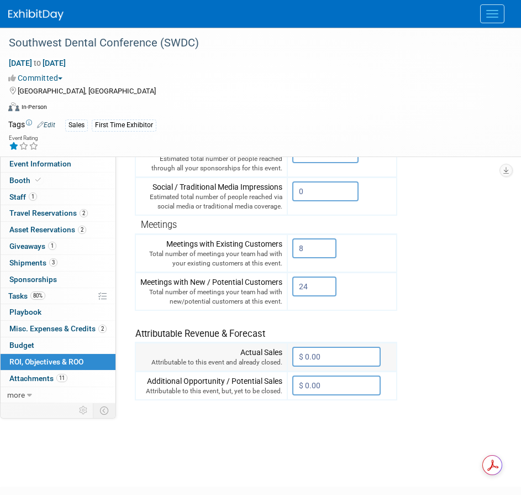
click at [326, 361] on input "$ 0.00" at bounding box center [336, 357] width 88 height 20
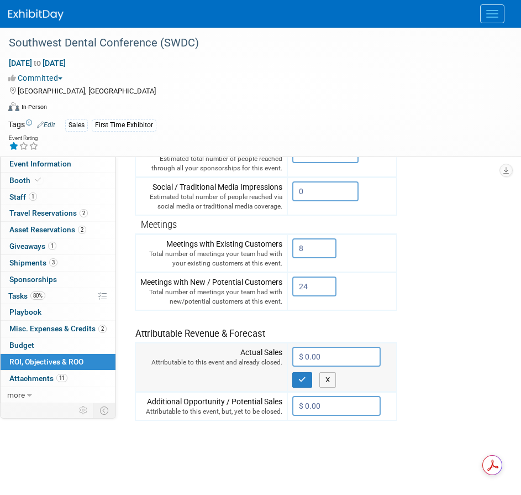
paste input "11,988"
type input "$ 11,988.00"
click at [304, 379] on icon "button" at bounding box center [303, 379] width 8 height 7
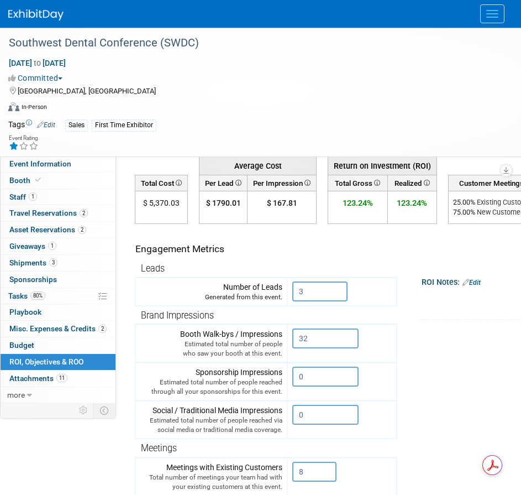
scroll to position [0, 0]
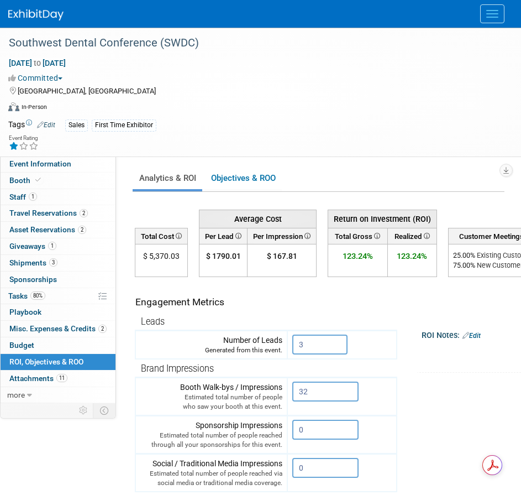
drag, startPoint x: 478, startPoint y: 265, endPoint x: 456, endPoint y: 266, distance: 22.1
click at [454, 266] on div "75.00 % New Customers" at bounding box center [495, 265] width 84 height 10
copy div "75.00 %"
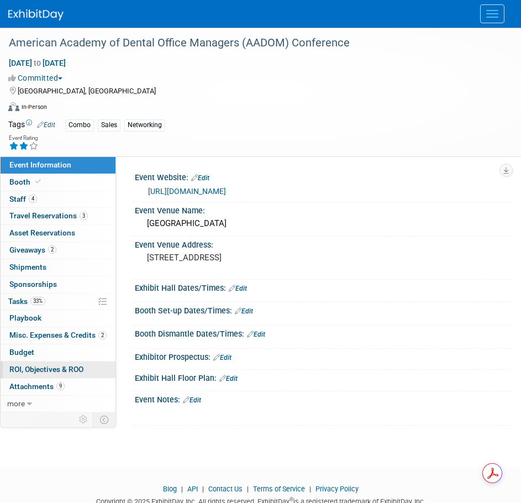
click at [49, 369] on span "ROI, Objectives & ROO 0" at bounding box center [46, 369] width 74 height 9
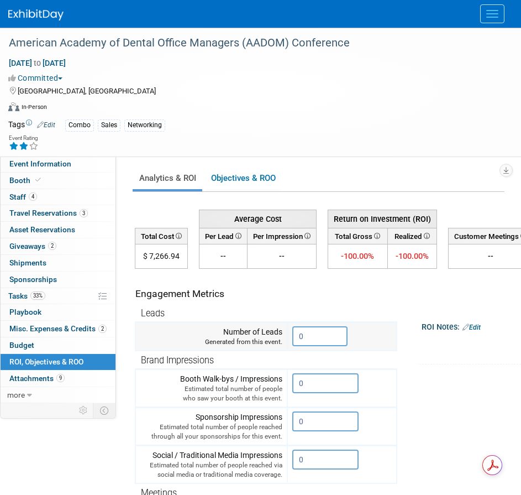
drag, startPoint x: 320, startPoint y: 338, endPoint x: 290, endPoint y: 339, distance: 30.4
click at [290, 339] on td "0 X" at bounding box center [342, 336] width 109 height 29
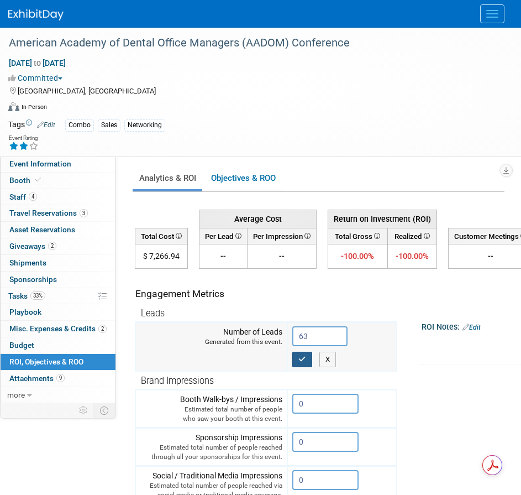
type input "63"
click at [306, 359] on icon "button" at bounding box center [303, 359] width 8 height 7
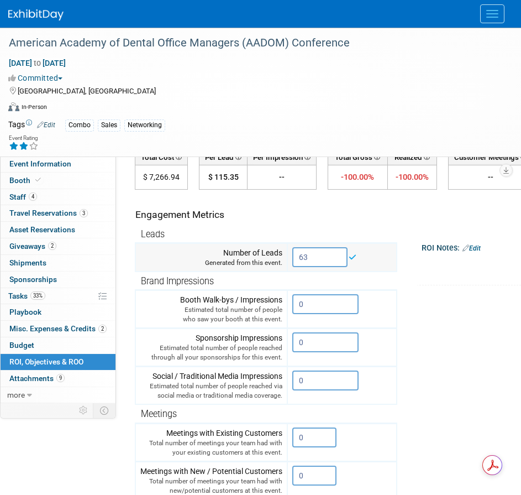
scroll to position [111, 0]
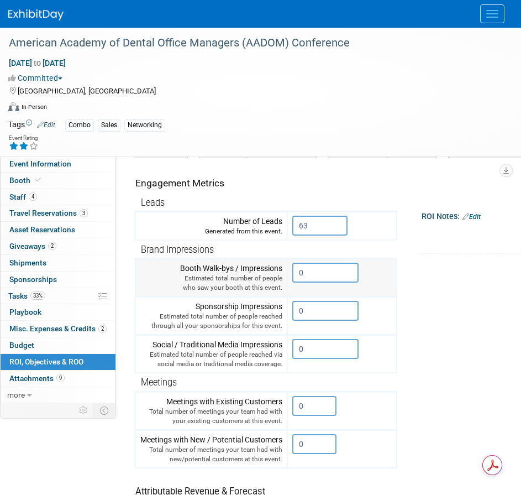
drag, startPoint x: 306, startPoint y: 273, endPoint x: 297, endPoint y: 273, distance: 8.8
click at [297, 273] on input "0" at bounding box center [325, 273] width 66 height 20
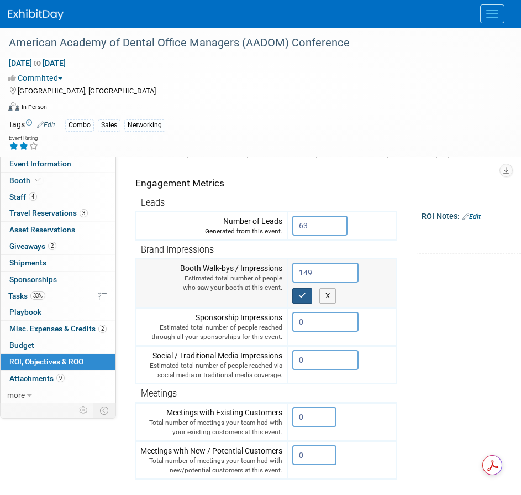
type input "149"
click at [302, 294] on icon "button" at bounding box center [303, 295] width 8 height 7
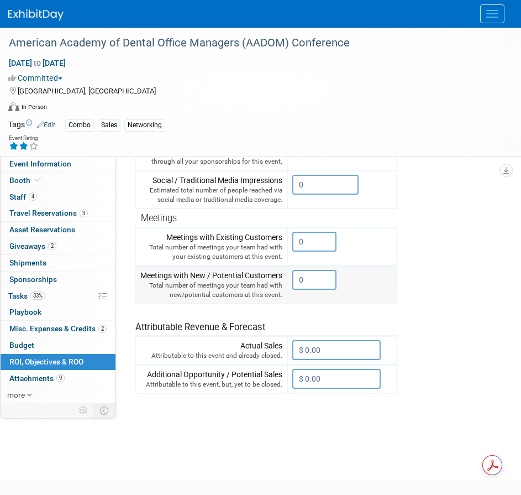
scroll to position [276, 0]
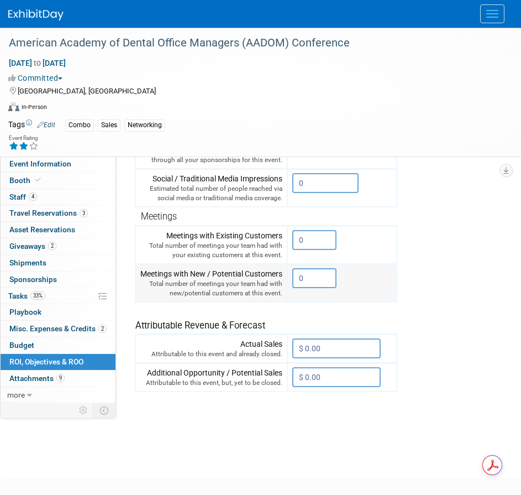
drag, startPoint x: 309, startPoint y: 280, endPoint x: 283, endPoint y: 283, distance: 25.5
click at [283, 283] on tr "Meetings with New / Potential Customers Total number of meetings your team had …" at bounding box center [266, 283] width 262 height 38
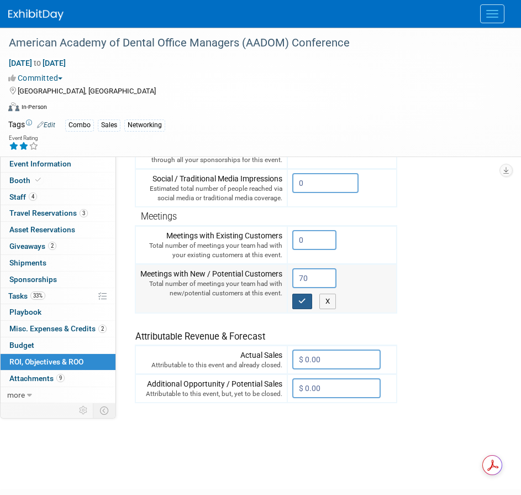
type input "70"
click at [303, 302] on icon "button" at bounding box center [303, 300] width 8 height 7
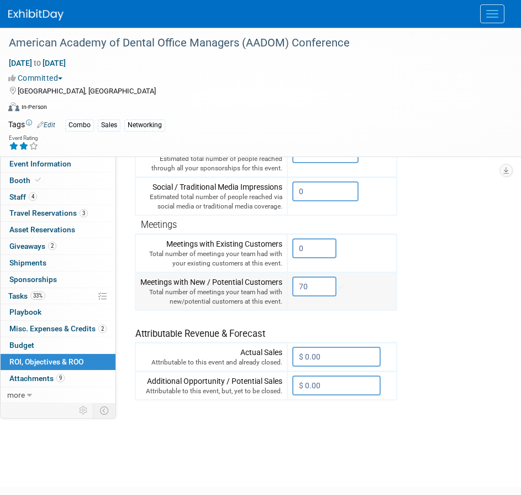
scroll to position [285, 0]
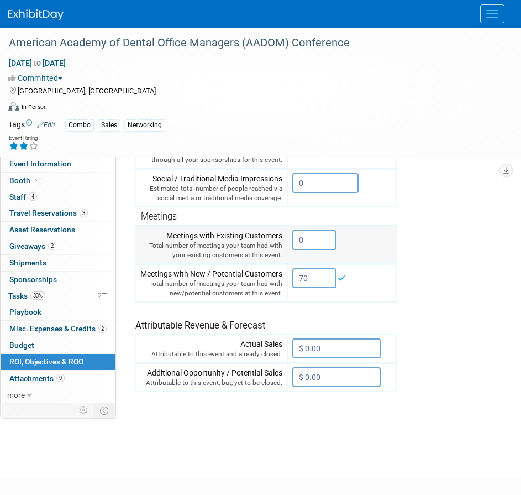
drag, startPoint x: 310, startPoint y: 241, endPoint x: 295, endPoint y: 241, distance: 14.9
click at [295, 241] on input "0" at bounding box center [314, 240] width 44 height 20
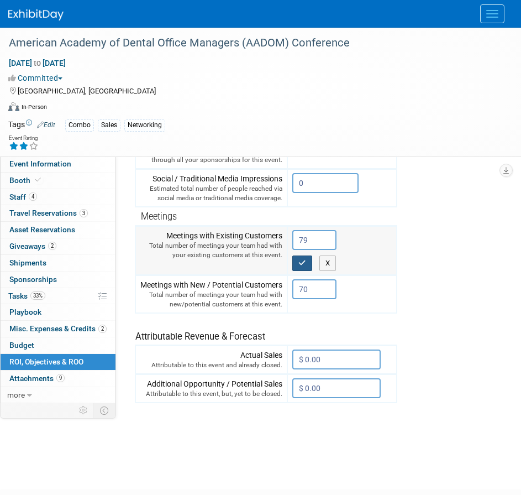
type input "79"
click at [307, 264] on button "button" at bounding box center [302, 262] width 20 height 15
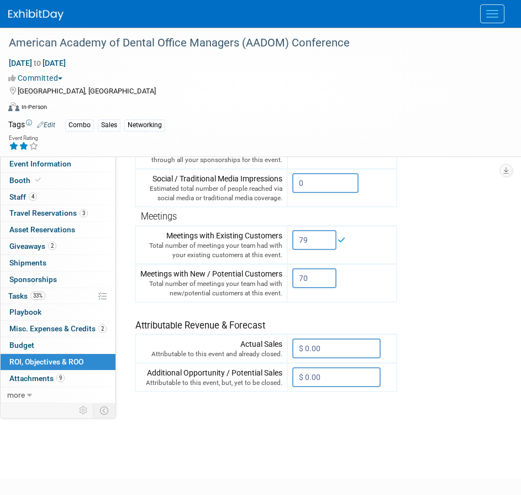
click at [457, 267] on tr "Engagement Metrics Leads Generated from this event. 63 X Brand Impressions X" at bounding box center [370, 192] width 470 height 400
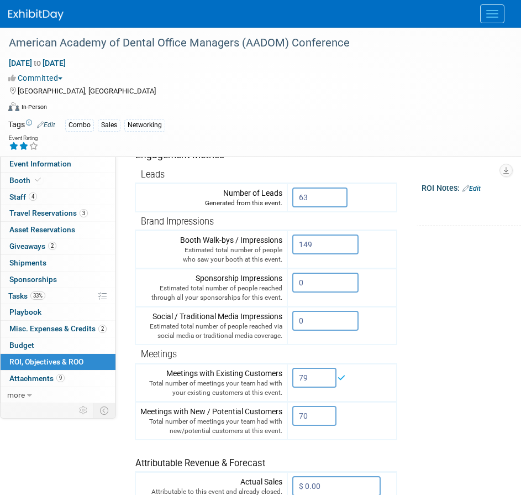
scroll to position [8, 0]
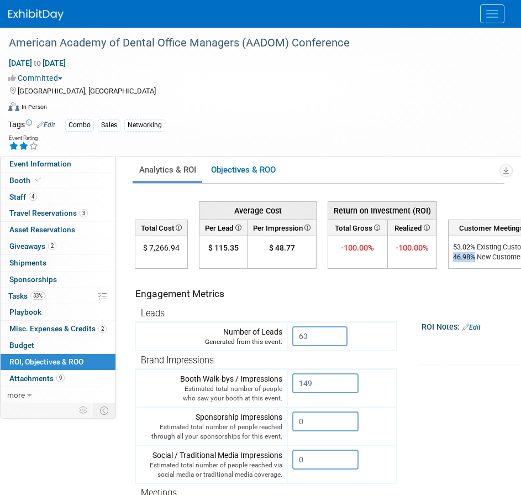
drag, startPoint x: 477, startPoint y: 258, endPoint x: 453, endPoint y: 259, distance: 23.2
click at [453, 259] on div "46.98 % New Customers" at bounding box center [495, 257] width 84 height 10
copy div "46.98 %"
click at [317, 147] on div "Event Rating" at bounding box center [254, 143] width 508 height 19
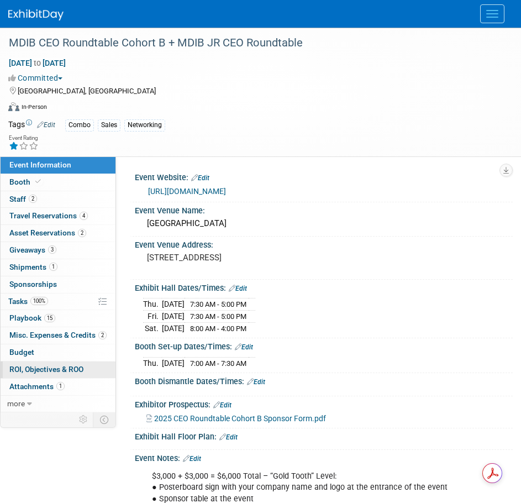
click at [43, 368] on span "ROI, Objectives & ROO 0" at bounding box center [46, 369] width 74 height 9
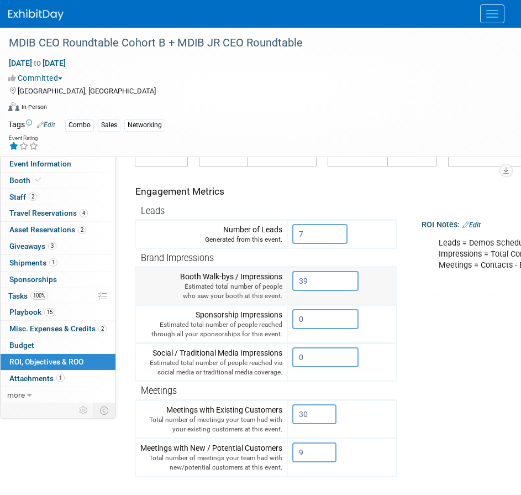
scroll to position [166, 0]
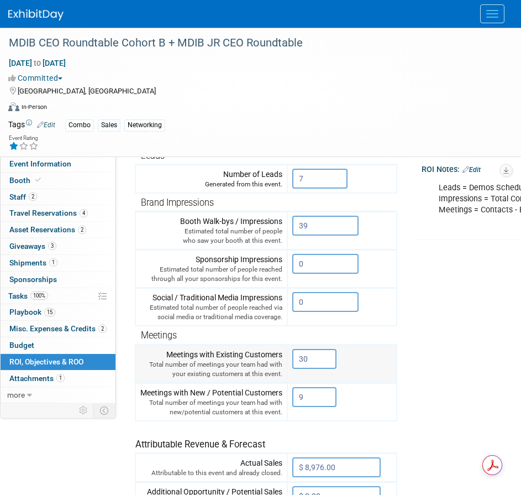
drag, startPoint x: 316, startPoint y: 358, endPoint x: 291, endPoint y: 359, distance: 24.9
click at [291, 359] on td "30 X" at bounding box center [342, 363] width 109 height 38
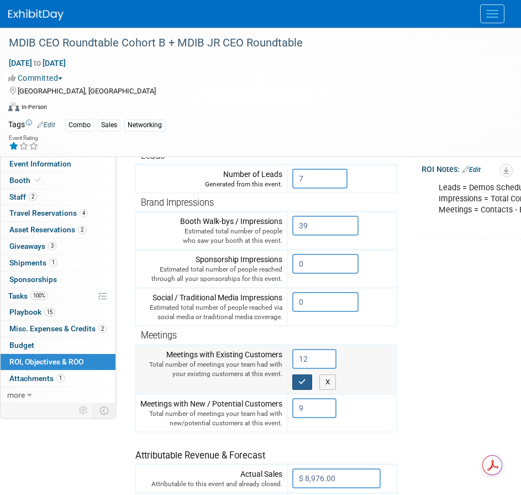
type input "12"
click at [309, 381] on button "button" at bounding box center [302, 381] width 20 height 15
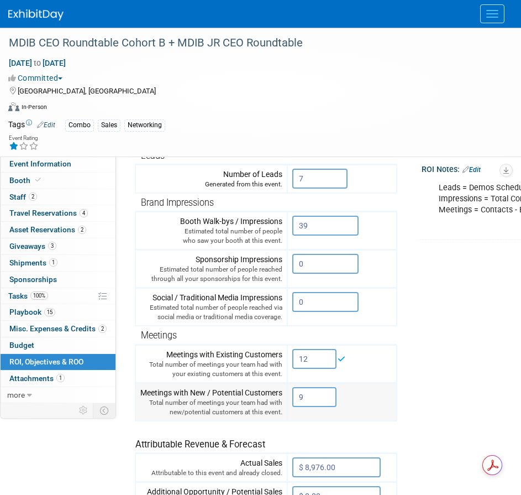
drag, startPoint x: 313, startPoint y: 403, endPoint x: 295, endPoint y: 403, distance: 17.7
click at [295, 403] on input "9" at bounding box center [314, 397] width 44 height 20
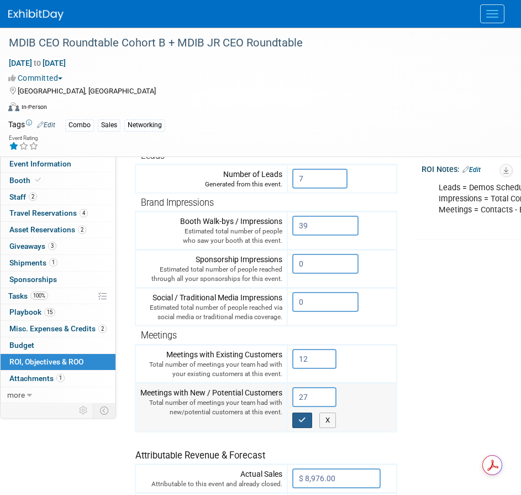
type input "27"
click at [304, 422] on icon "button" at bounding box center [303, 419] width 8 height 7
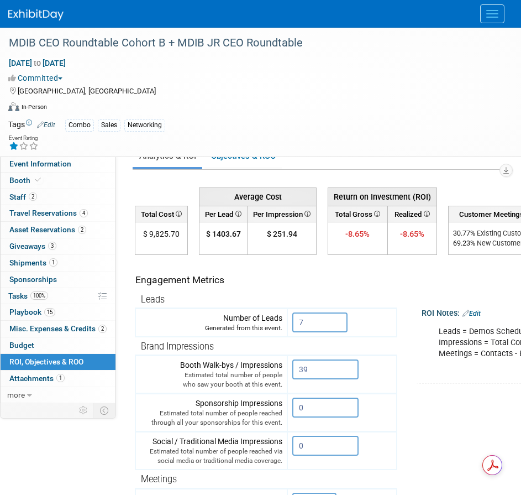
scroll to position [0, 0]
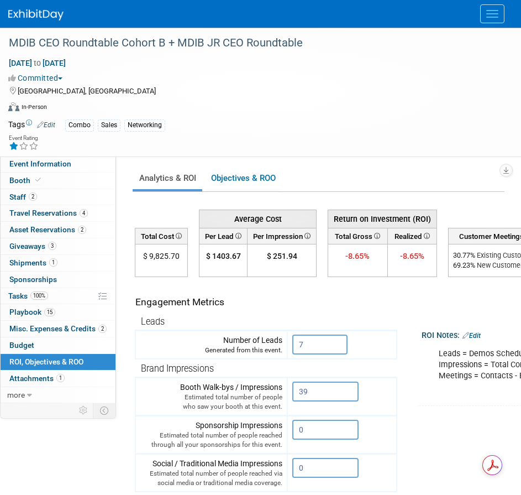
drag, startPoint x: 477, startPoint y: 266, endPoint x: 453, endPoint y: 266, distance: 24.3
click at [453, 266] on div "69.23 % New Customers" at bounding box center [495, 265] width 84 height 10
copy div "69.23 %"
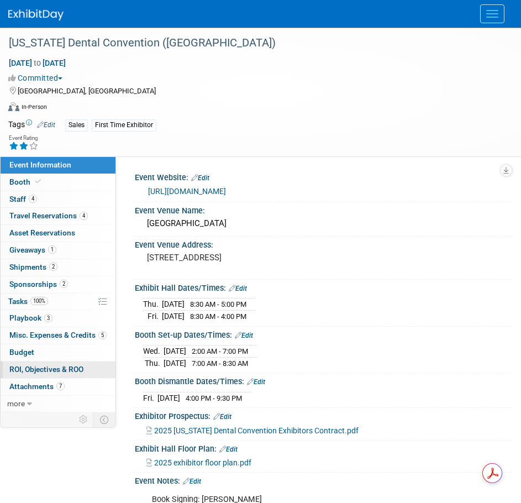
click at [40, 369] on span "ROI, Objectives & ROO 0" at bounding box center [46, 369] width 74 height 9
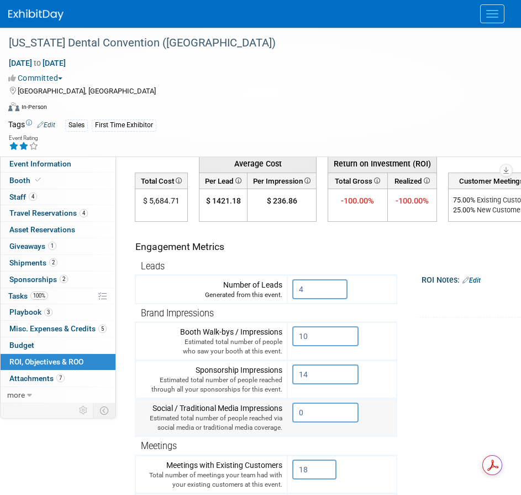
scroll to position [111, 0]
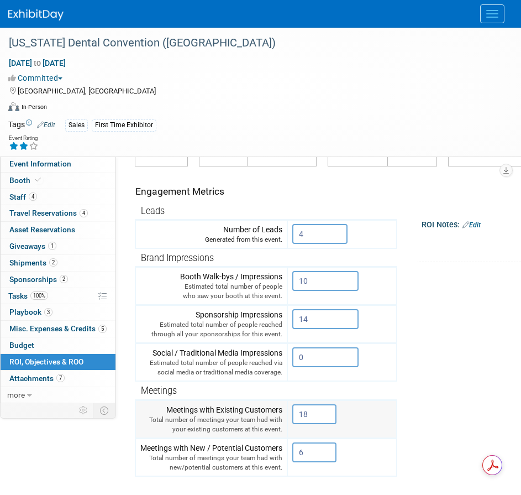
drag, startPoint x: 322, startPoint y: 417, endPoint x: 289, endPoint y: 419, distance: 33.2
click at [289, 419] on td "18 X" at bounding box center [342, 419] width 109 height 38
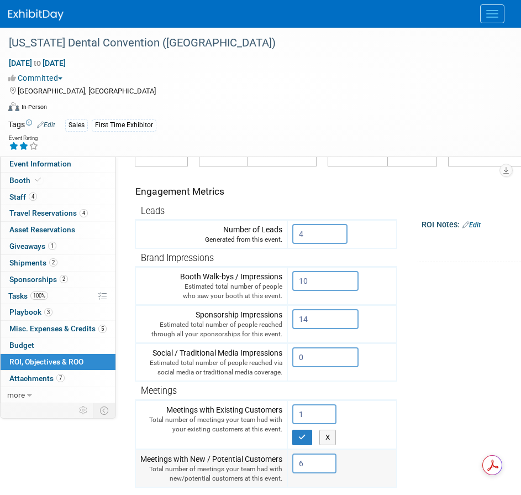
type input "1"
drag, startPoint x: 315, startPoint y: 462, endPoint x: 287, endPoint y: 456, distance: 28.3
click at [288, 462] on td "6 X" at bounding box center [342, 468] width 109 height 38
type input "23"
click at [296, 436] on button "button" at bounding box center [302, 437] width 20 height 15
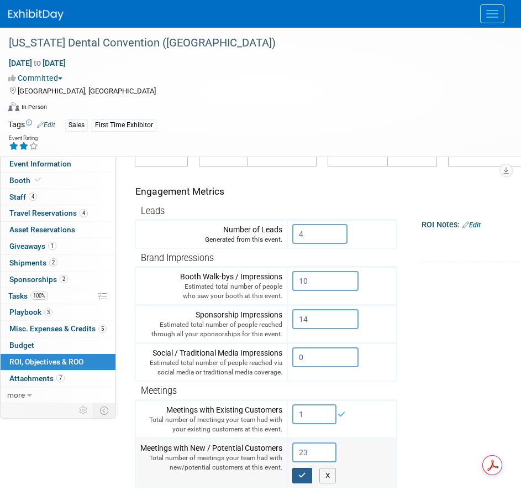
click at [305, 472] on icon "button" at bounding box center [303, 475] width 8 height 7
click at [444, 401] on tr "Engagement Metrics Leads Generated from this event. 4 X Brand Impressions 10" at bounding box center [370, 366] width 470 height 400
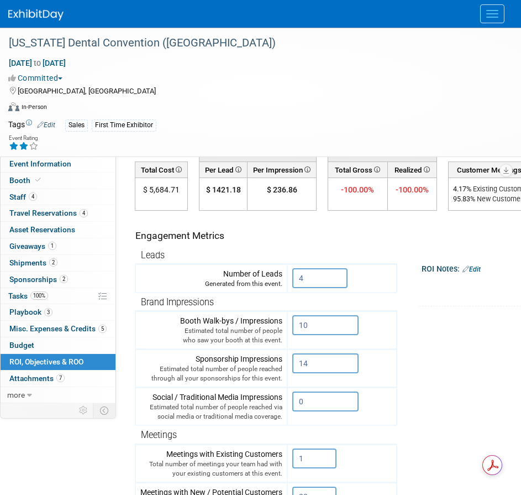
scroll to position [55, 0]
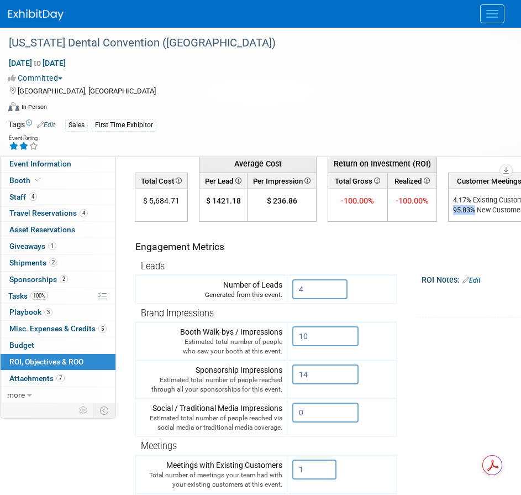
drag, startPoint x: 475, startPoint y: 210, endPoint x: 454, endPoint y: 212, distance: 21.1
click at [454, 212] on div "95.83 % New Customers" at bounding box center [493, 210] width 80 height 10
copy div "95.83 %"
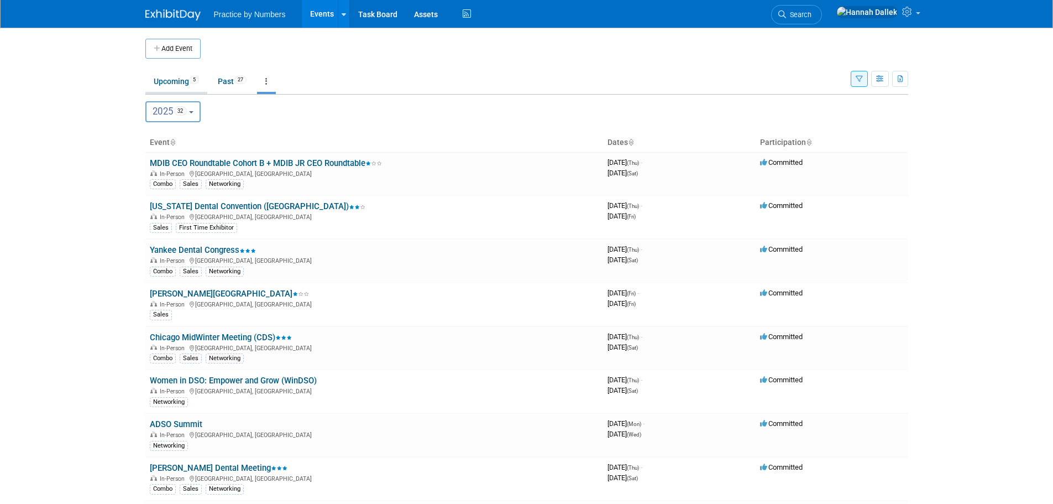
click at [185, 80] on link "Upcoming 5" at bounding box center [176, 81] width 62 height 21
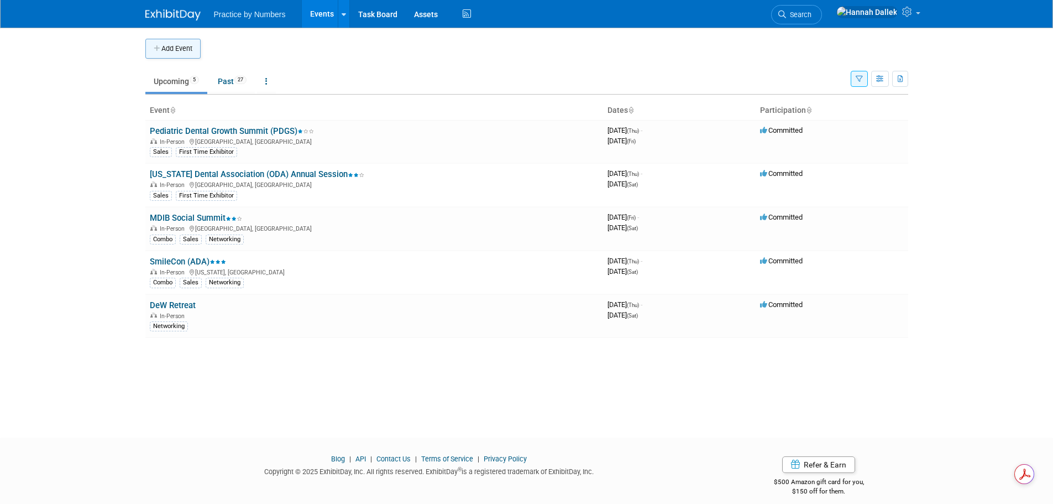
click at [170, 48] on button "Add Event" at bounding box center [172, 49] width 55 height 20
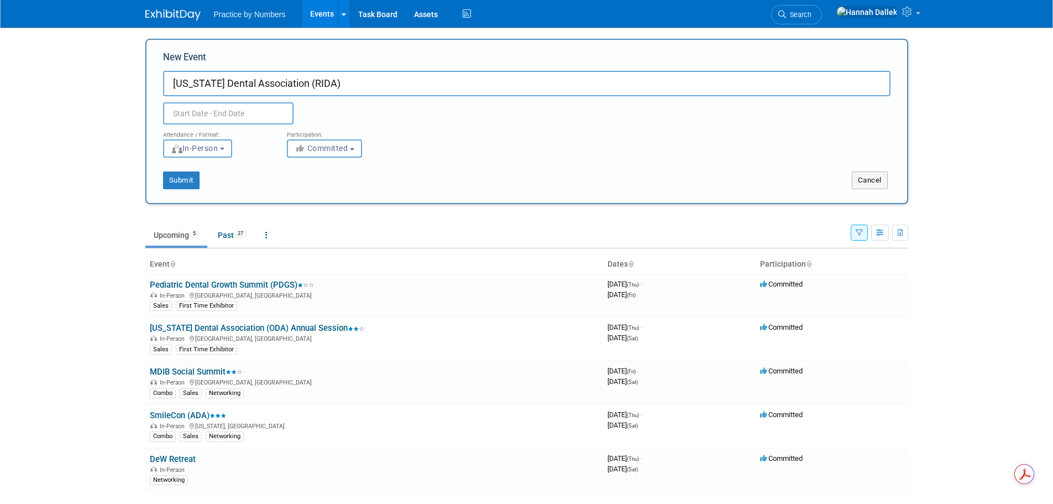
type input "[US_STATE] Dental Association (RIDA)"
click at [202, 108] on input "text" at bounding box center [228, 113] width 130 height 22
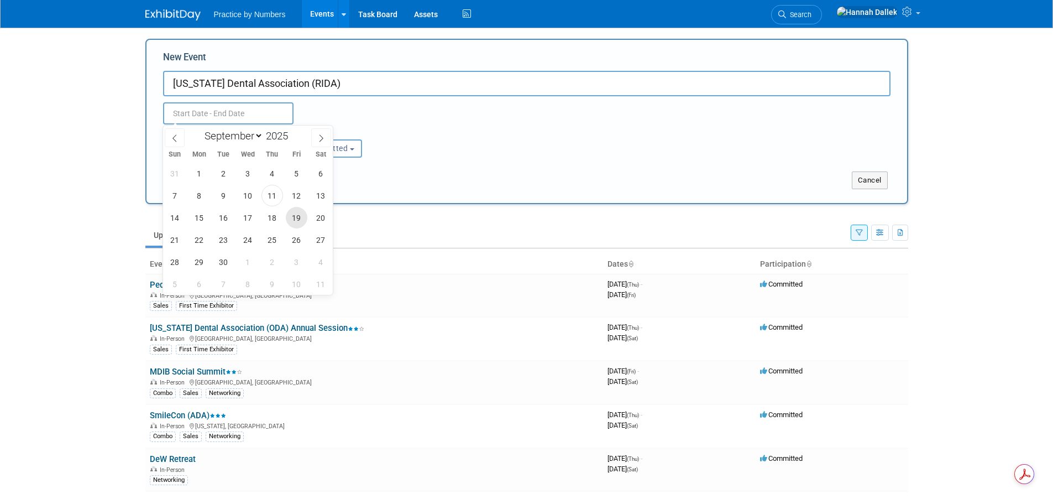
click at [300, 220] on span "19" at bounding box center [297, 218] width 22 height 22
click at [318, 218] on span "20" at bounding box center [321, 218] width 22 height 22
type input "[DATE] to [DATE]"
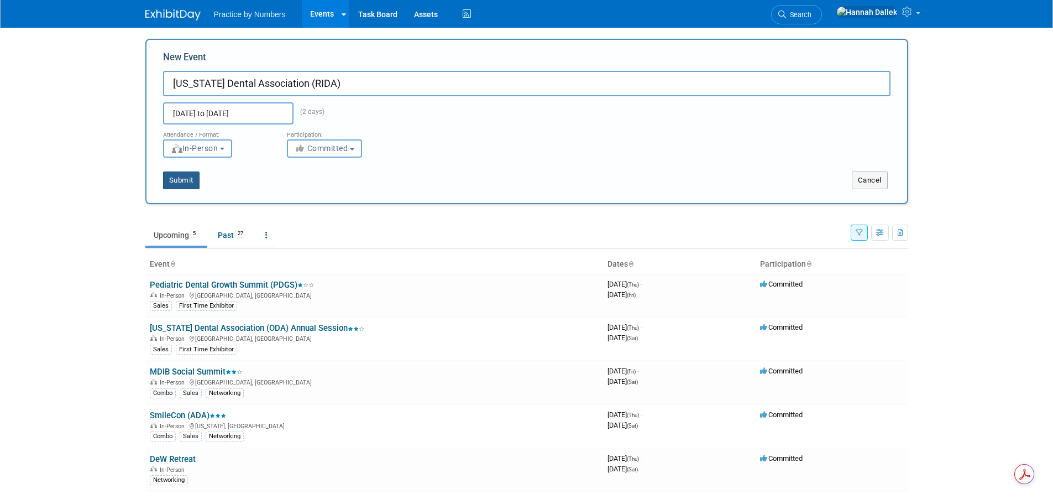
click at [188, 180] on button "Submit" at bounding box center [181, 180] width 36 height 18
